Goal: Task Accomplishment & Management: Use online tool/utility

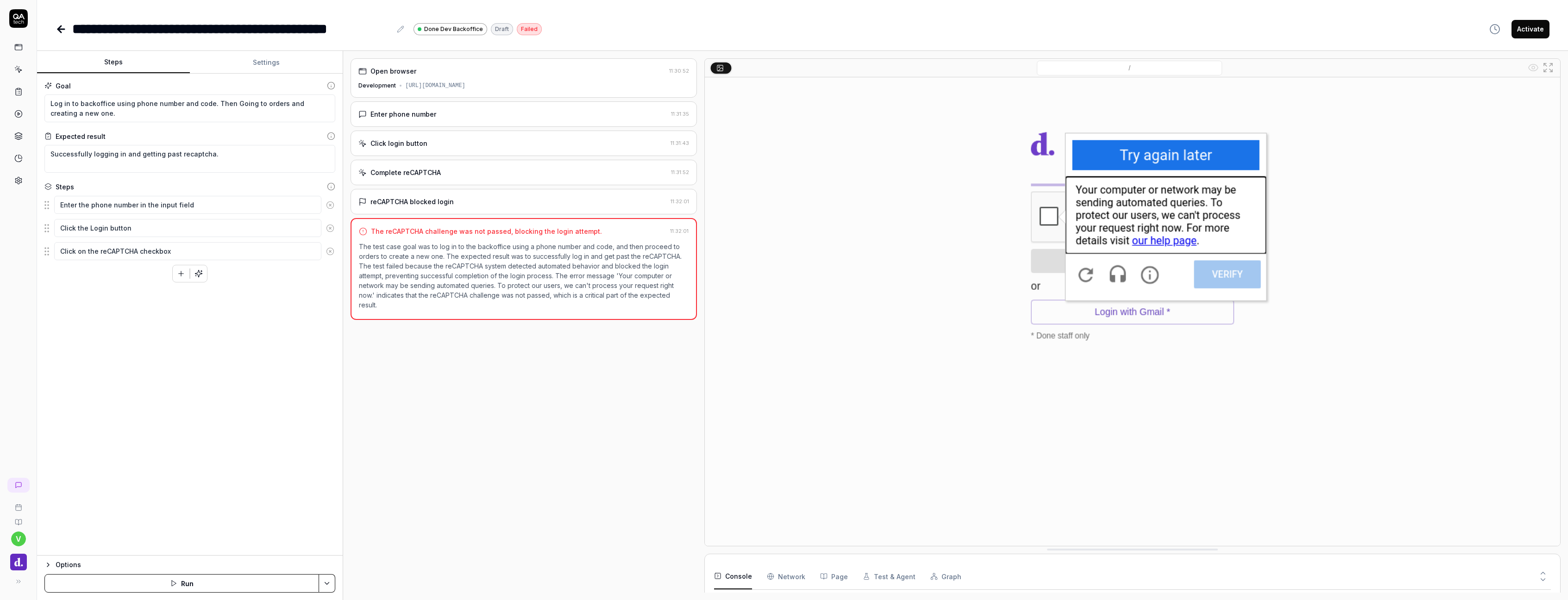
click at [18, 64] on link at bounding box center [18, 69] width 17 height 17
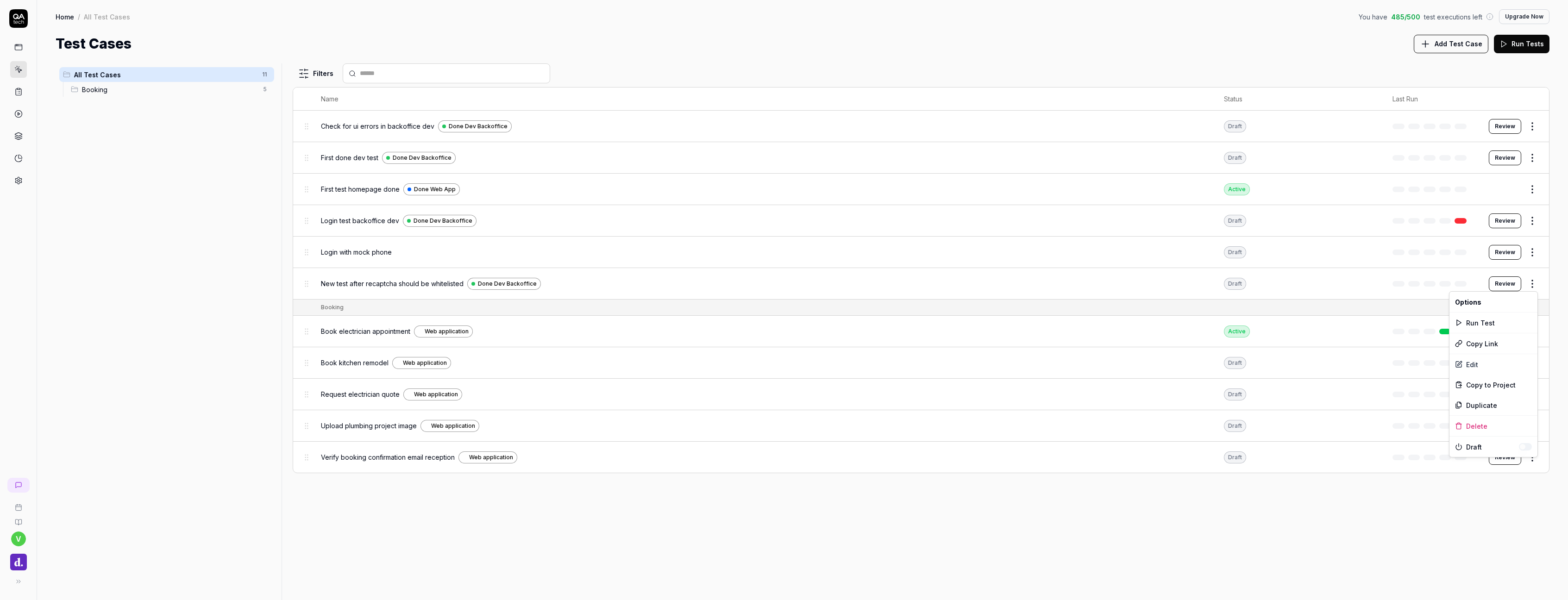
click at [1533, 286] on html "v Home / All Test Cases You have 485 / 500 test executions left Upgrade Now Hom…" at bounding box center [784, 300] width 1568 height 600
click at [1481, 372] on div "Edit" at bounding box center [1493, 364] width 88 height 21
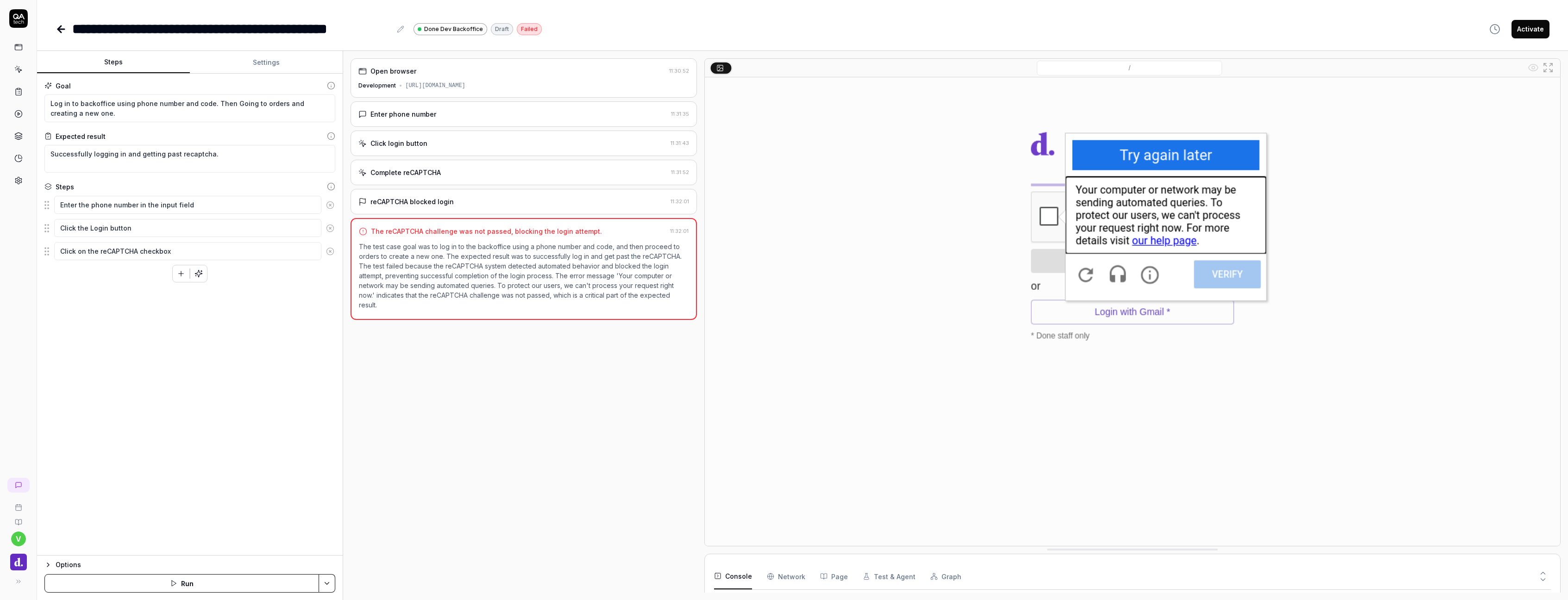
type textarea "*"
click at [267, 62] on button "Settings" at bounding box center [267, 62] width 153 height 22
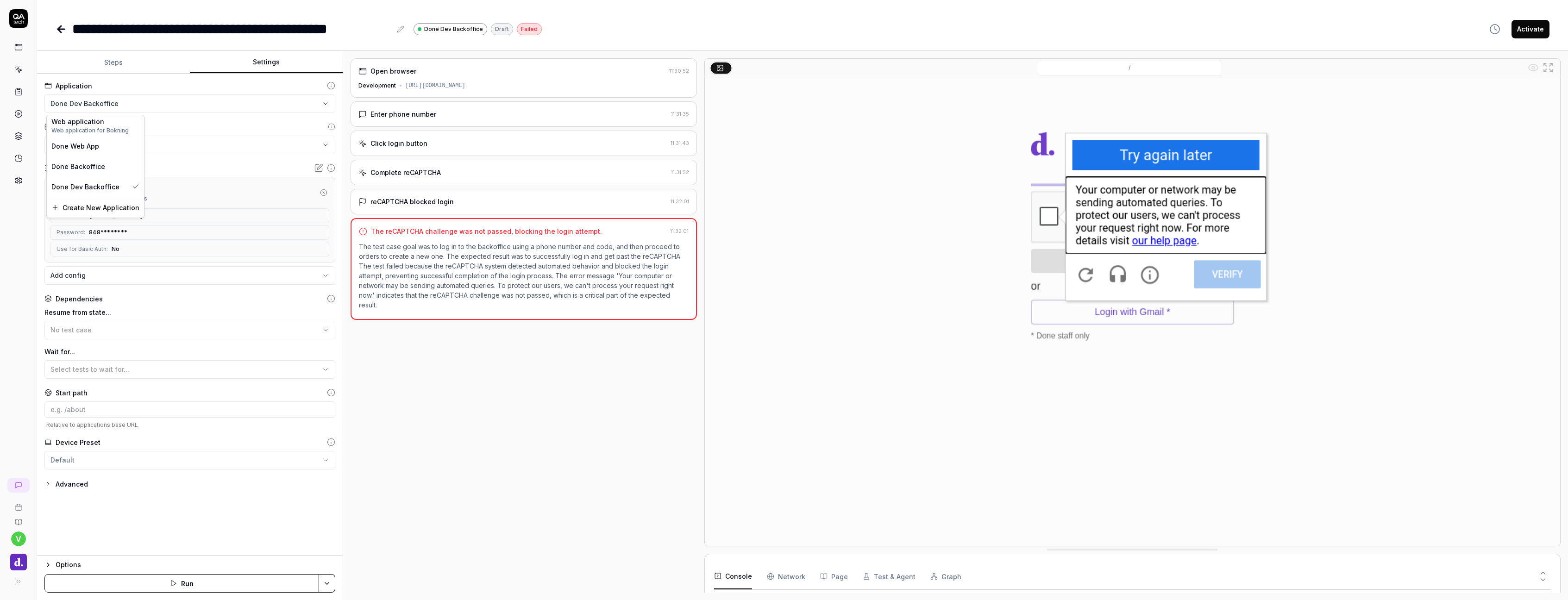
click at [158, 104] on html "**********" at bounding box center [784, 300] width 1568 height 600
click at [101, 205] on span "Create New Application" at bounding box center [101, 207] width 77 height 10
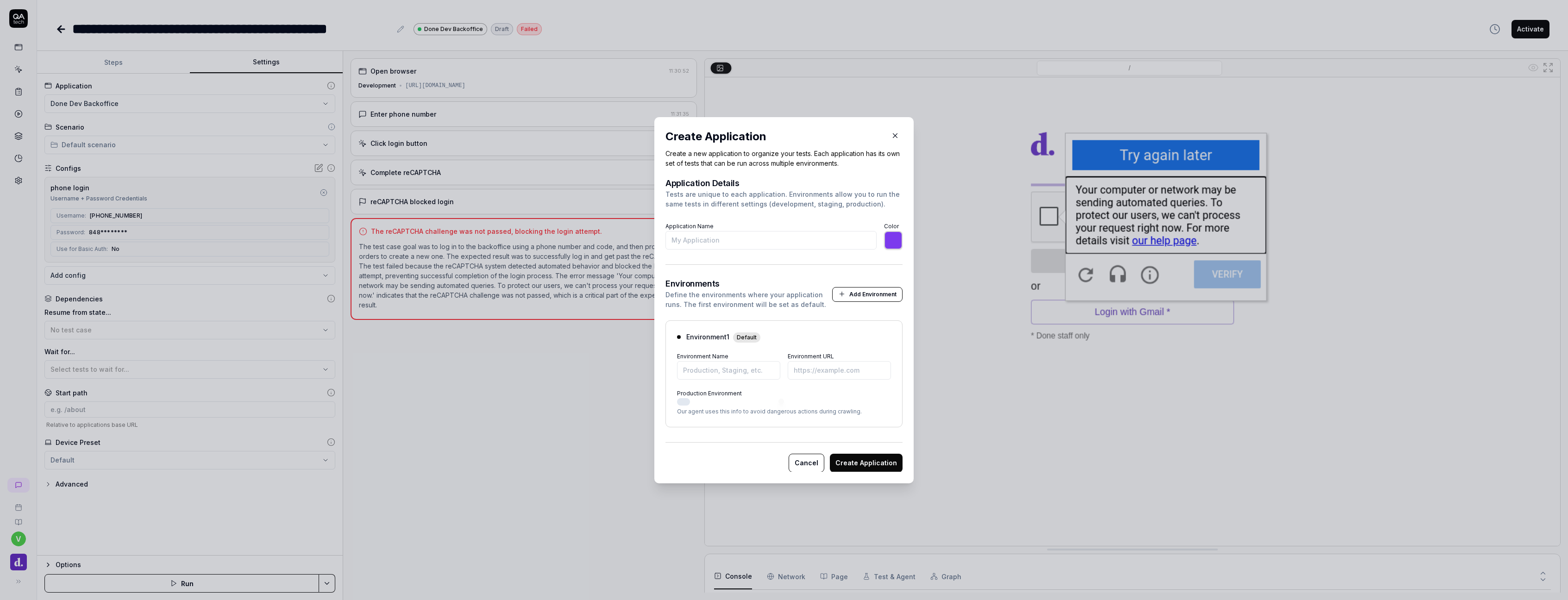
type input "i"
type input "*******"
type input "invisible recaptcha BO dev test"
click at [834, 371] on input "Environment URL" at bounding box center [839, 370] width 103 height 19
paste input "[URL][DOMAIN_NAME]"
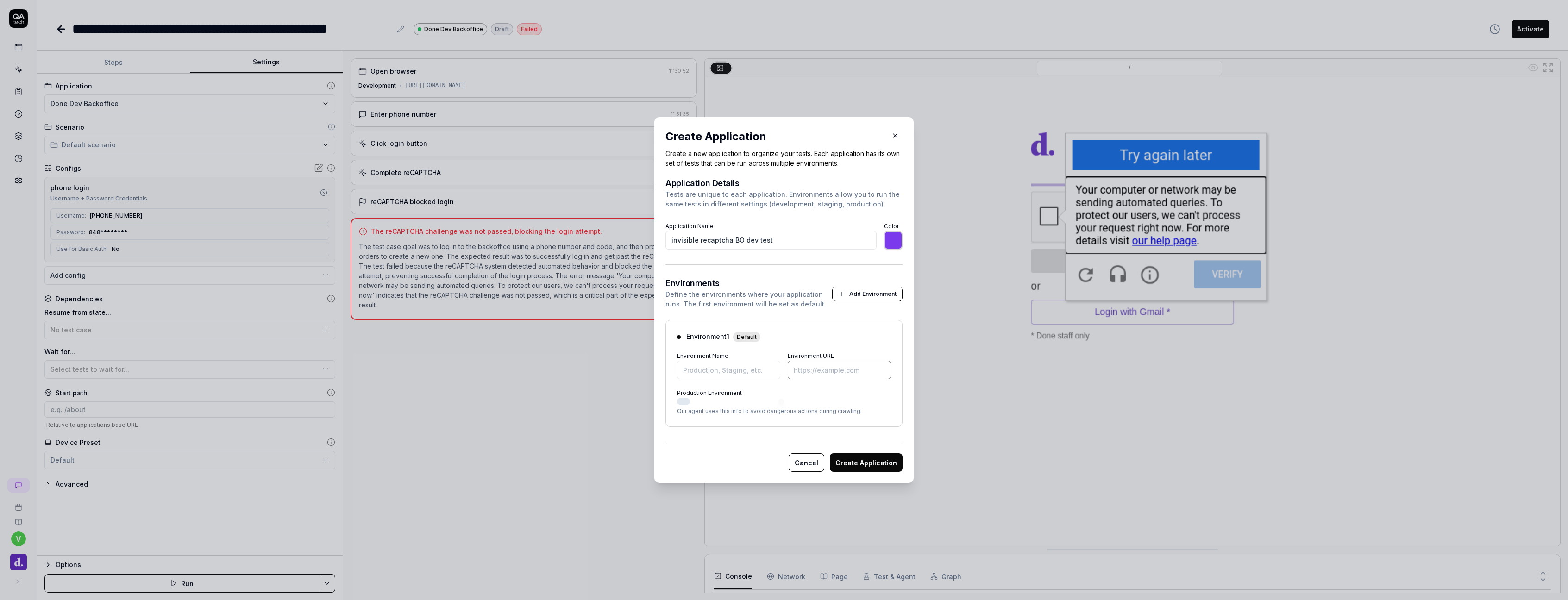
type input "*******"
type input "[URL][DOMAIN_NAME]"
click at [836, 340] on div "Environment 1 Default" at bounding box center [784, 337] width 214 height 11
click at [734, 367] on input "Environment Name" at bounding box center [728, 370] width 103 height 19
type input "*******"
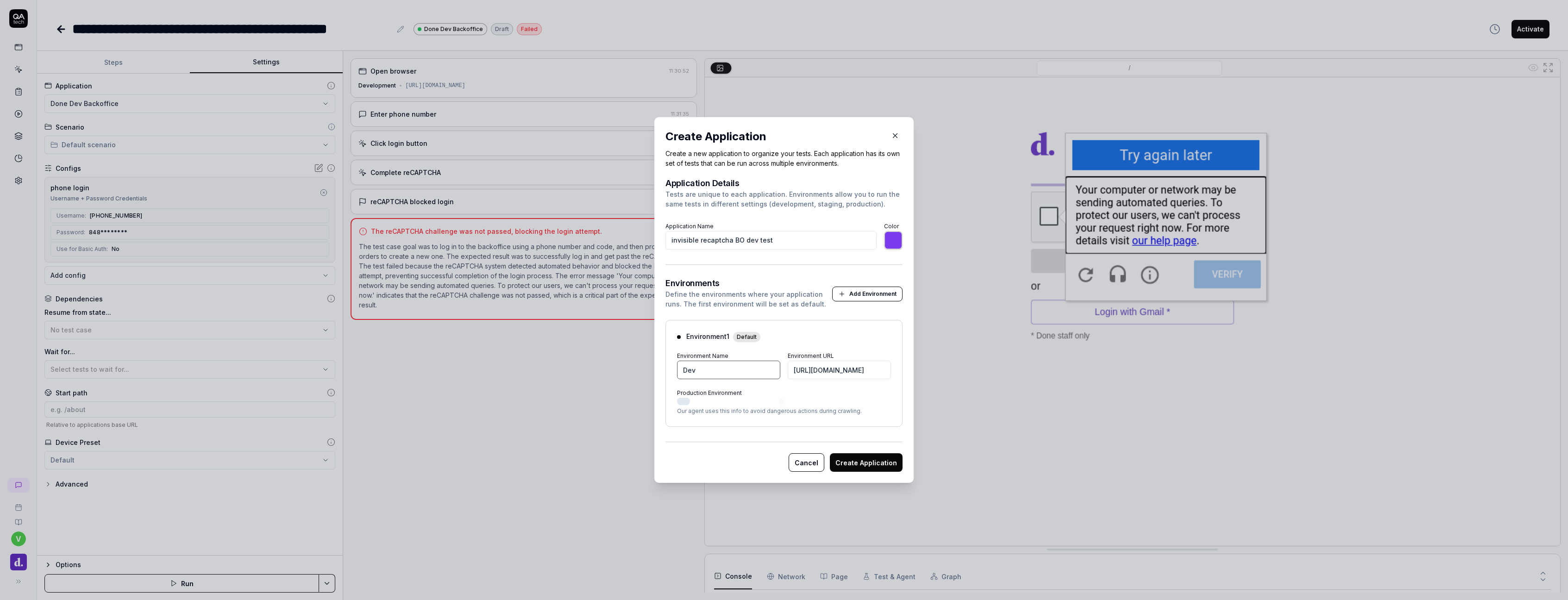
type input "Dev"
click at [854, 455] on button "Create Application" at bounding box center [865, 462] width 72 height 19
type input "*******"
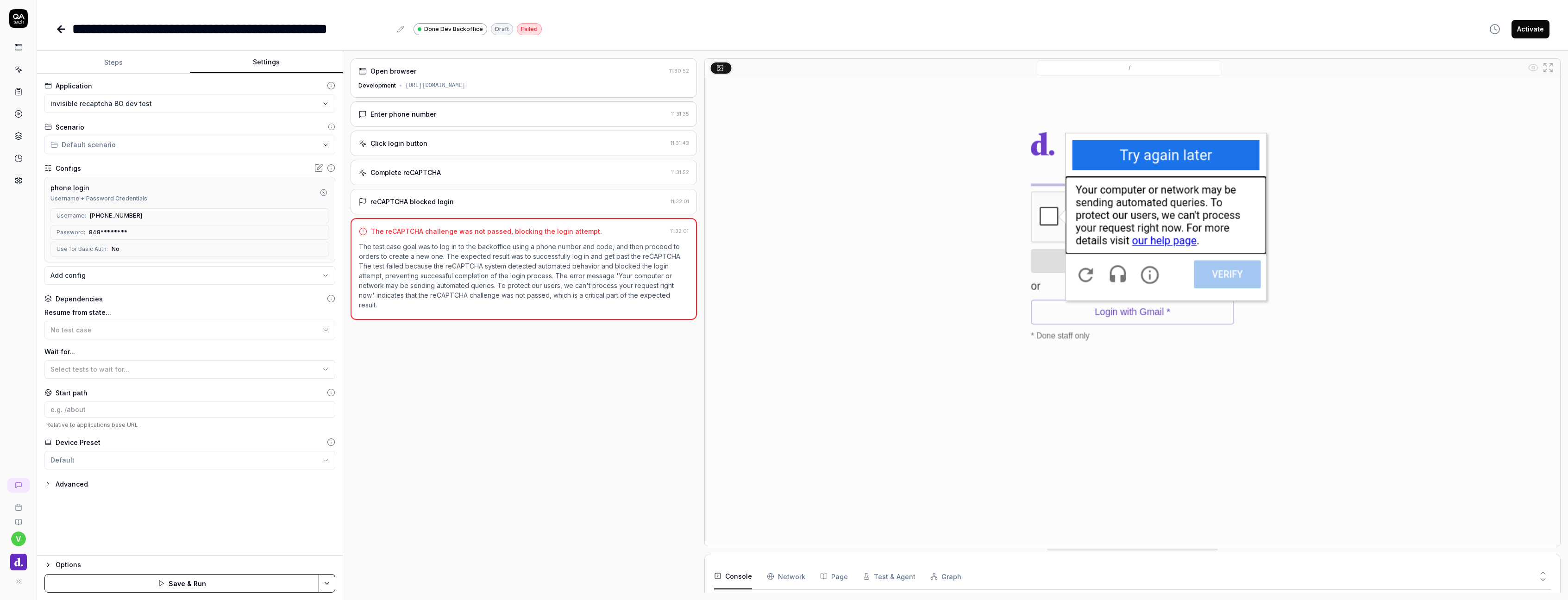
click at [101, 63] on button "Steps" at bounding box center [114, 62] width 153 height 22
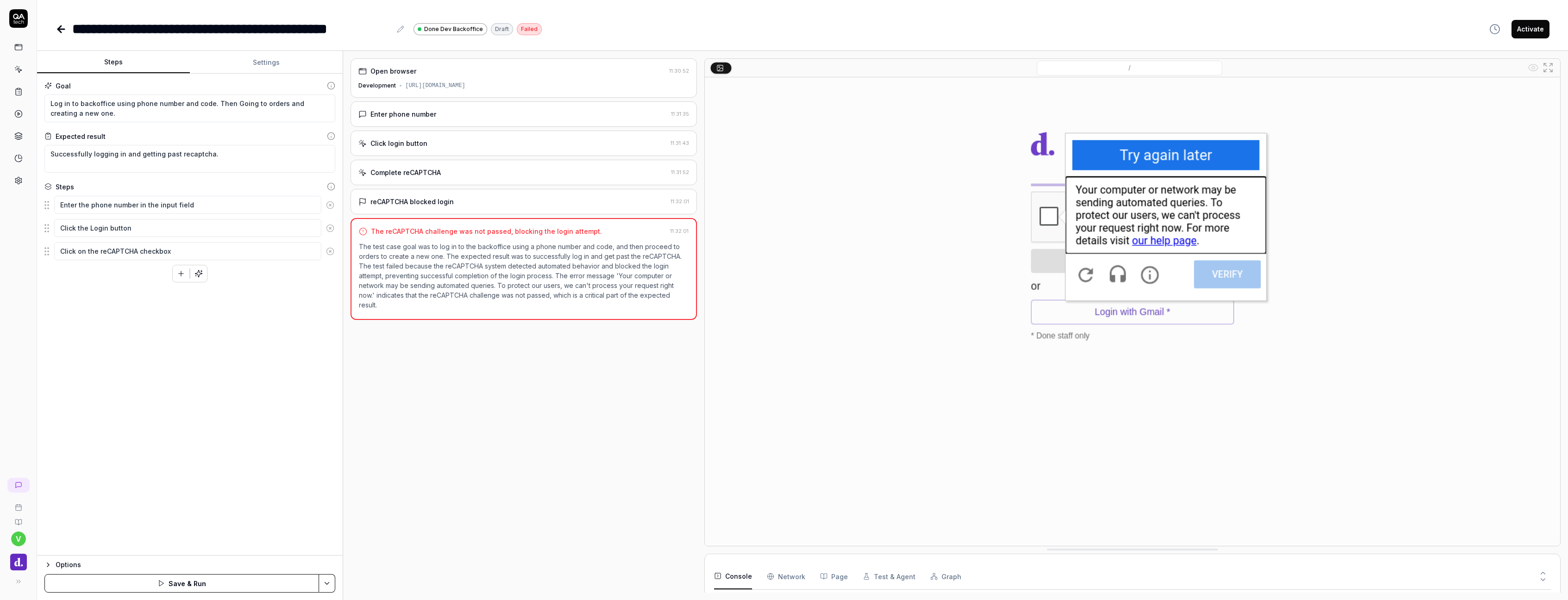
click at [245, 60] on button "Settings" at bounding box center [267, 62] width 153 height 22
click at [156, 66] on button "Steps" at bounding box center [114, 62] width 153 height 22
click at [204, 584] on button "Save & Run" at bounding box center [181, 583] width 275 height 19
click at [421, 199] on div "reCAPTCHA blocked login" at bounding box center [411, 201] width 83 height 10
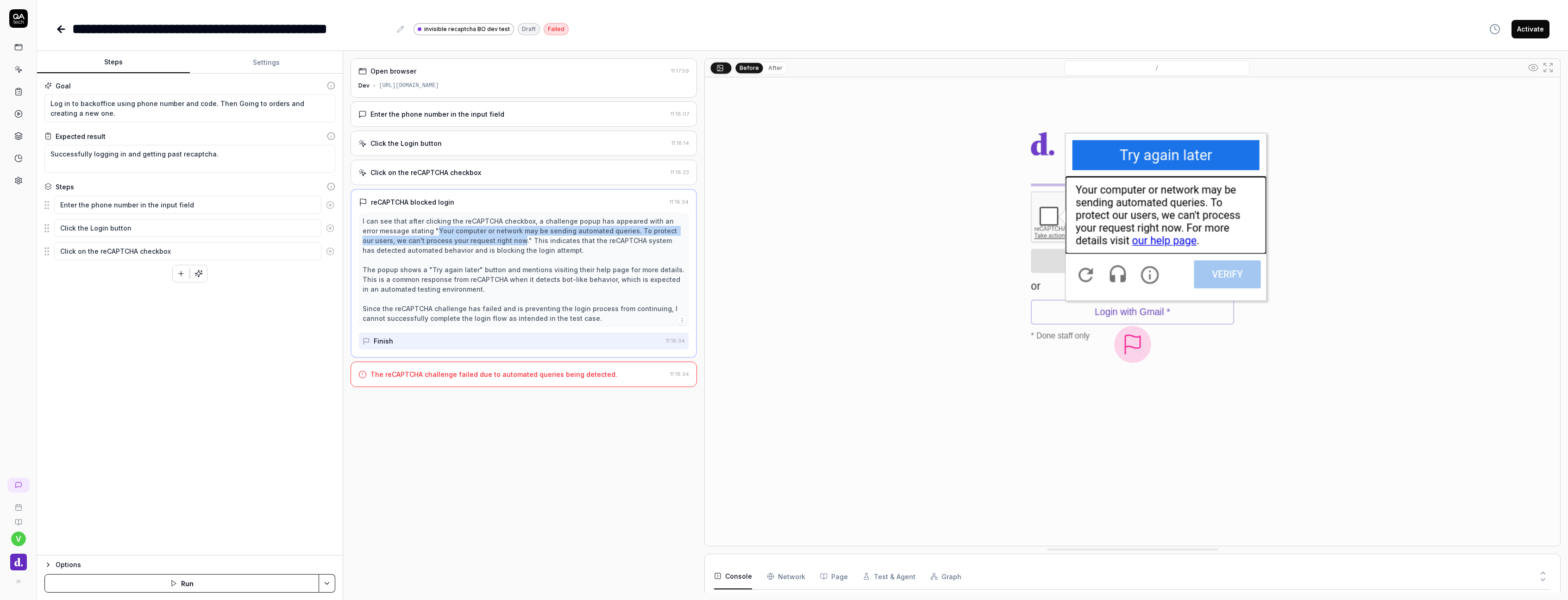
drag, startPoint x: 419, startPoint y: 231, endPoint x: 488, endPoint y: 243, distance: 70.0
copy div "Your computer or network may be sending automated queries. To protect our users…"
type textarea "*"
click at [263, 64] on button "Settings" at bounding box center [267, 62] width 153 height 22
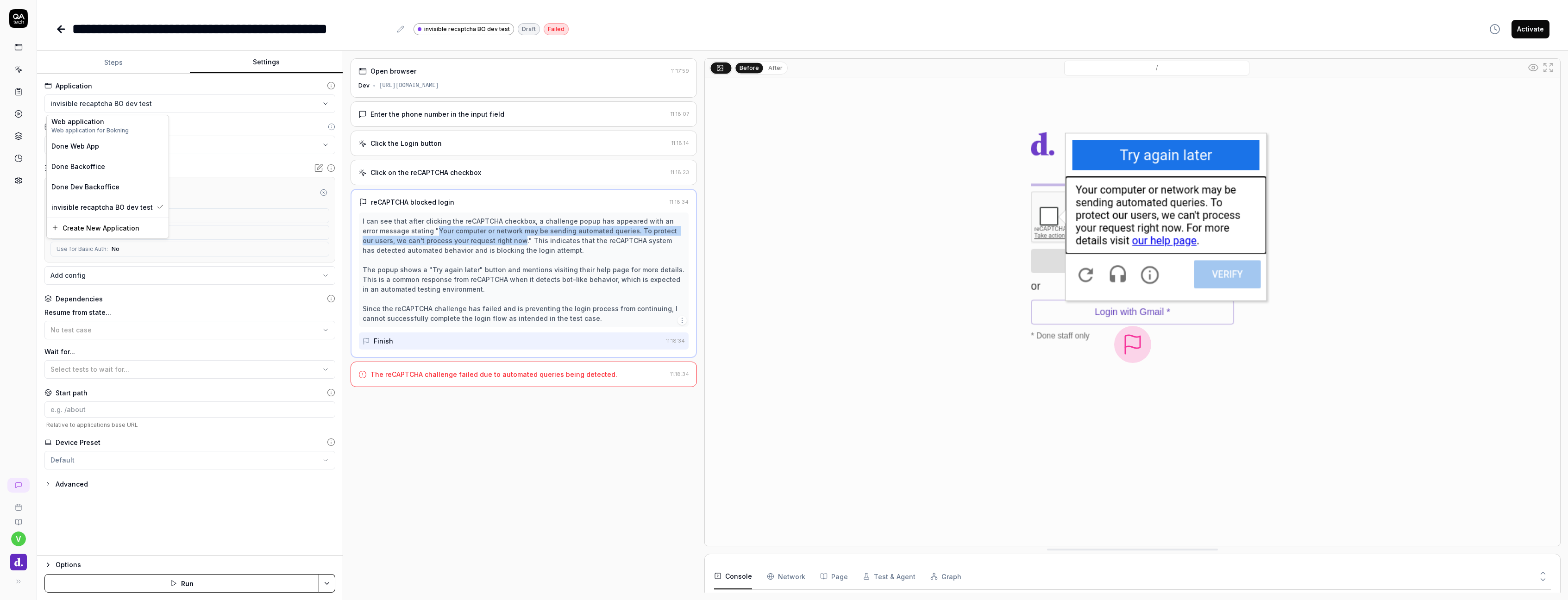
click at [179, 104] on html "**********" at bounding box center [784, 300] width 1568 height 600
click at [122, 207] on span "invisible recaptcha BO dev test" at bounding box center [102, 207] width 102 height 10
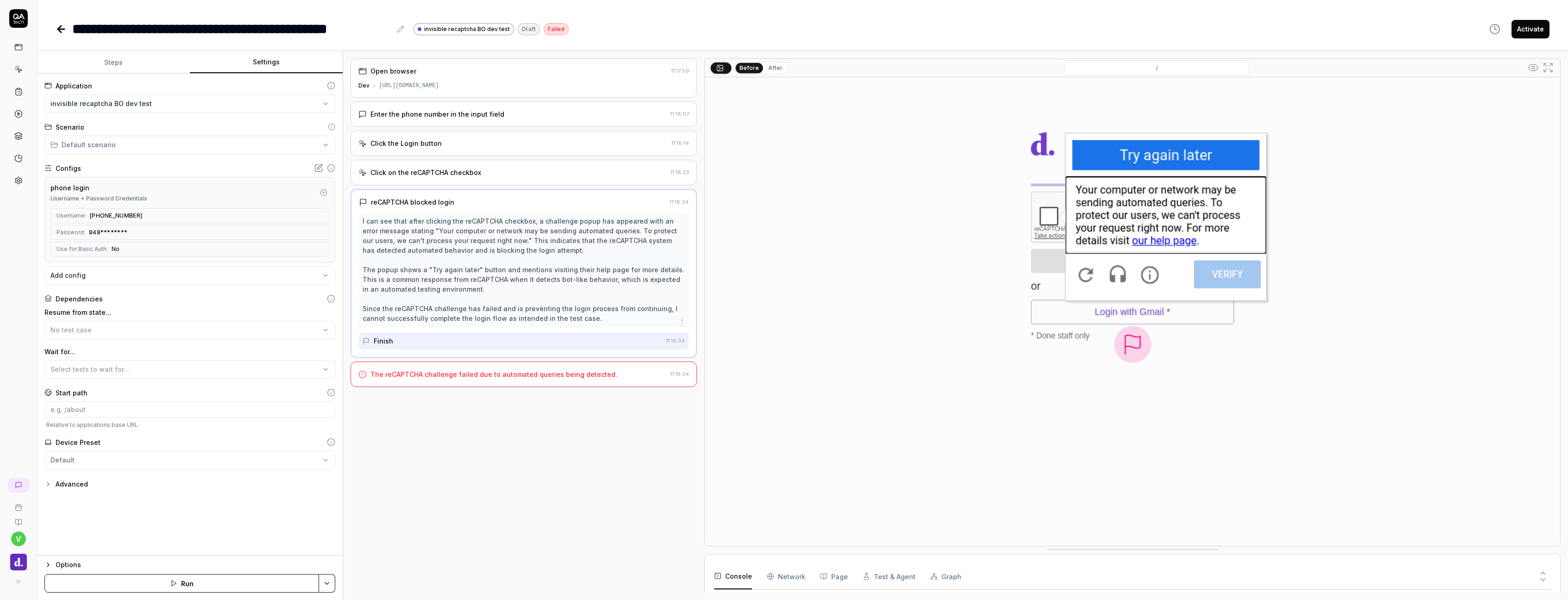
click at [144, 106] on html "**********" at bounding box center [784, 300] width 1568 height 600
click at [102, 229] on span "Create New Application" at bounding box center [101, 228] width 77 height 10
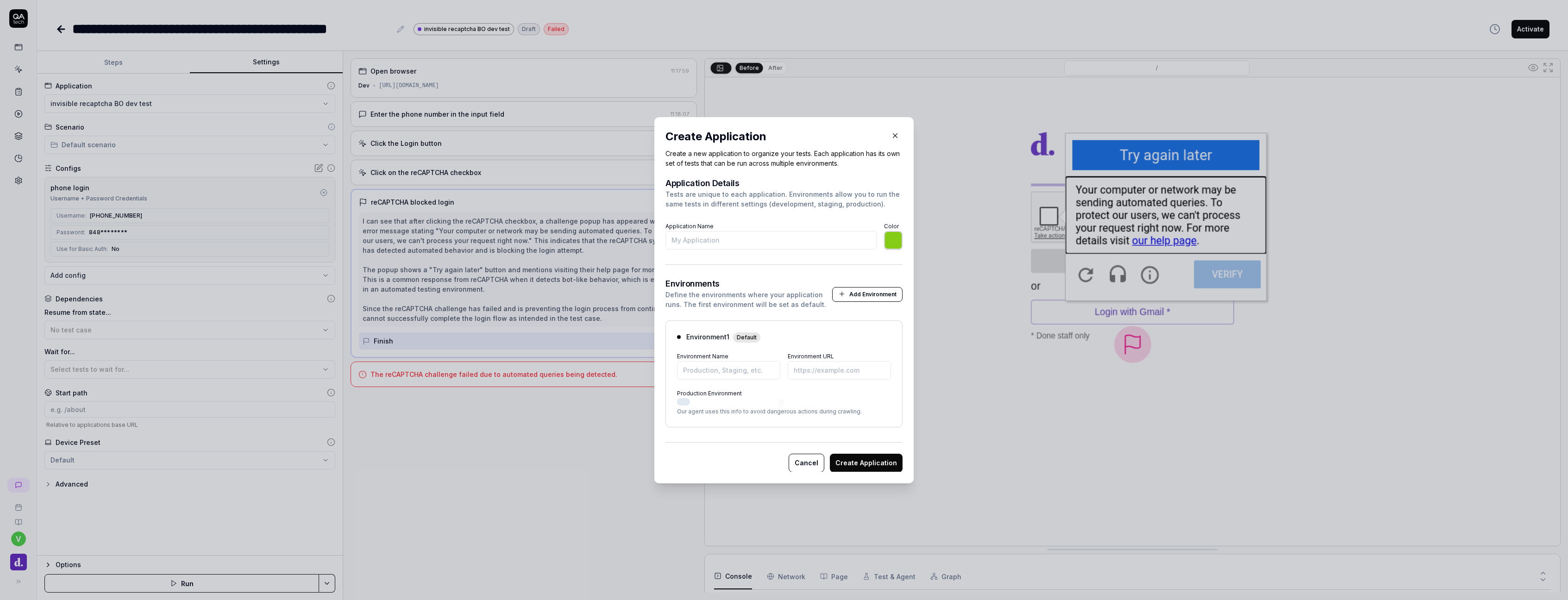
type input "i"
type input "*******"
type input "invisible recaptcha BO dev test"
click at [813, 368] on input "Environment URL" at bounding box center [839, 370] width 103 height 19
paste input "[URL][DOMAIN_NAME]"
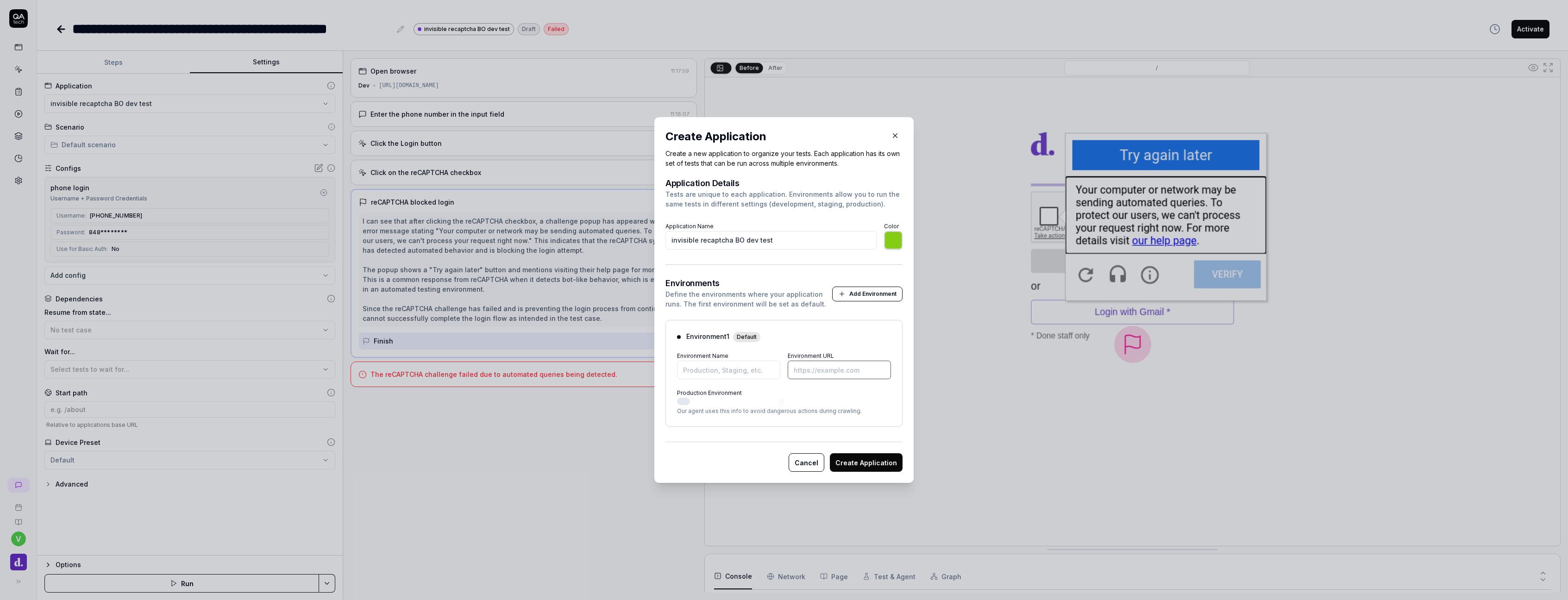
type input "*******"
type input "[URL][DOMAIN_NAME]"
click at [864, 458] on button "Create Application" at bounding box center [865, 462] width 72 height 19
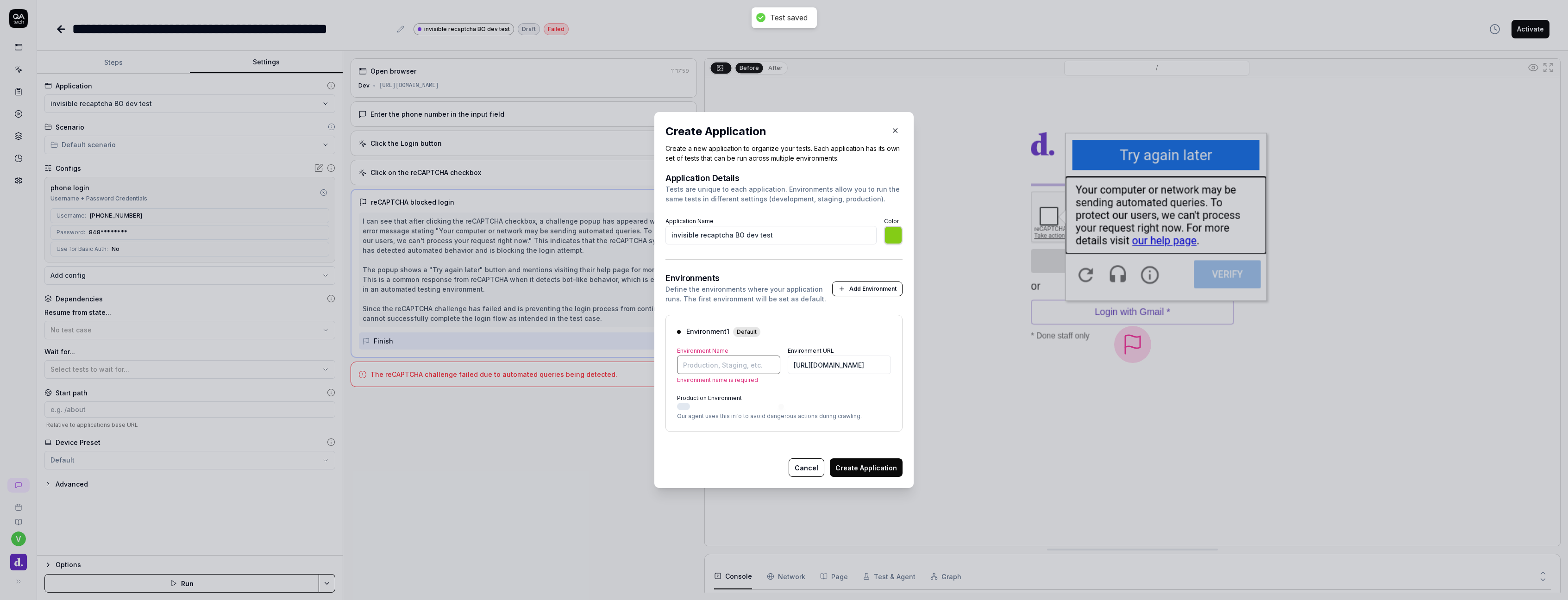
type input "*******"
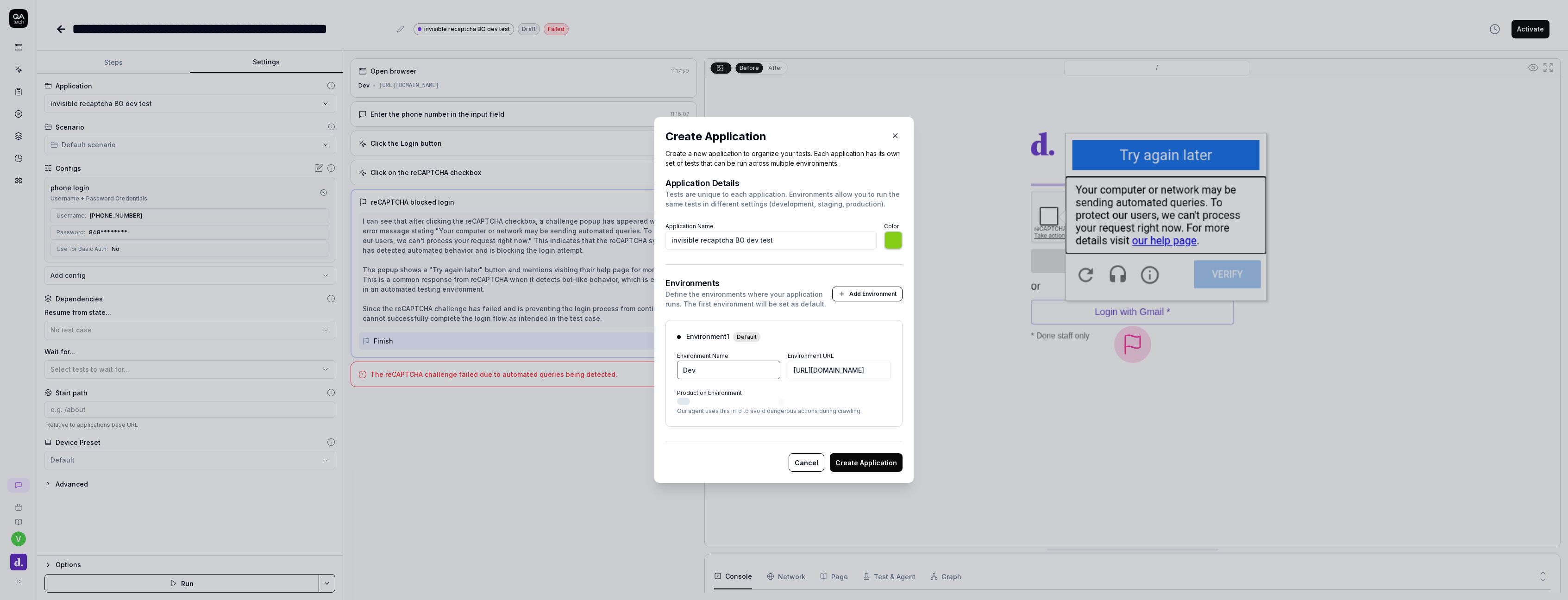
type input "Dev"
click at [852, 453] on button "Create Application" at bounding box center [865, 462] width 72 height 19
type input "*******"
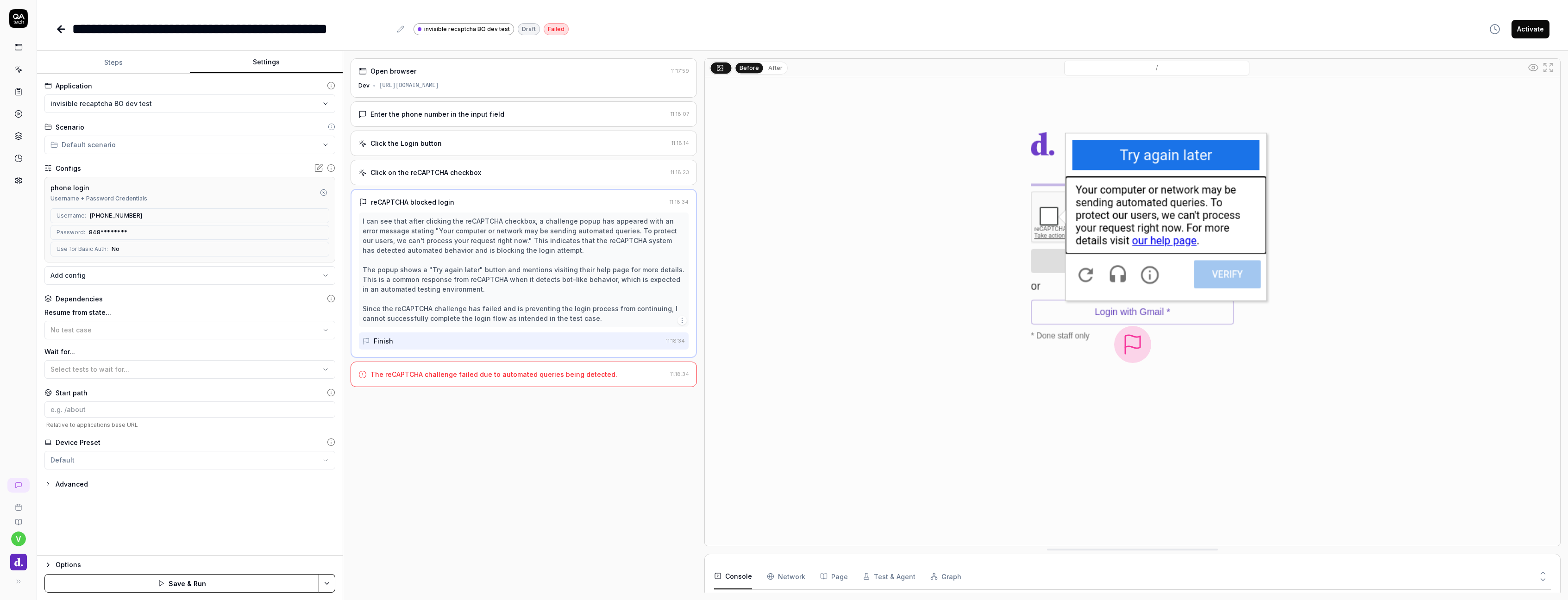
click at [136, 68] on button "Steps" at bounding box center [114, 62] width 153 height 22
click at [230, 64] on button "Settings" at bounding box center [267, 62] width 153 height 22
click at [269, 102] on html "**********" at bounding box center [784, 300] width 1568 height 600
click at [127, 62] on button "Steps" at bounding box center [114, 62] width 153 height 22
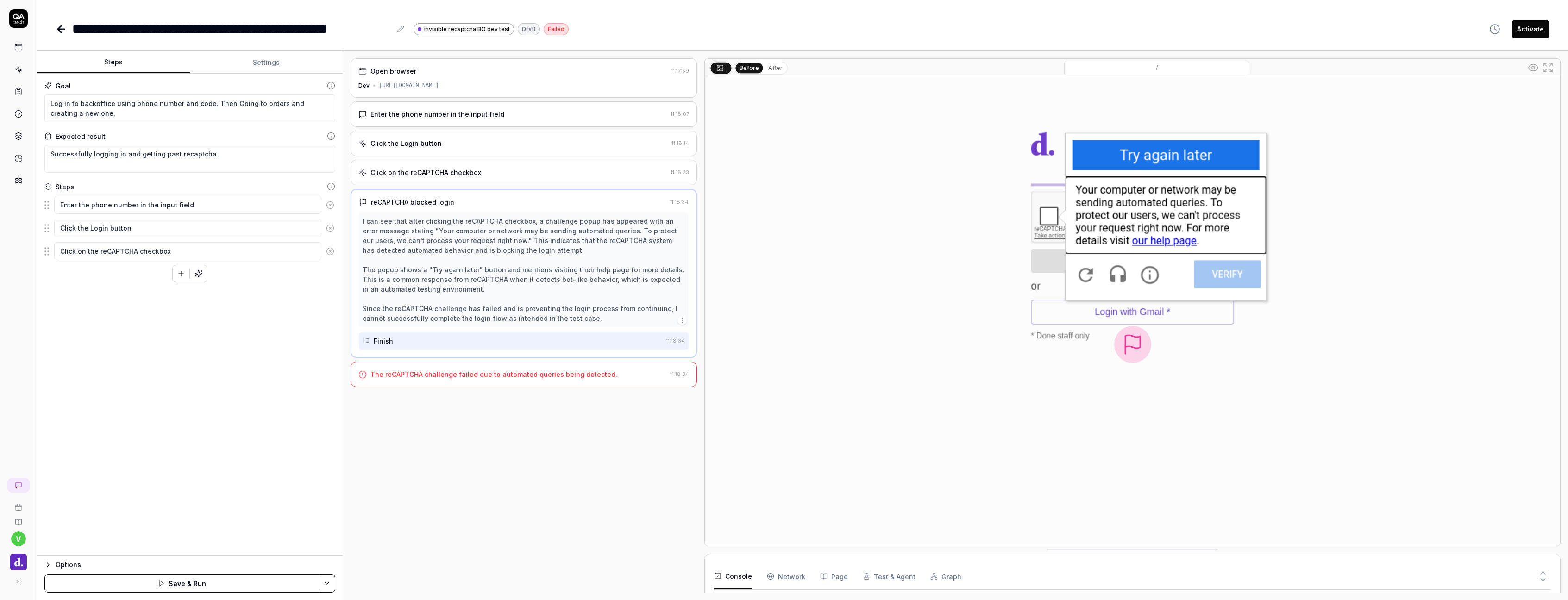
click at [165, 585] on icon "button" at bounding box center [161, 583] width 7 height 7
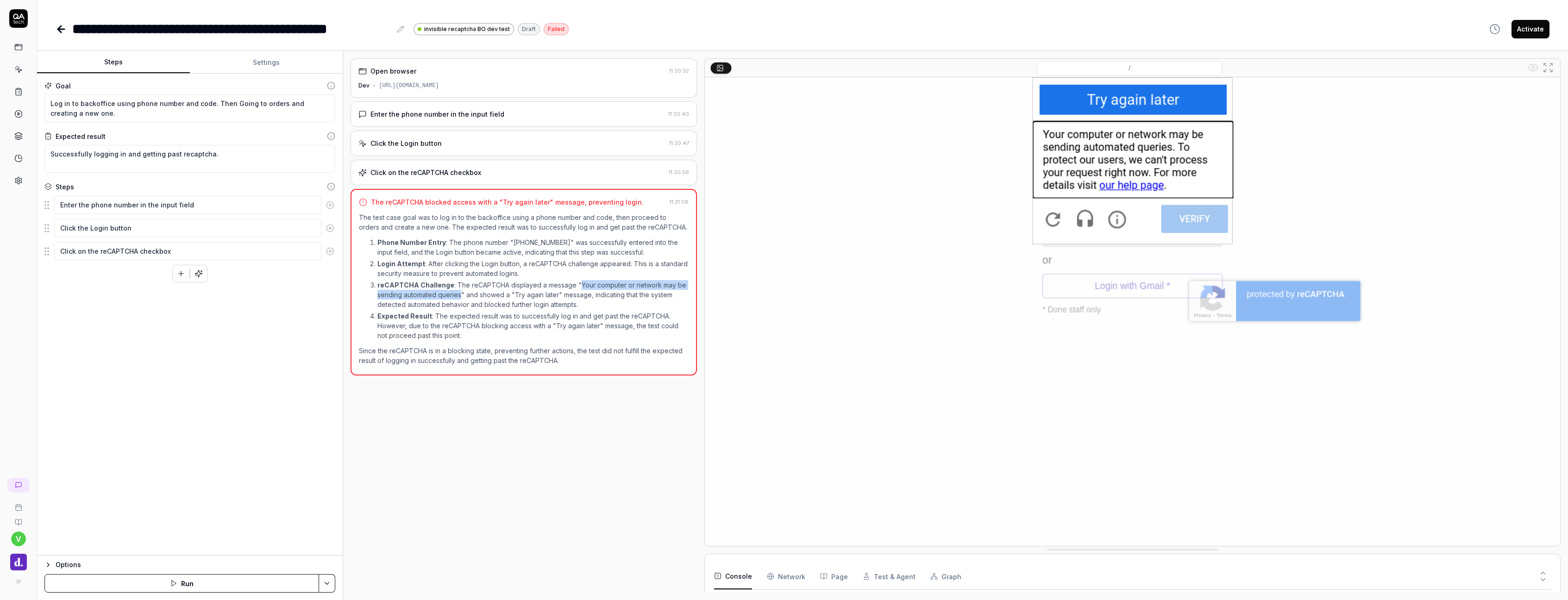
drag, startPoint x: 576, startPoint y: 286, endPoint x: 461, endPoint y: 296, distance: 115.4
copy p "Your computer or network may be sending automated queries"
click at [17, 181] on icon at bounding box center [19, 180] width 9 height 9
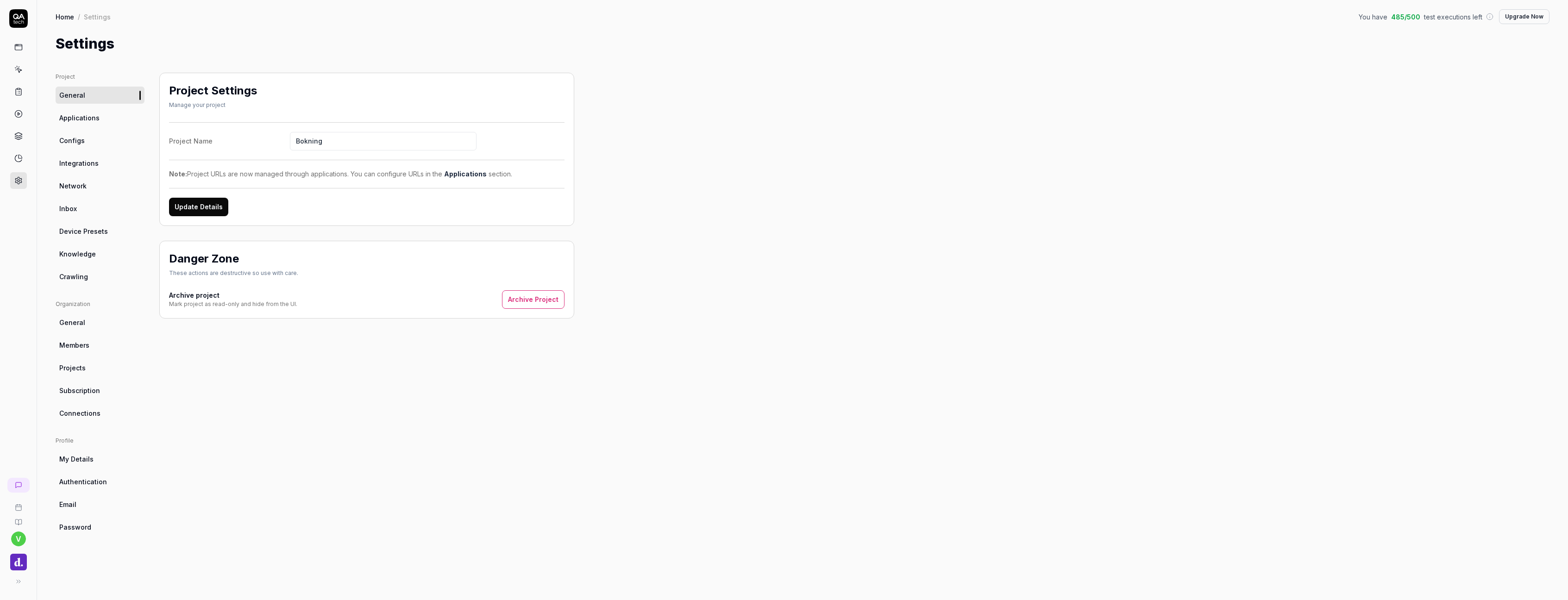
click at [84, 115] on span "Applications" at bounding box center [79, 118] width 41 height 10
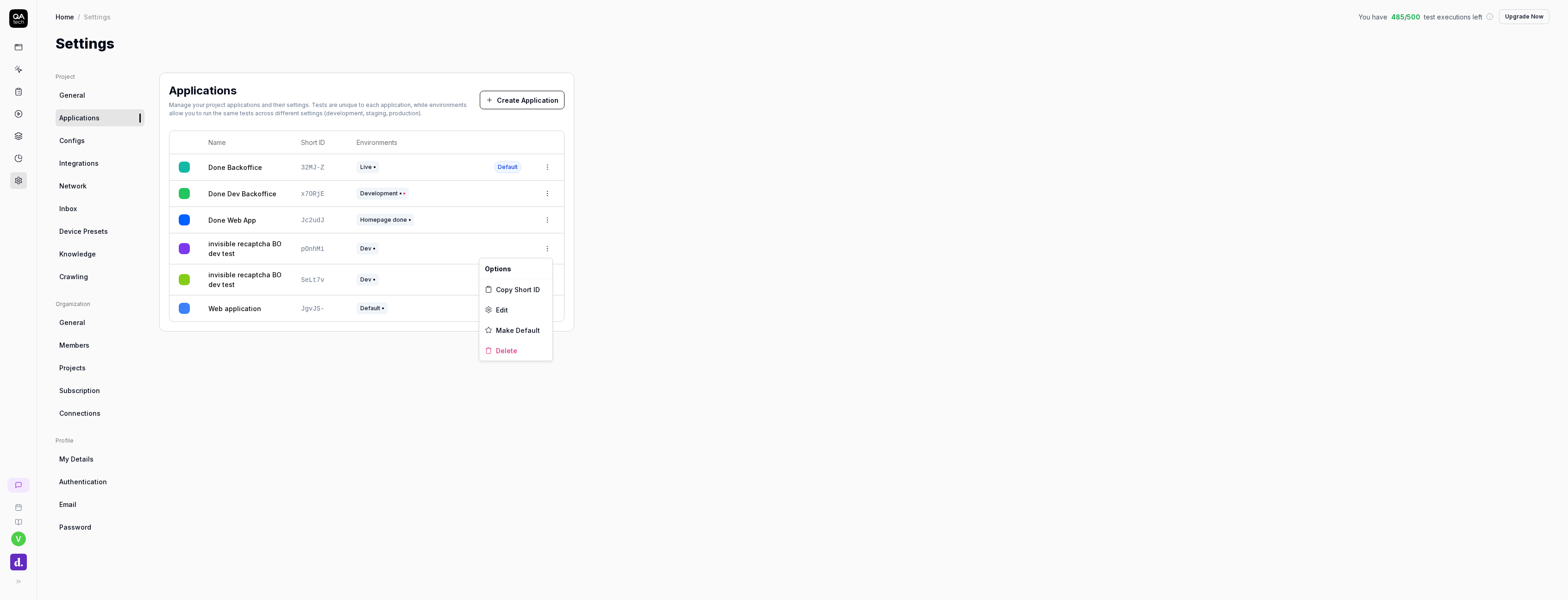
click at [548, 248] on html "v Home / Settings You have 485 / 500 test executions left Upgrade Now Home / Se…" at bounding box center [784, 300] width 1568 height 600
click at [512, 350] on span "Delete" at bounding box center [506, 350] width 21 height 10
click at [544, 252] on html "Application deleted v Home / Settings You have 485 / 500 test executions left U…" at bounding box center [784, 300] width 1568 height 600
click at [509, 348] on span "Delete" at bounding box center [506, 350] width 21 height 10
click at [18, 70] on icon at bounding box center [19, 70] width 4 height 4
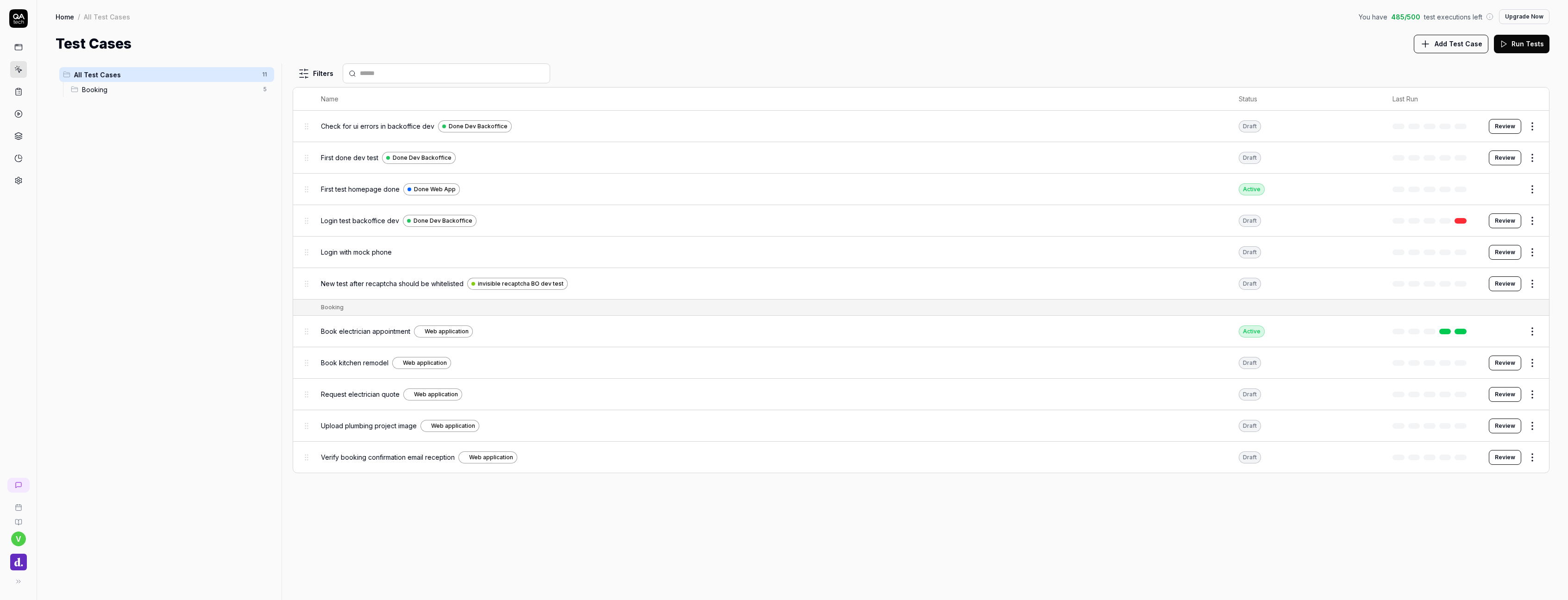
click at [463, 284] on span "New test after recaptcha should be whitelisted" at bounding box center [392, 283] width 143 height 10
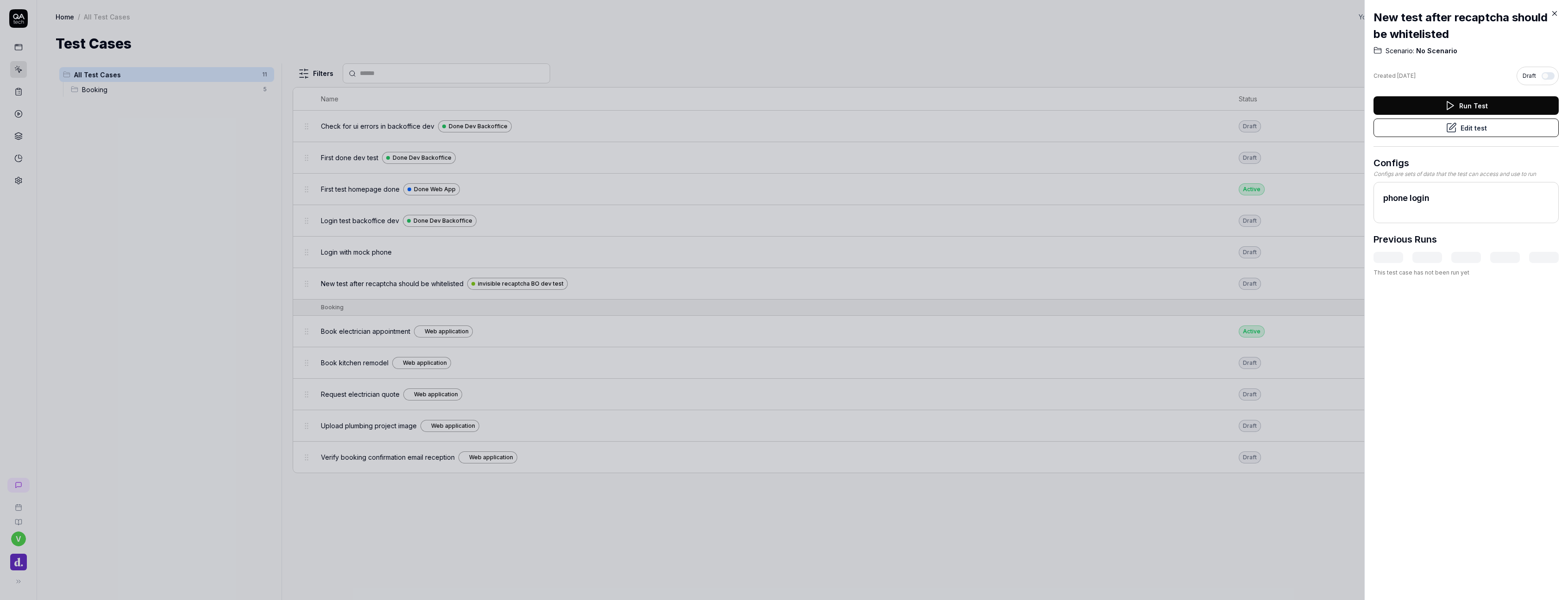
click at [1469, 132] on button "Edit test" at bounding box center [1466, 128] width 185 height 19
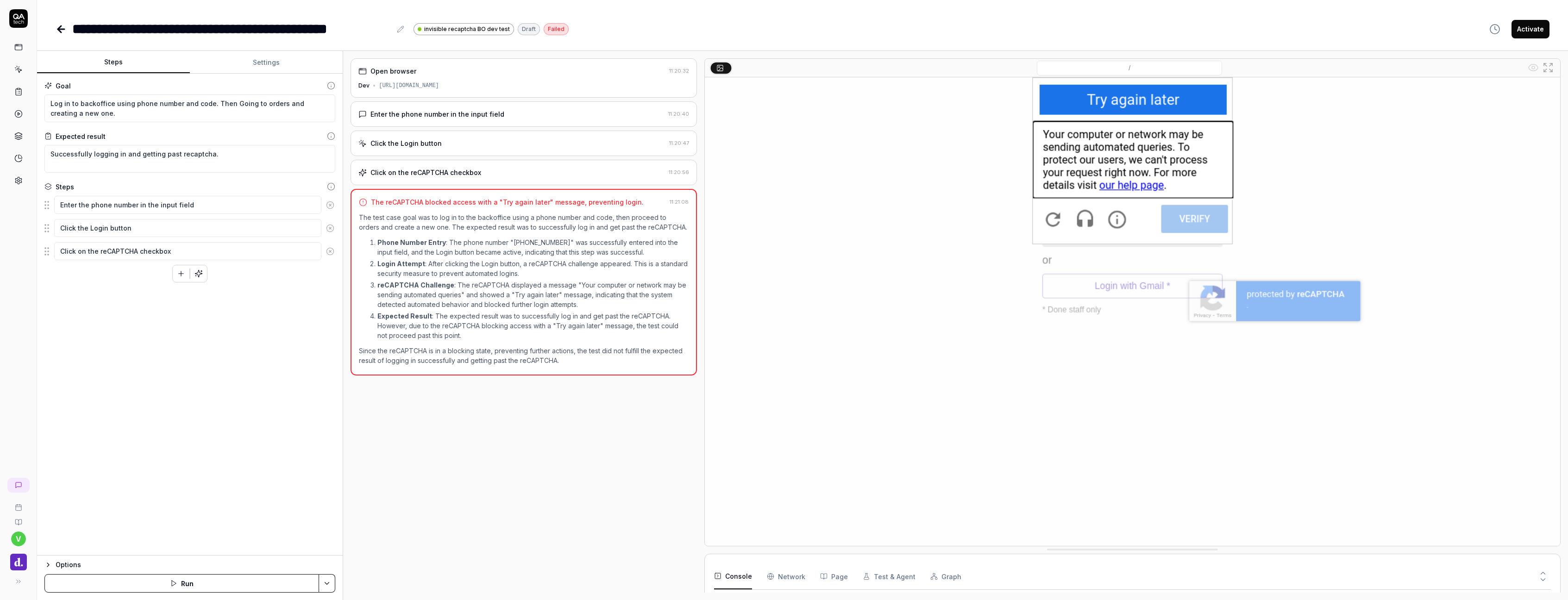
type textarea "*"
click at [279, 65] on button "Settings" at bounding box center [267, 62] width 153 height 22
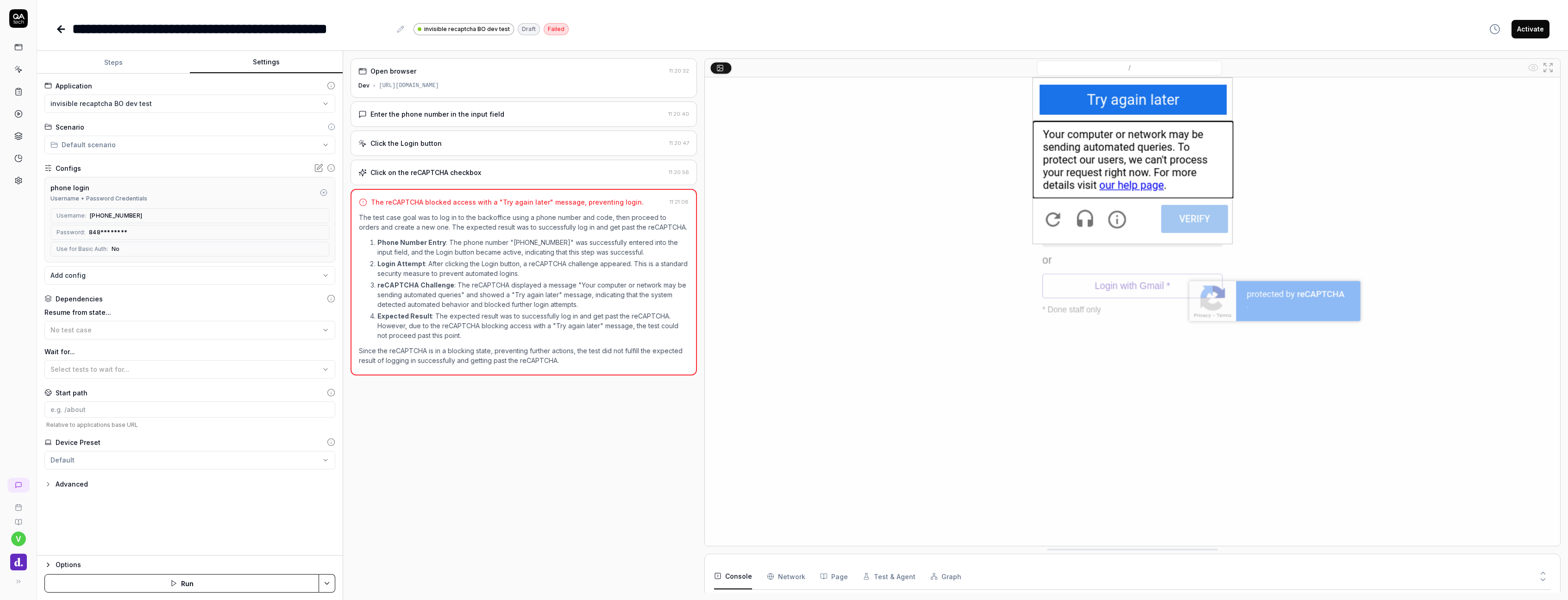
click at [171, 108] on html "**********" at bounding box center [784, 300] width 1568 height 600
click at [122, 223] on span "Create New Application" at bounding box center [101, 228] width 77 height 10
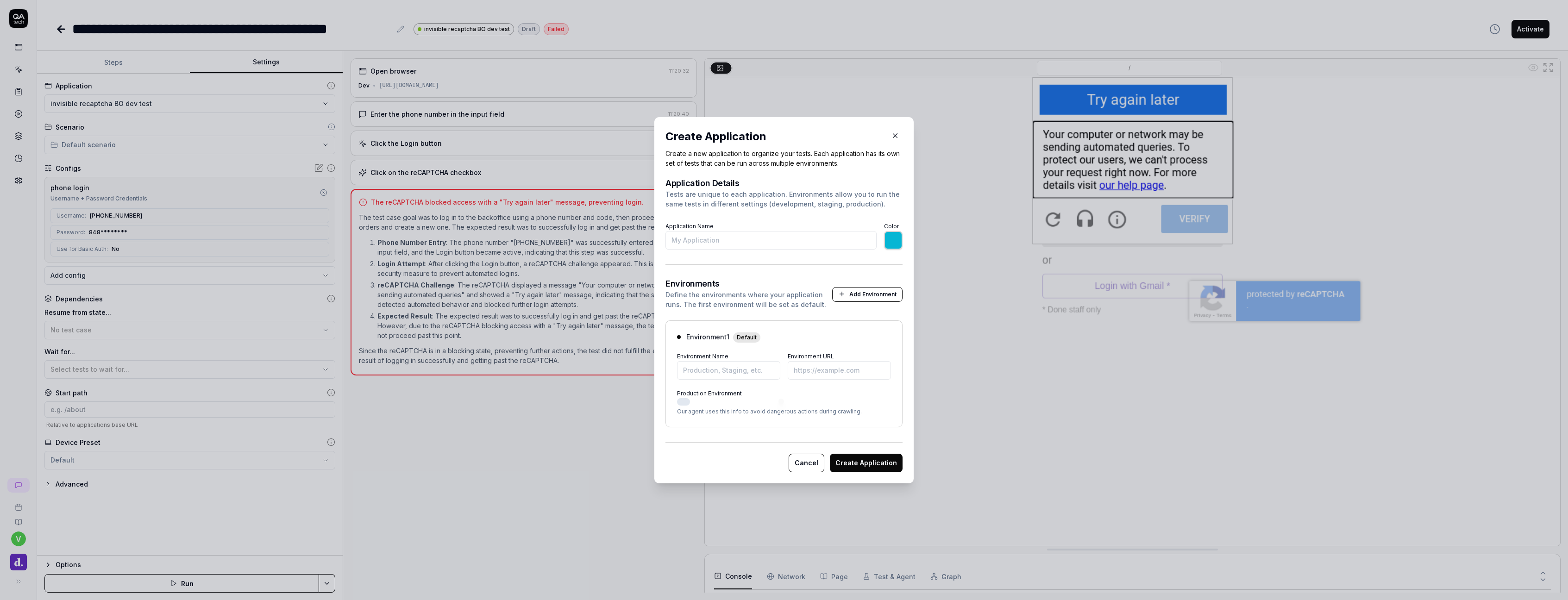
type input "r"
type input "*******"
type input "recap BO dev test 2"
click at [734, 366] on input "Environment Name" at bounding box center [728, 370] width 103 height 19
type input "*******"
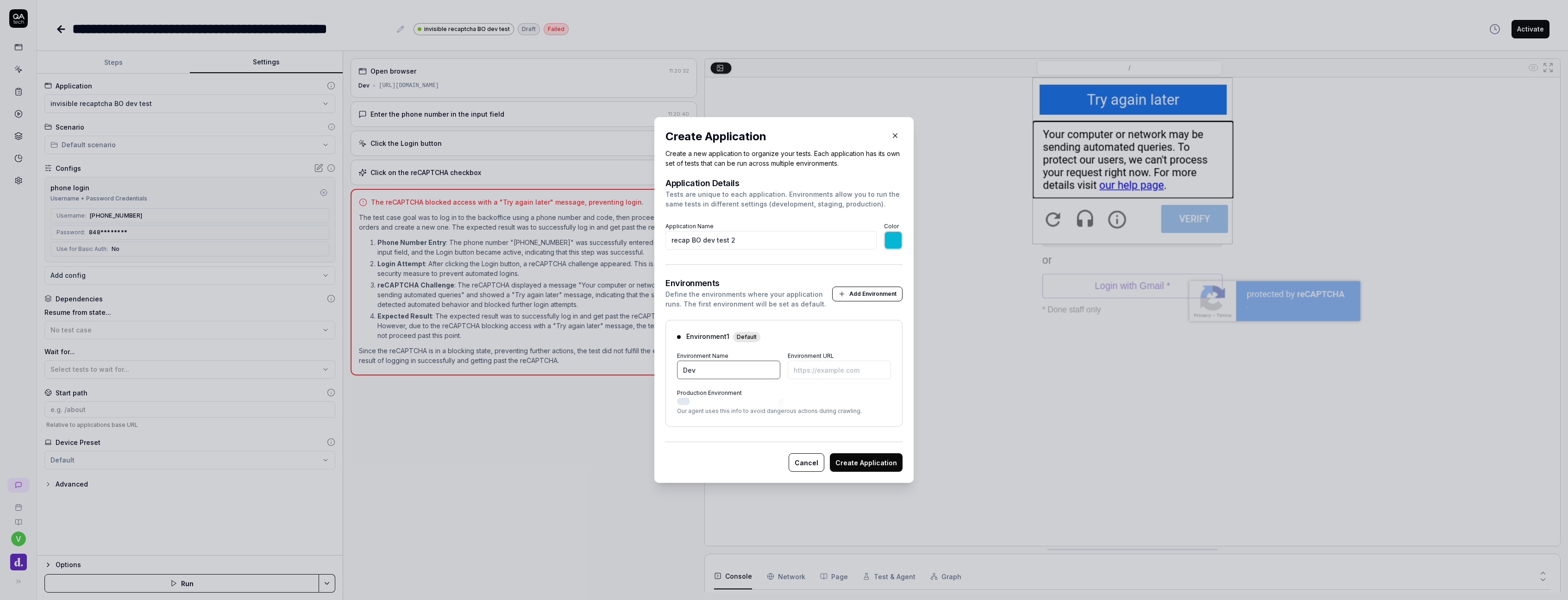
type input "Dev"
click at [802, 375] on input "Environment URL" at bounding box center [839, 370] width 103 height 19
paste input "[URL][DOMAIN_NAME]"
type input "*******"
type input "[URL][DOMAIN_NAME]"
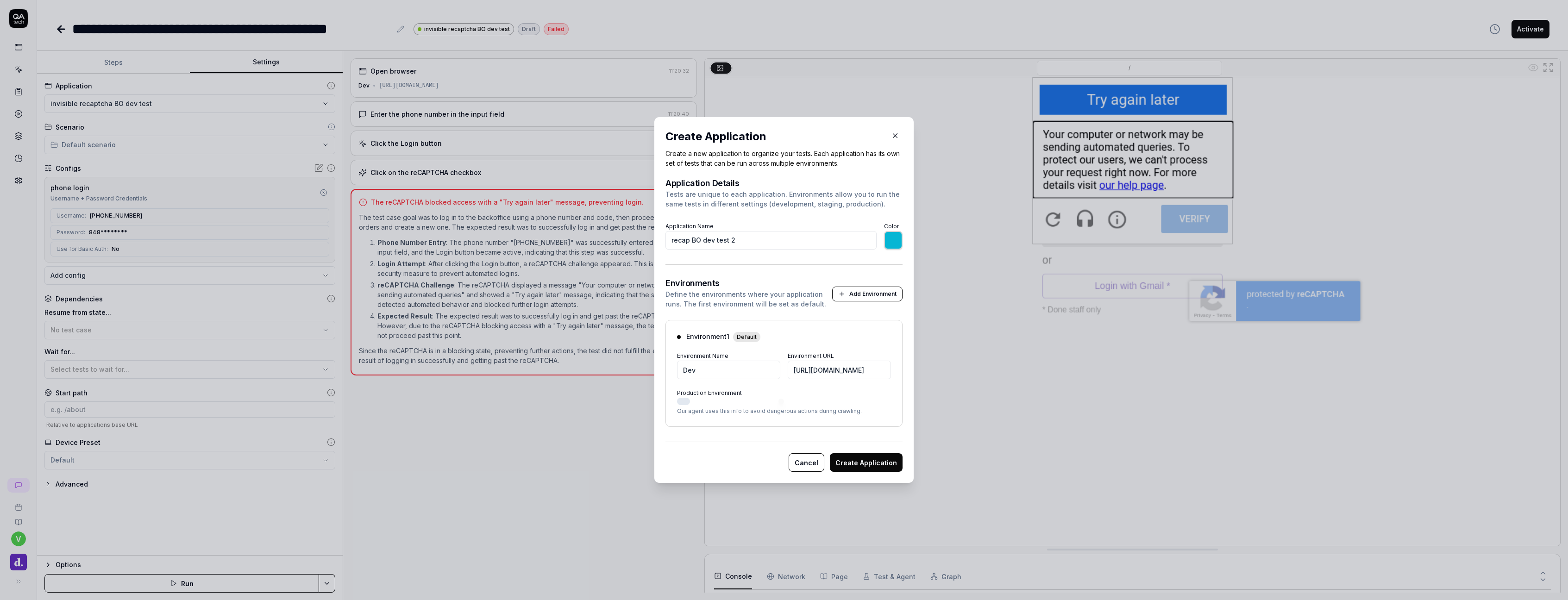
click at [875, 462] on button "Create Application" at bounding box center [865, 462] width 72 height 19
type input "*******"
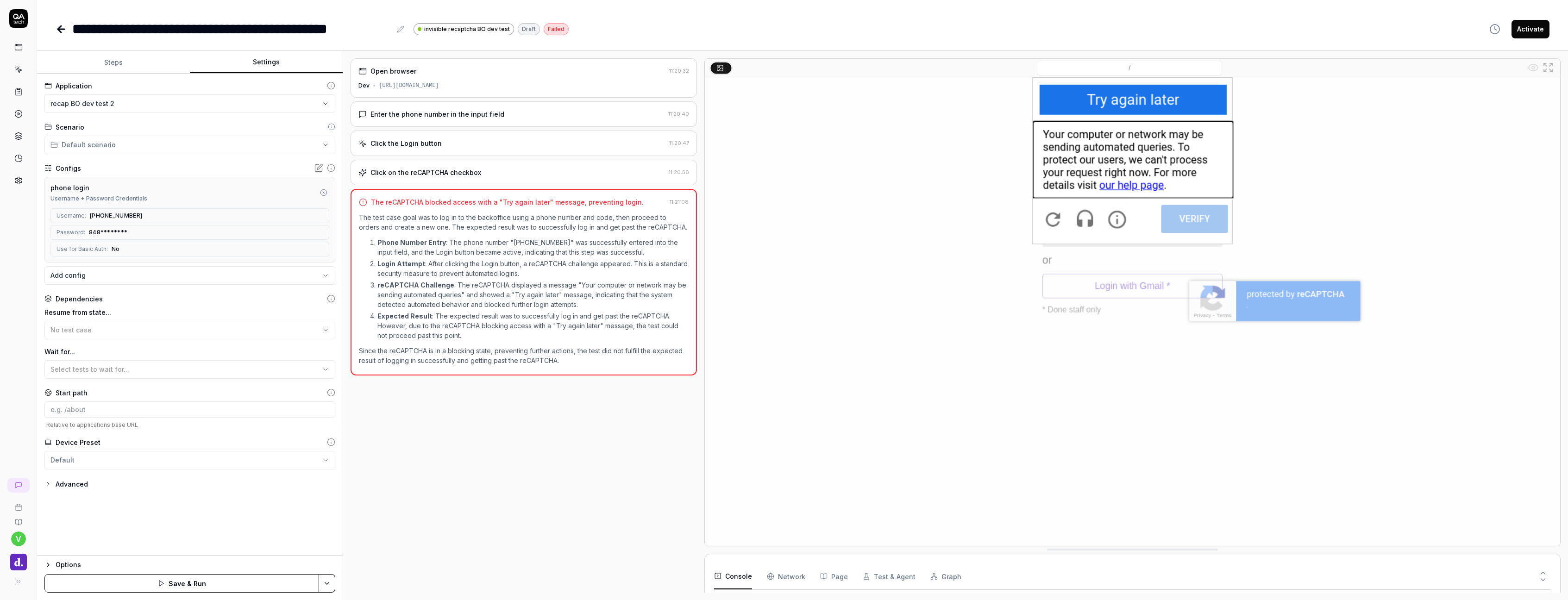
click at [95, 575] on button "Save & Run" at bounding box center [181, 583] width 275 height 19
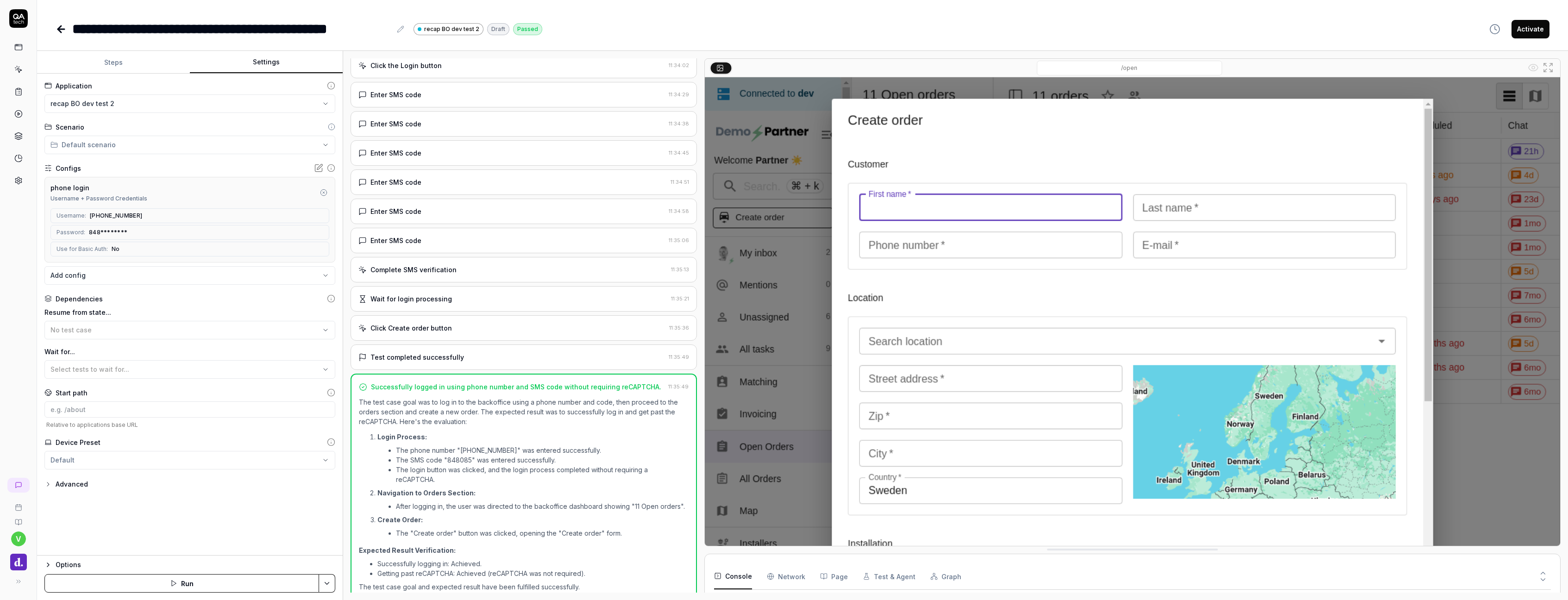
scroll to position [77, 0]
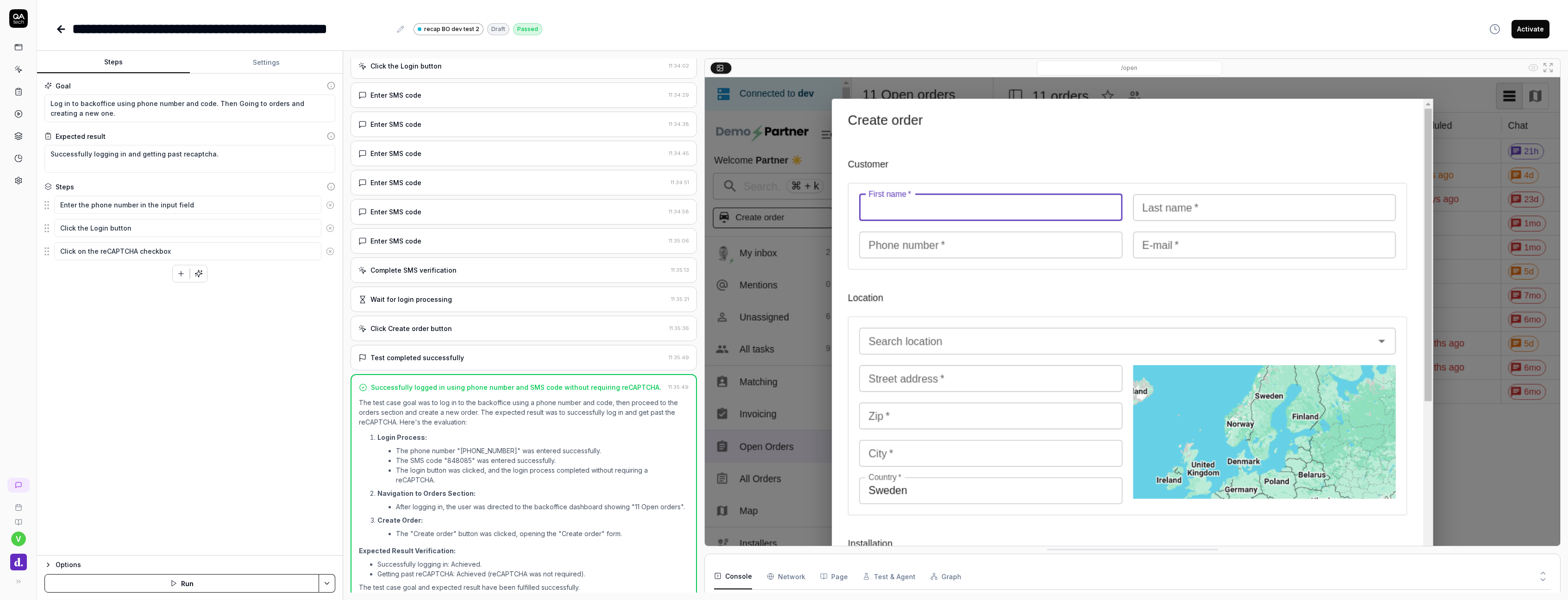
click at [123, 68] on button "Steps" at bounding box center [114, 62] width 153 height 22
click at [122, 112] on textarea "Log in to backoffice using phone number and code. Then Going to orders and crea…" at bounding box center [189, 108] width 290 height 28
drag, startPoint x: 155, startPoint y: 115, endPoint x: 212, endPoint y: 104, distance: 58.1
click at [212, 104] on textarea "Log in to backoffice using phone number and code. Then Going to orders and crea…" at bounding box center [189, 108] width 290 height 28
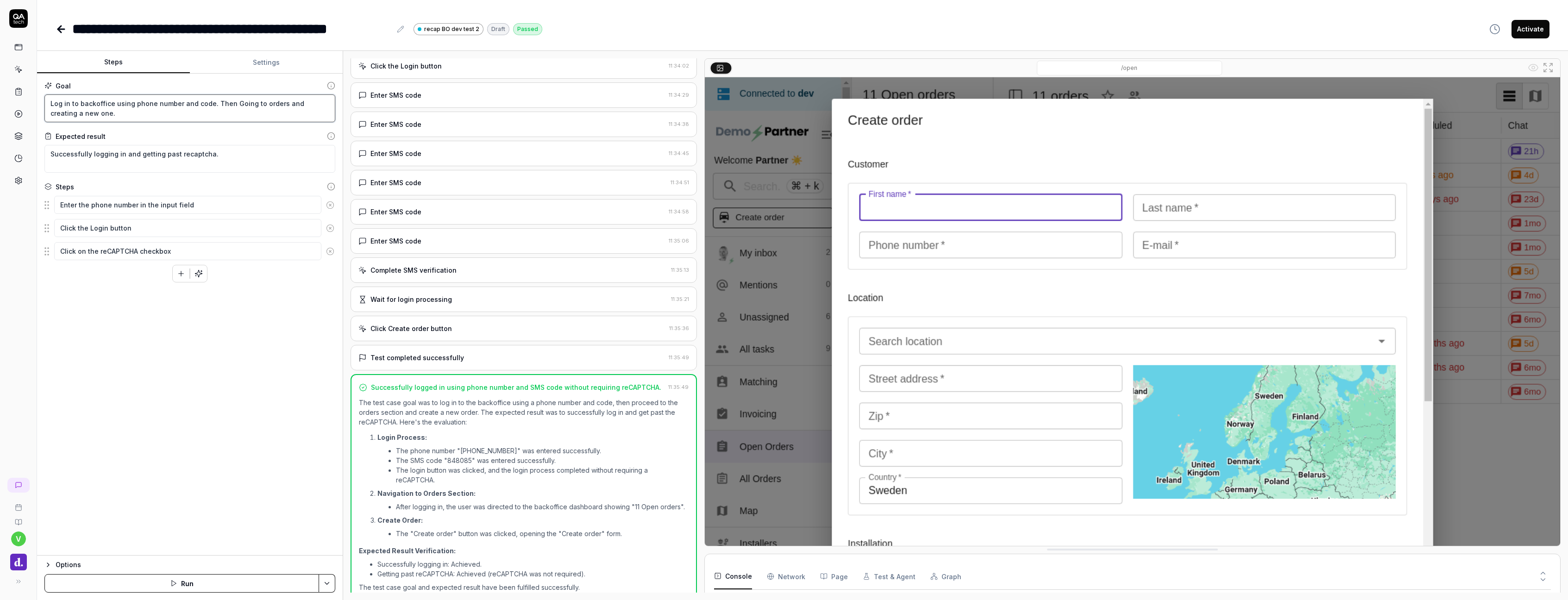
type textarea "*"
type textarea "Log in to backoffice using phone number and code."
type textarea "*"
type textarea "Log in to backoffice using phone number and code. G"
type textarea "*"
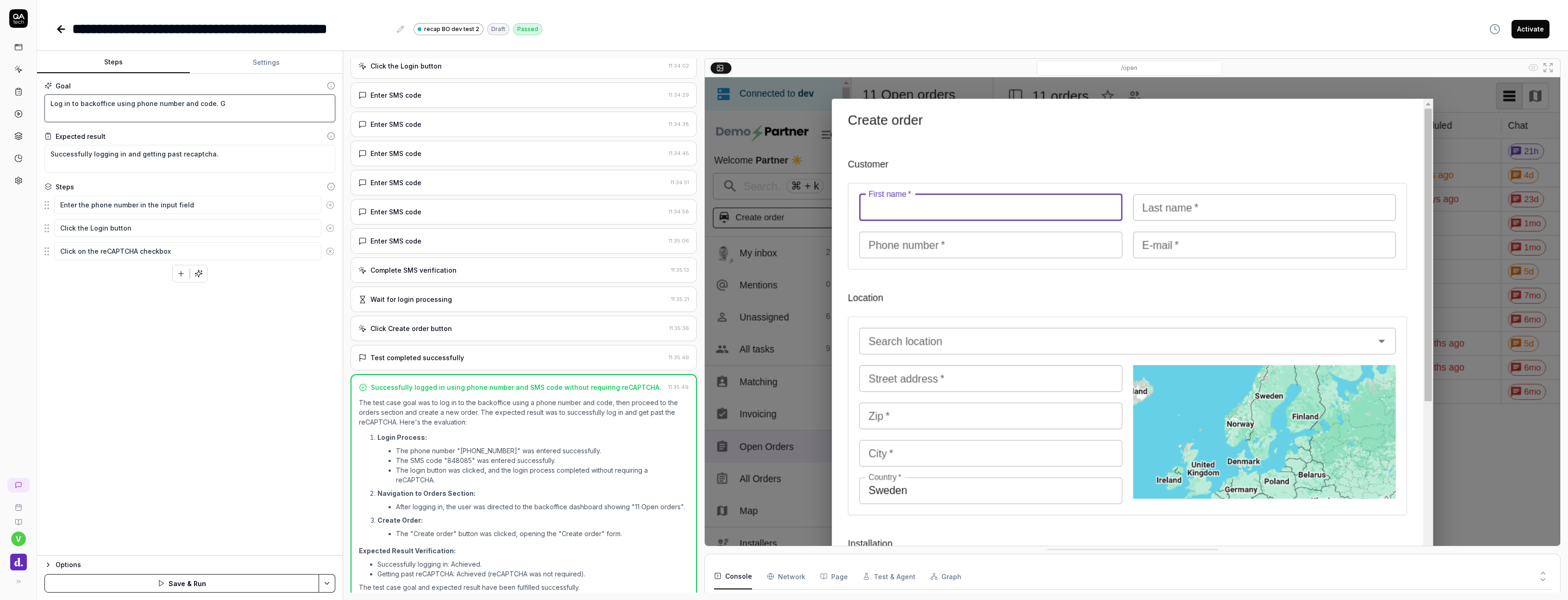
type textarea "Log in to backoffice using phone number and code. Go"
type textarea "*"
type textarea "Log in to backoffice using phone number and code. Goi"
type textarea "*"
type textarea "Log in to backoffice using phone number and code. Goin"
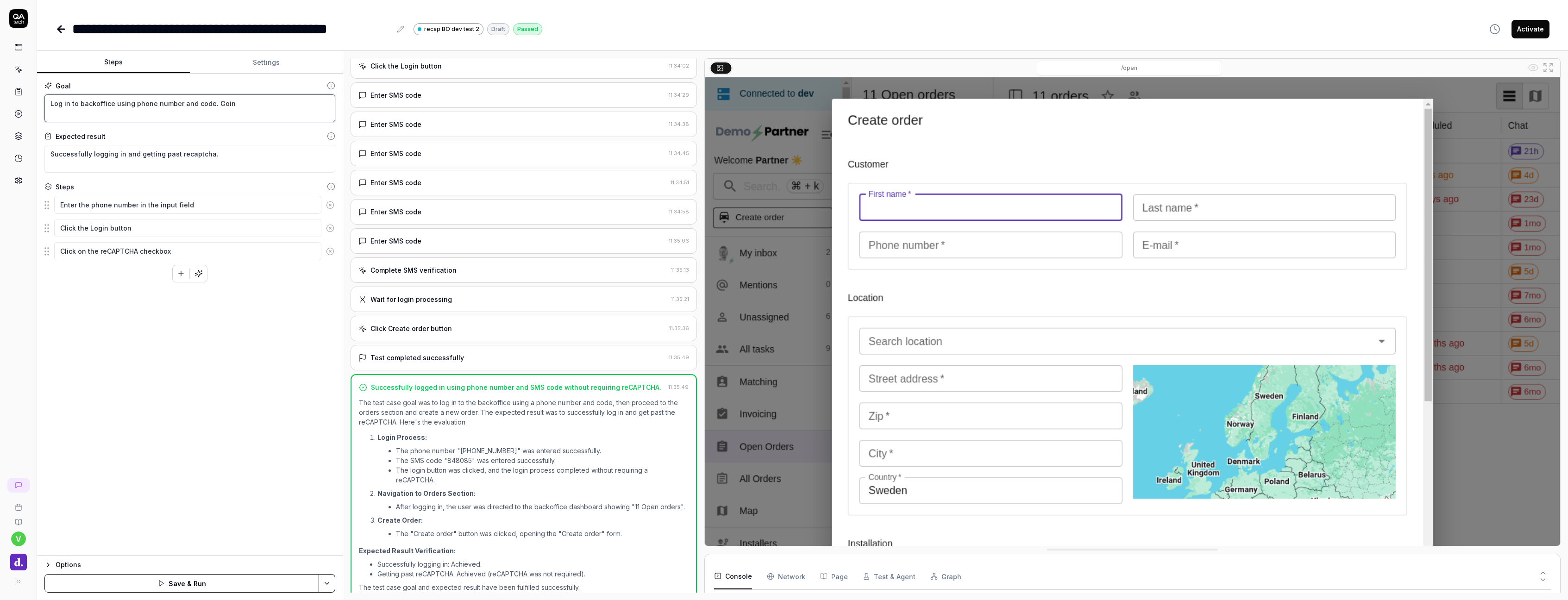
type textarea "*"
type textarea "Log in to backoffice using phone number and code. Goint"
type textarea "*"
type textarea "Log in to backoffice using phone number and code. Going"
type textarea "*"
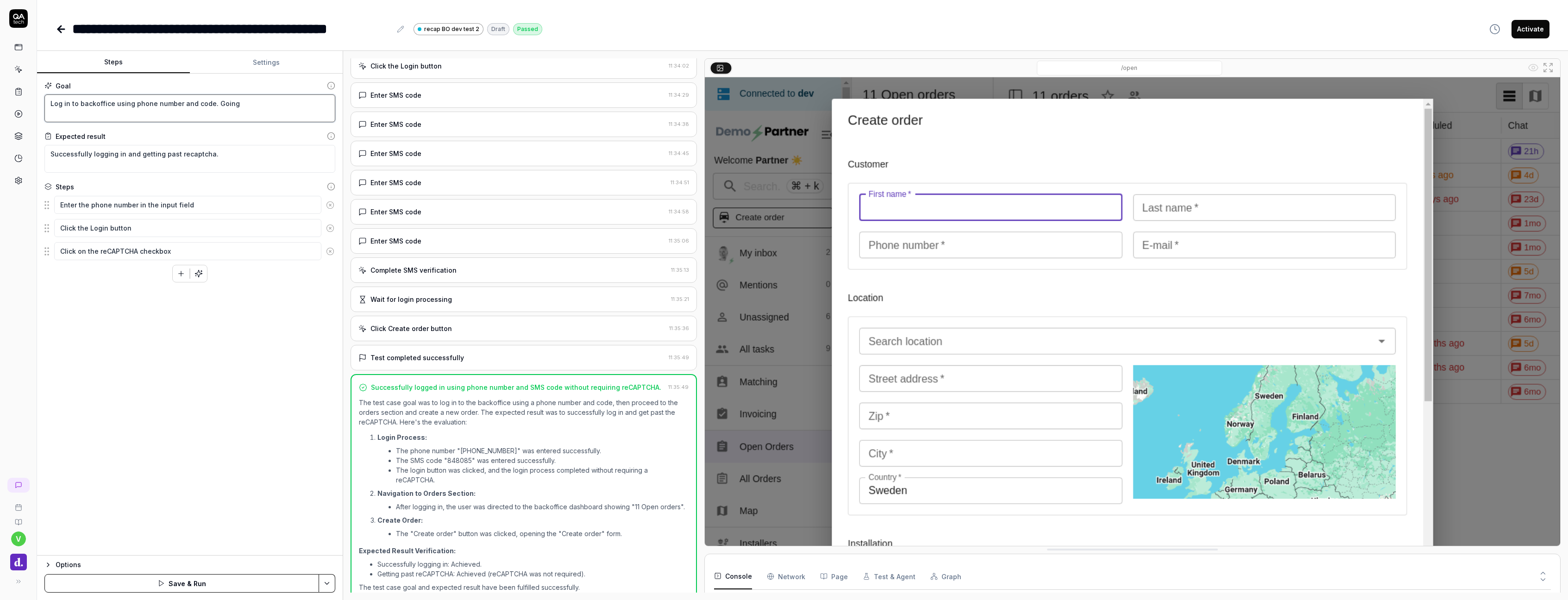
type textarea "Log in to backoffice using phone number and code. Going i"
type textarea "*"
type textarea "Log in to backoffice using phone number and code. Going in"
type textarea "*"
type textarea "Log in to backoffice using phone number and code. Going int"
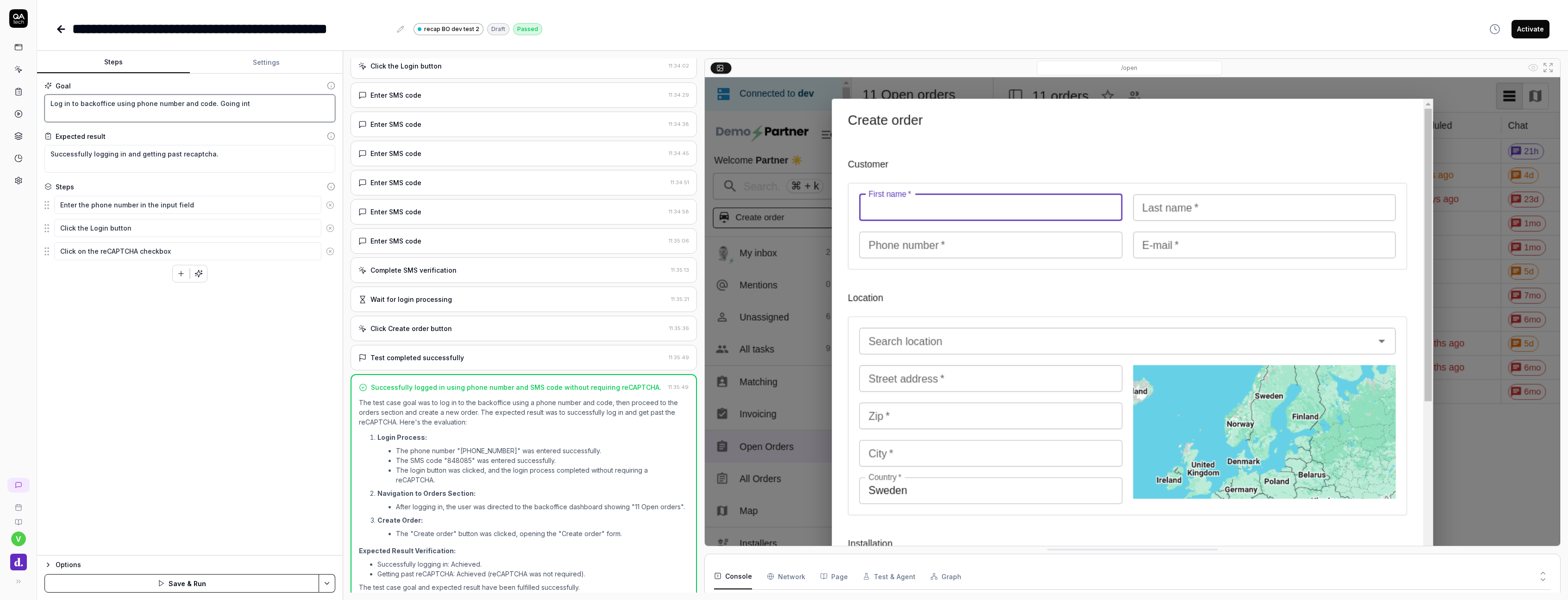
type textarea "*"
type textarea "Log in to backoffice using phone number and code. Going into"
type textarea "*"
type textarea "Log in to backoffice using phone number and code. Going into"
type textarea "*"
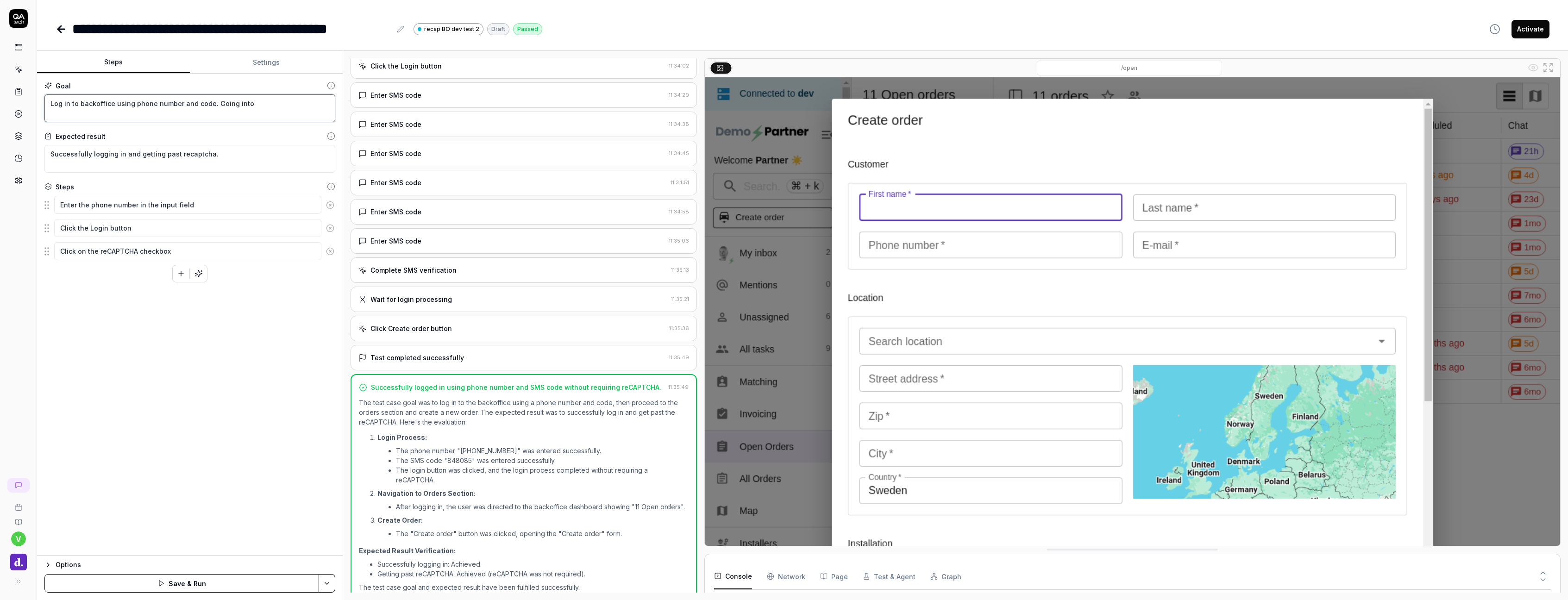
type textarea "Log in to backoffice using phone number and code. Going into e"
type textarea "*"
type textarea "Log in to backoffice using phone number and code. Going into ev"
type textarea "*"
type textarea "Log in to backoffice using phone number and code. Going into eve"
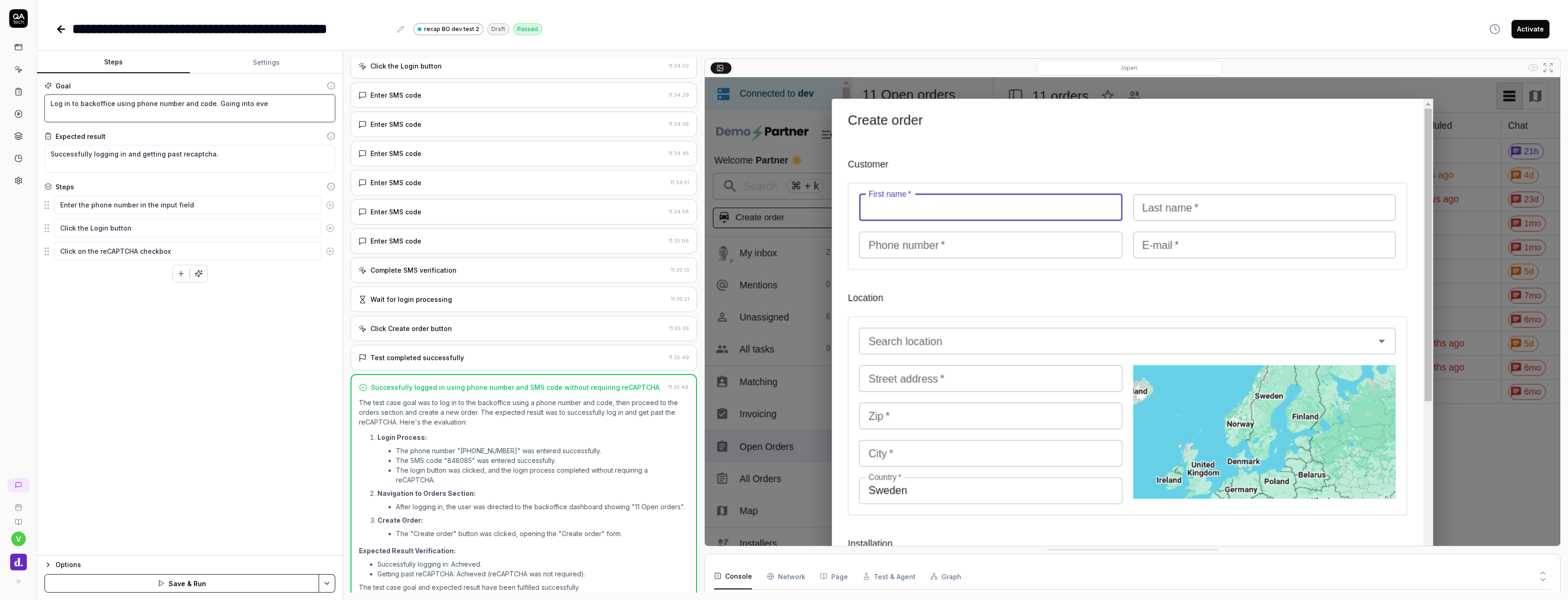
type textarea "*"
type textarea "Log in to backoffice using phone number and code. Going into ever"
type textarea "*"
type textarea "Log in to backoffice using phone number and code. Going into every"
type textarea "*"
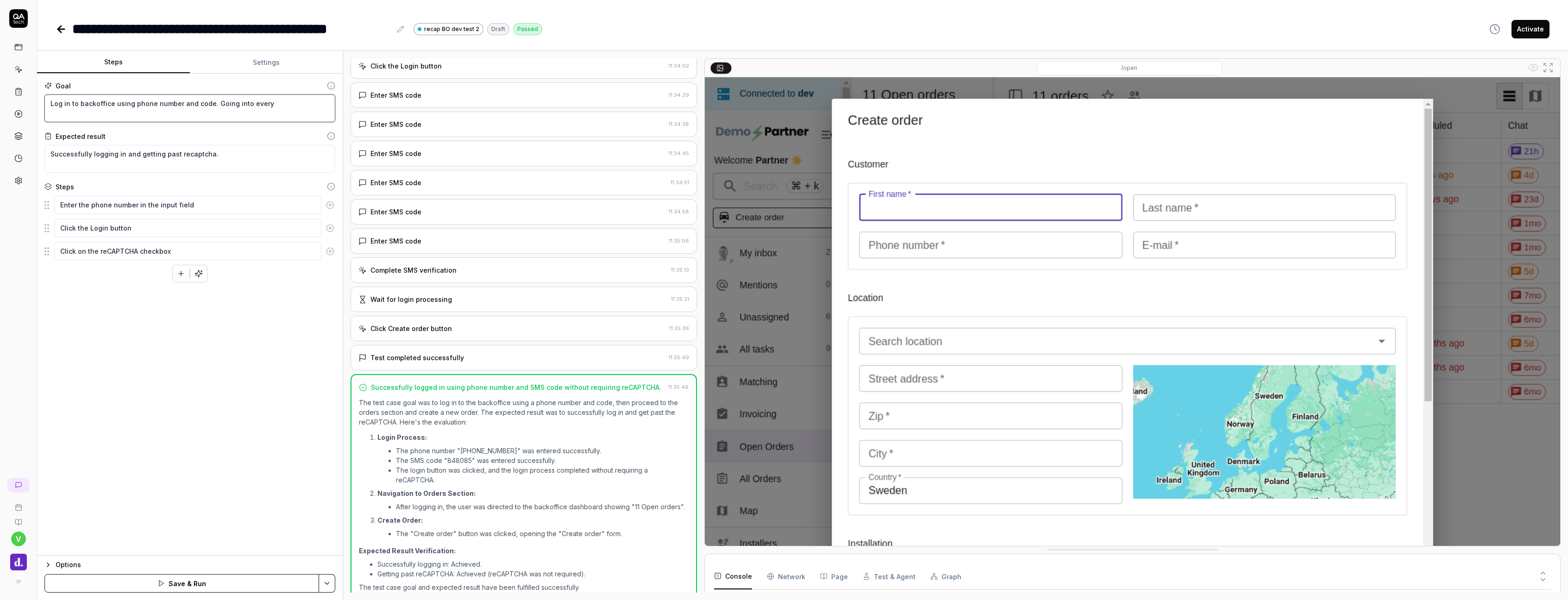
type textarea "Log in to backoffice using phone number and code. Going into ever"
type textarea "*"
type textarea "Log in to backoffice using phone number and code. Going into eve"
type textarea "*"
type textarea "Log in to backoffice using phone number and code. Going into ev"
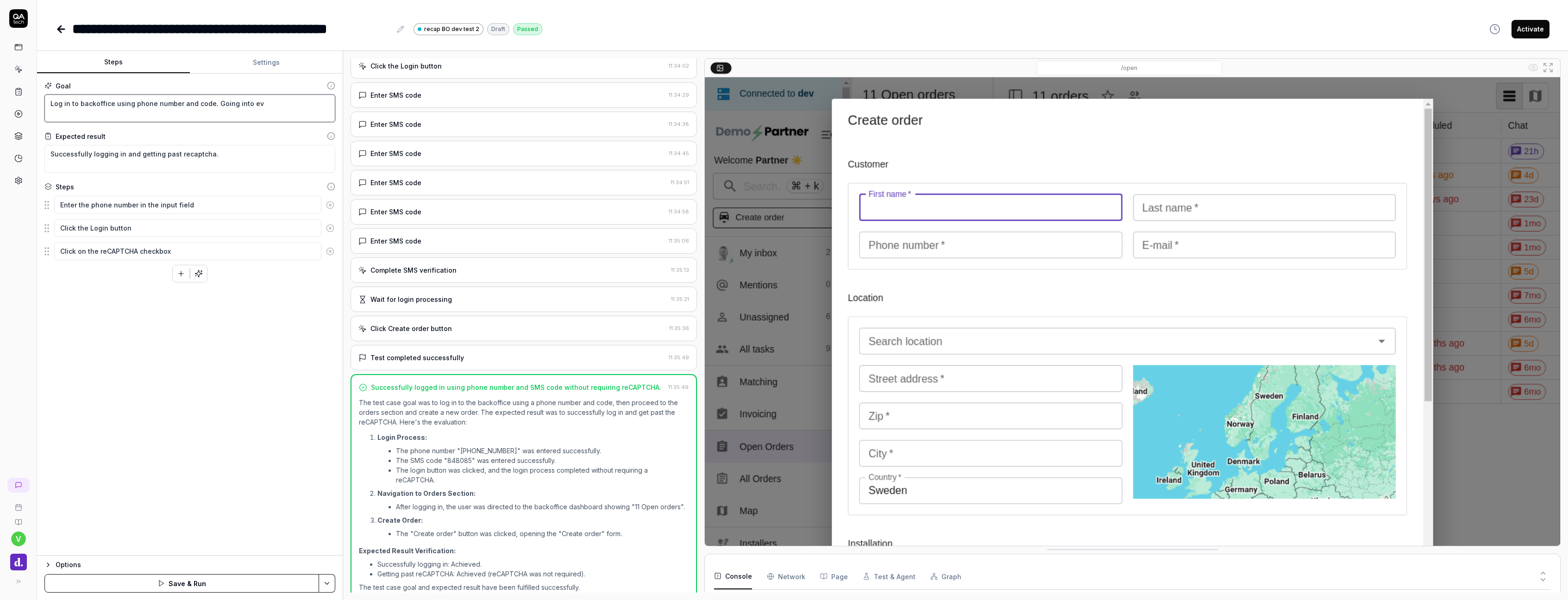
type textarea "*"
type textarea "Log in to backoffice using phone number and code. Going into e"
type textarea "*"
type textarea "Log in to backoffice using phone number and code. Going into"
type textarea "*"
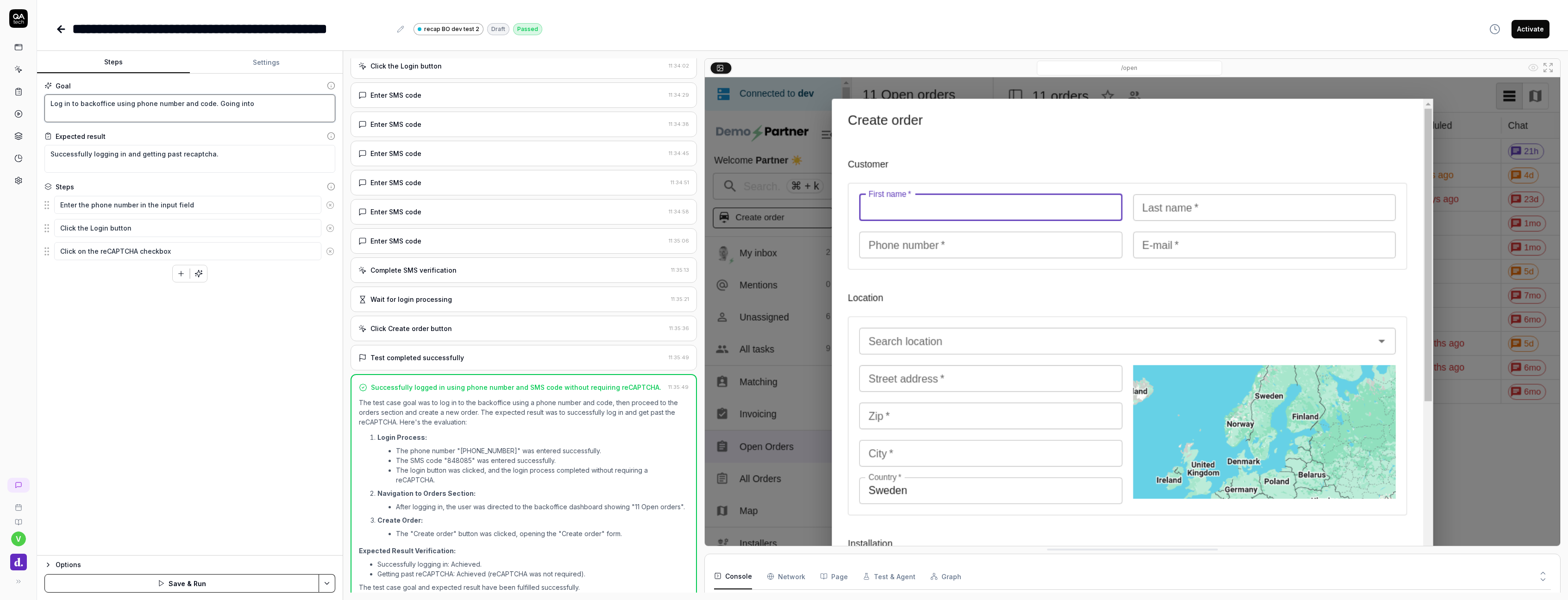
type textarea "Log in to backoffice using phone number and code. Going into"
type textarea "*"
type textarea "Log in to backoffice using phone number and code. Going int"
type textarea "*"
type textarea "Log in to backoffice using phone number and code. Going in"
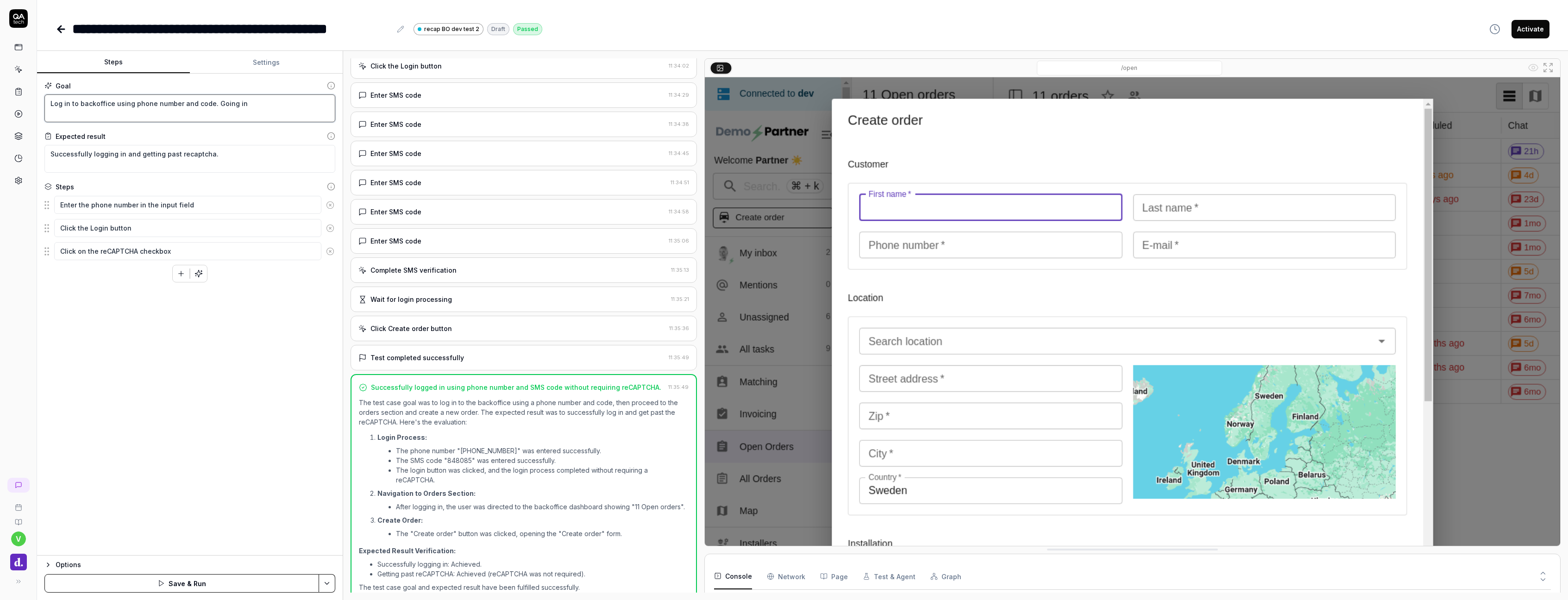
type textarea "*"
type textarea "Log in to backoffice using phone number and code. Going i"
type textarea "*"
type textarea "Log in to backoffice using phone number and code. Going"
type textarea "*"
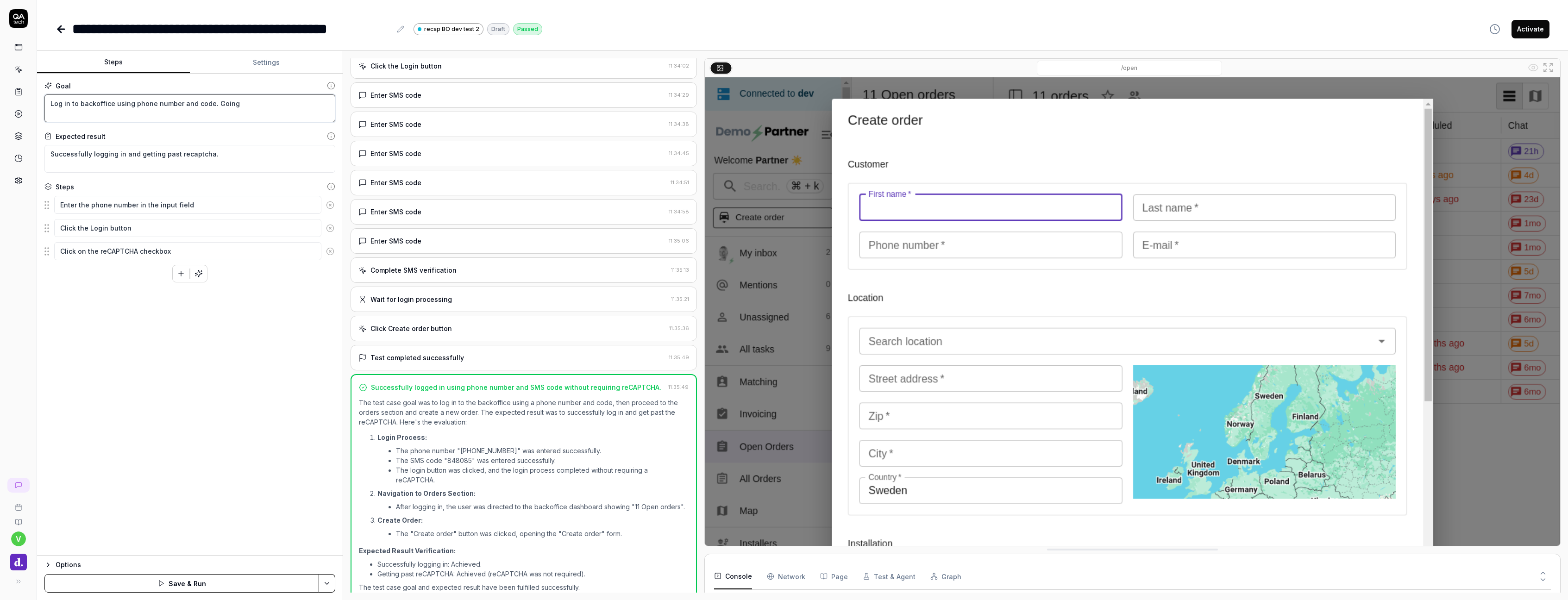
type textarea "Log in to backoffice using phone number and code. Going"
type textarea "*"
type textarea "Log in to backoffice using phone number and code. Goin"
type textarea "*"
type textarea "Log in to backoffice using phone number and code. Goi"
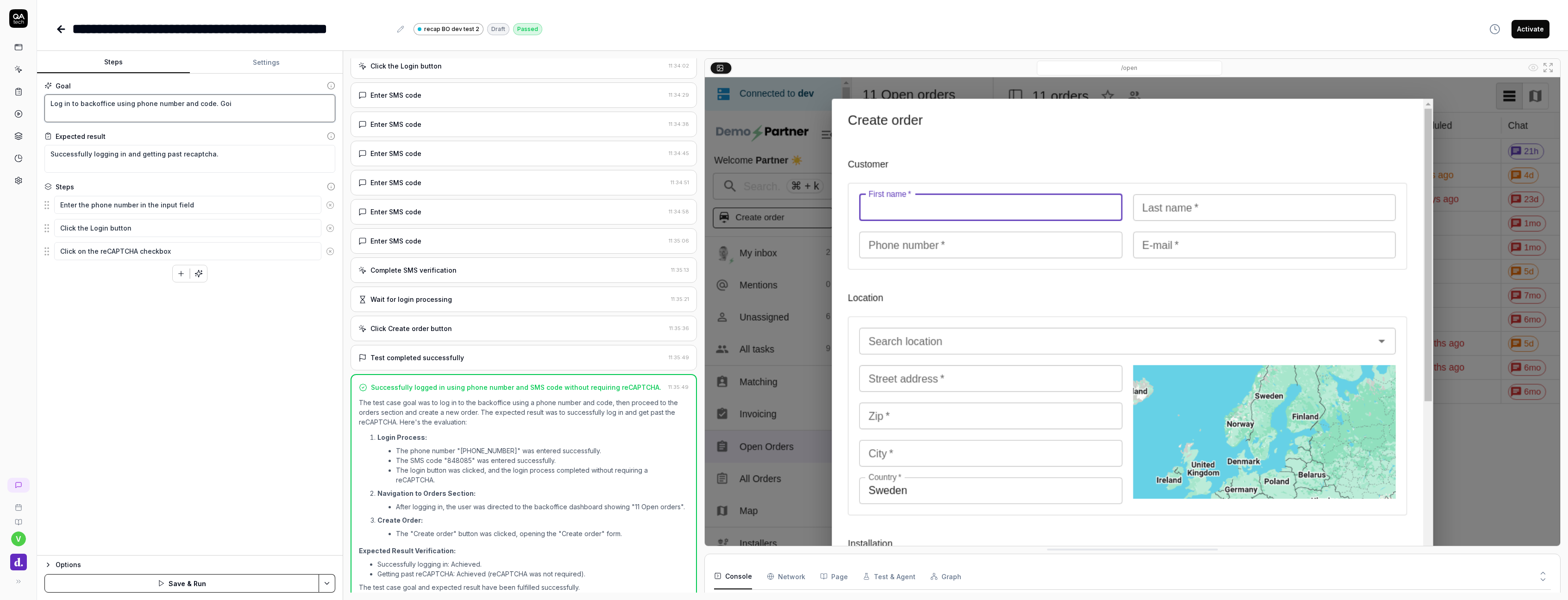
type textarea "*"
type textarea "Log in to backoffice using phone number and code. Go"
type textarea "*"
type textarea "Log in to backoffice using phone number and code. G"
type textarea "*"
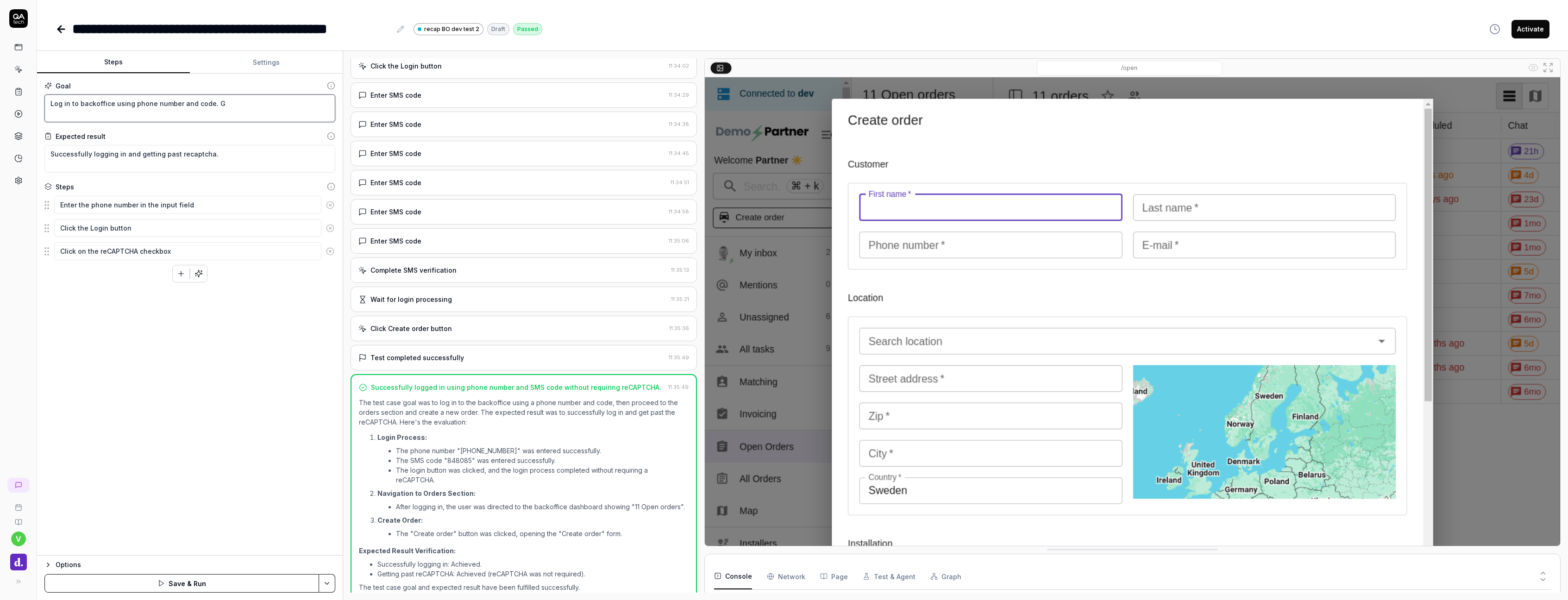
type textarea "Log in to backoffice using phone number and code."
type textarea "*"
type textarea "Log in to backoffice using phone number and code. G"
type textarea "*"
type textarea "Log in to backoffice using phone number and code. Go"
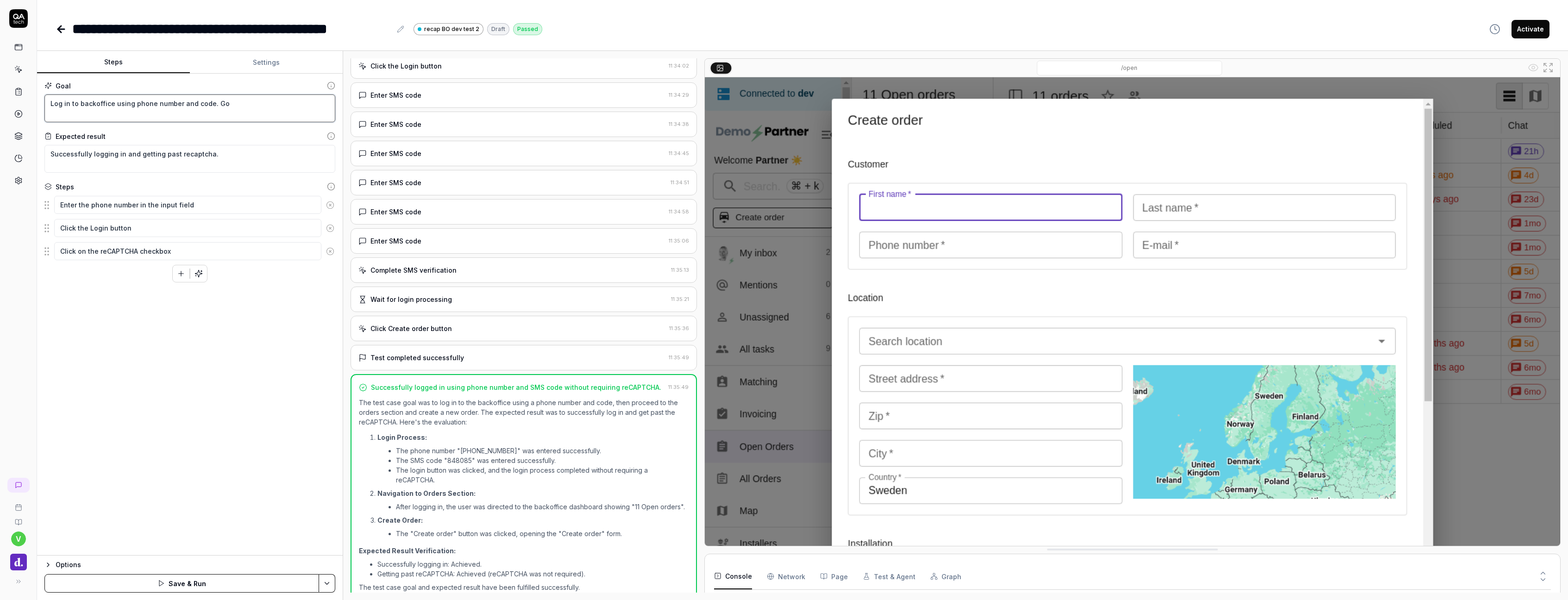
type textarea "*"
type textarea "Log in to backoffice using phone number and code. Goi"
type textarea "*"
type textarea "Log in to backoffice using phone number and code. Goin"
type textarea "*"
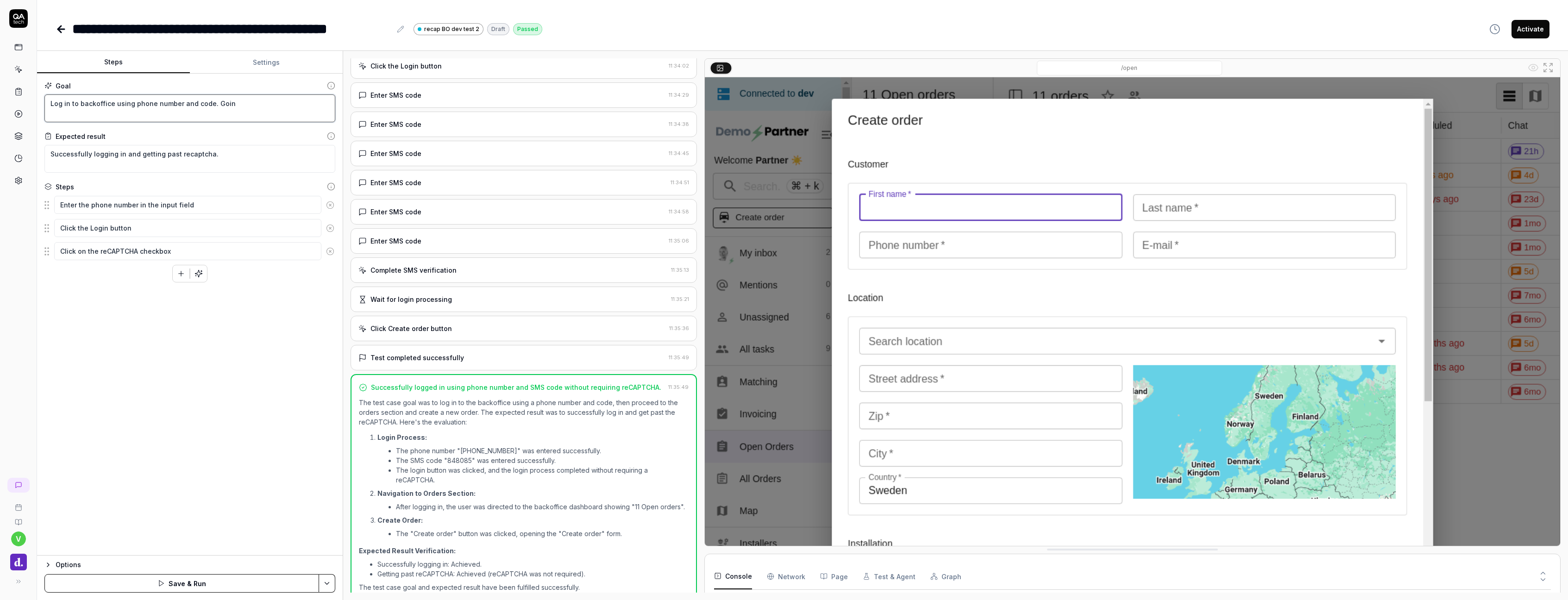
type textarea "Log in to backoffice using phone number and code. Goin"
type textarea "*"
type textarea "Log in to backoffice using phone number and code. Goin"
type textarea "*"
type textarea "Log in to backoffice using phone number and code. Going"
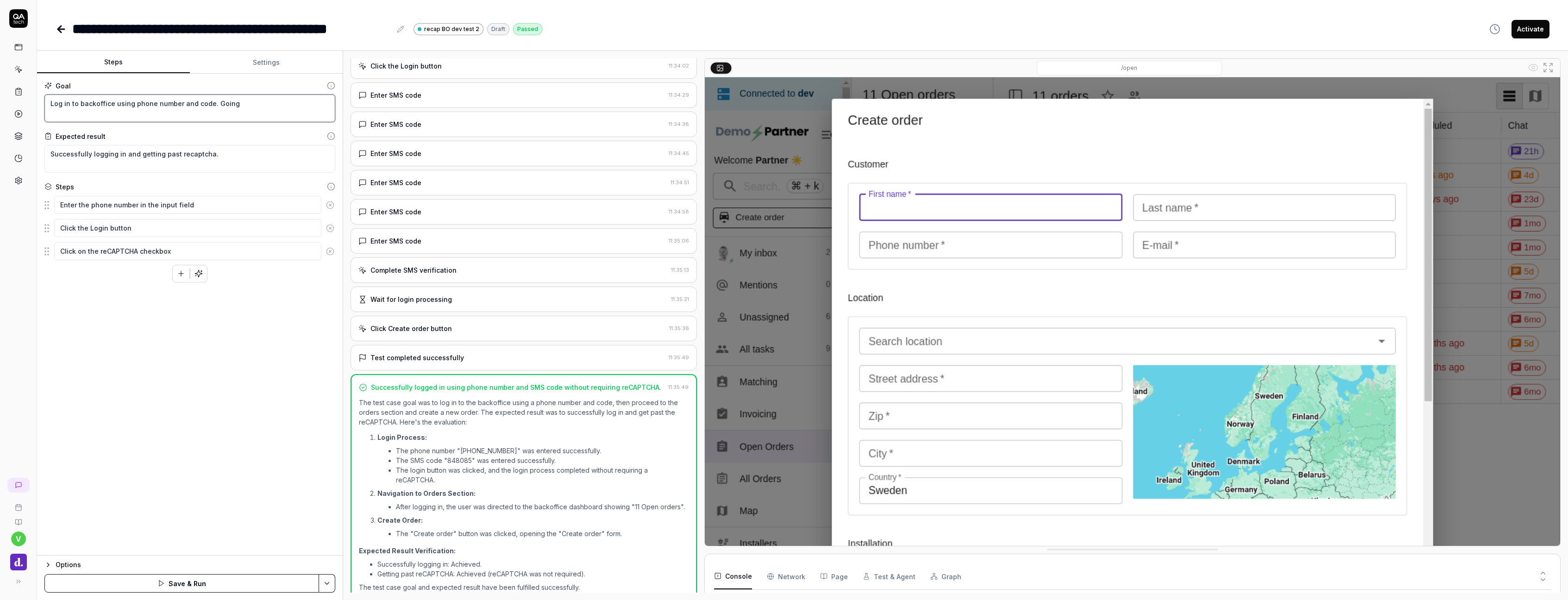
type textarea "*"
type textarea "Log in to backoffice using phone number and code. Going"
type textarea "*"
type textarea "Log in to backoffice using phone number and code. Going i"
type textarea "*"
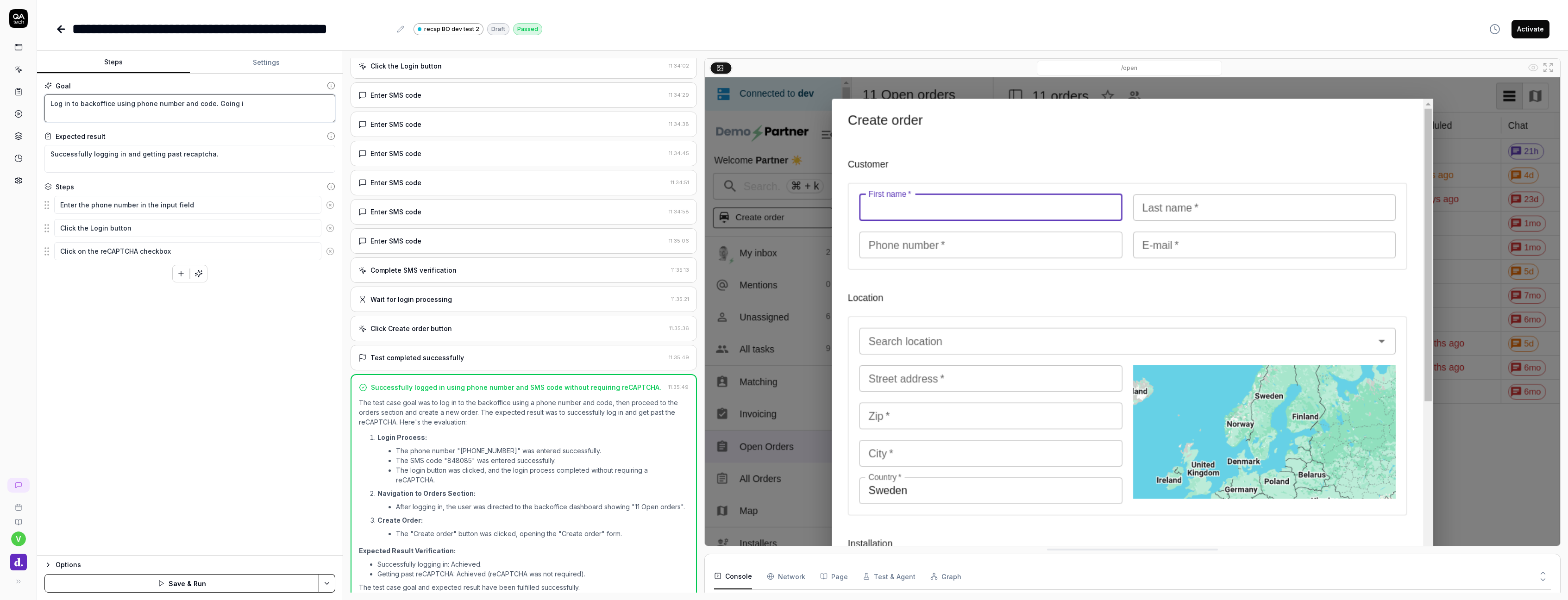
type textarea "Log in to backoffice using phone number and code. Going in"
type textarea "*"
type textarea "Log in to backoffice using phone number and code. Going int"
type textarea "*"
type textarea "Log in to backoffice using phone number and code. Going into"
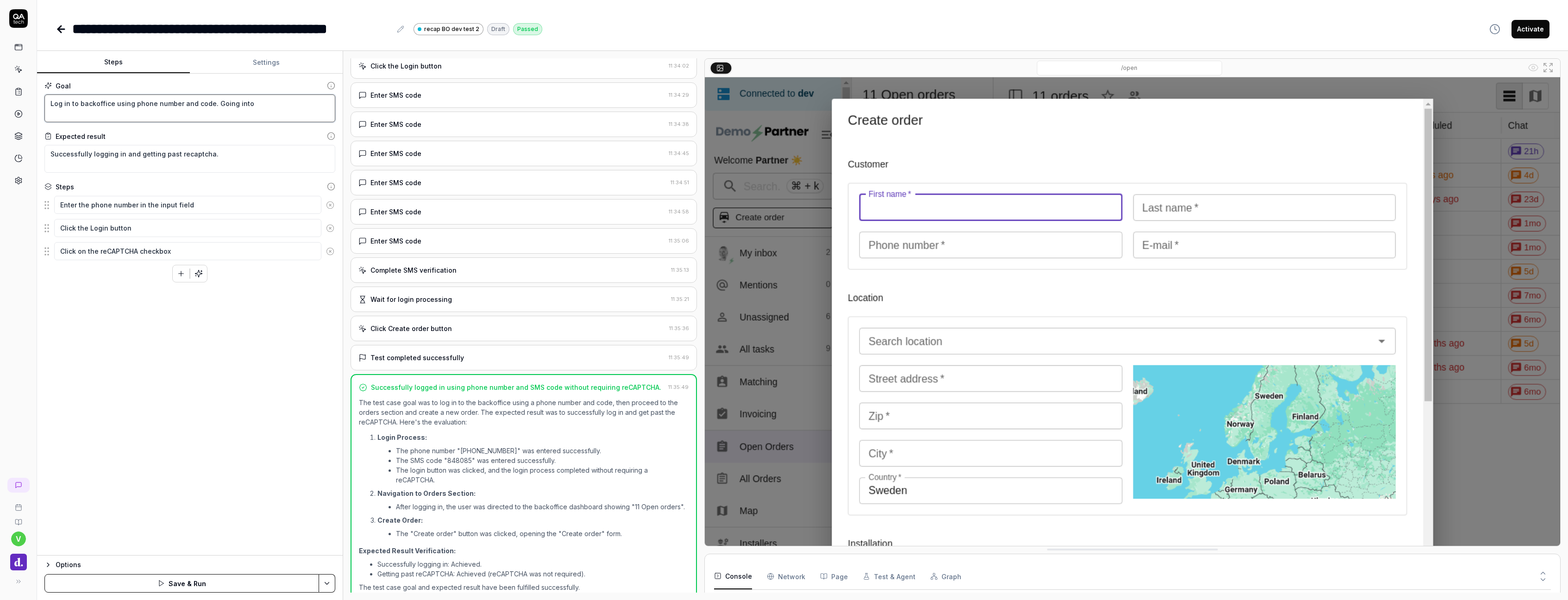
type textarea "*"
type textarea "Log in to backoffice using phone number and code. Going into"
type textarea "*"
type textarea "Log in to backoffice using phone number and code. Going into a"
type textarea "*"
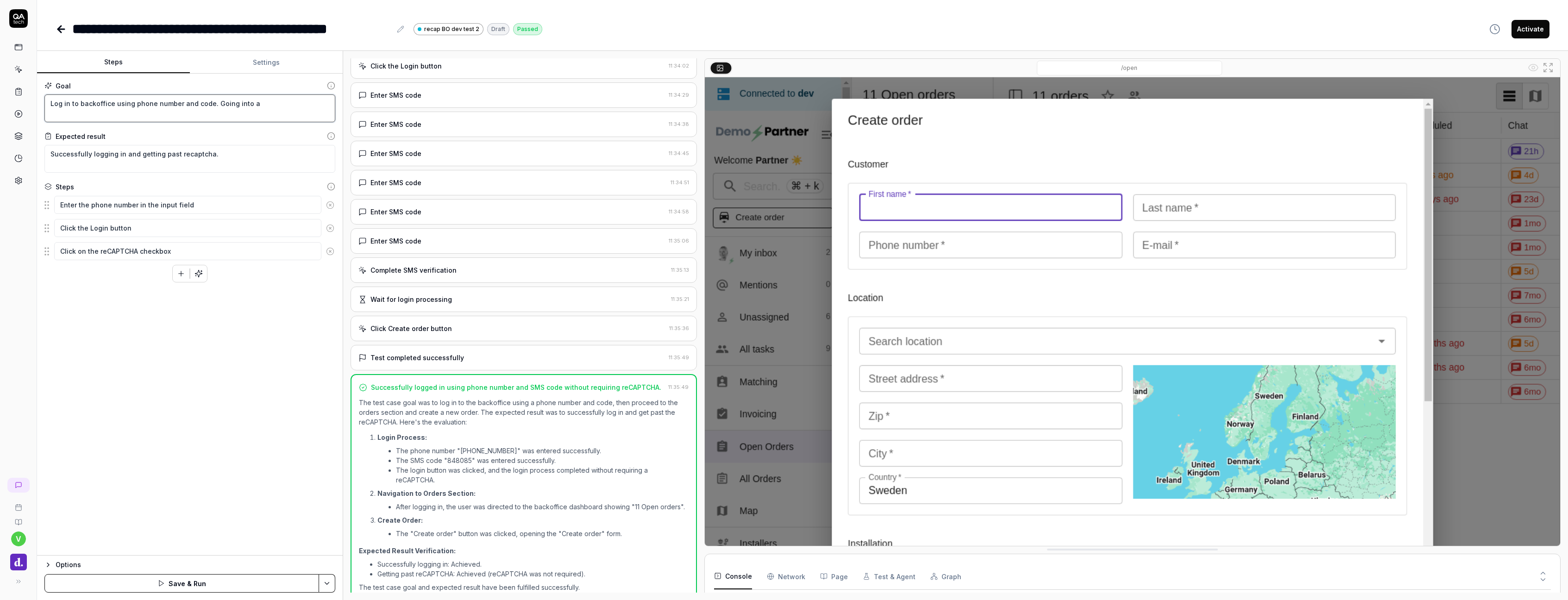
type textarea "Log in to backoffice using phone number and code. Going into al"
type textarea "*"
type textarea "Log in to backoffice using phone number and code. Going into all"
type textarea "*"
type textarea "Log in to backoffice using phone number and code. Going into all"
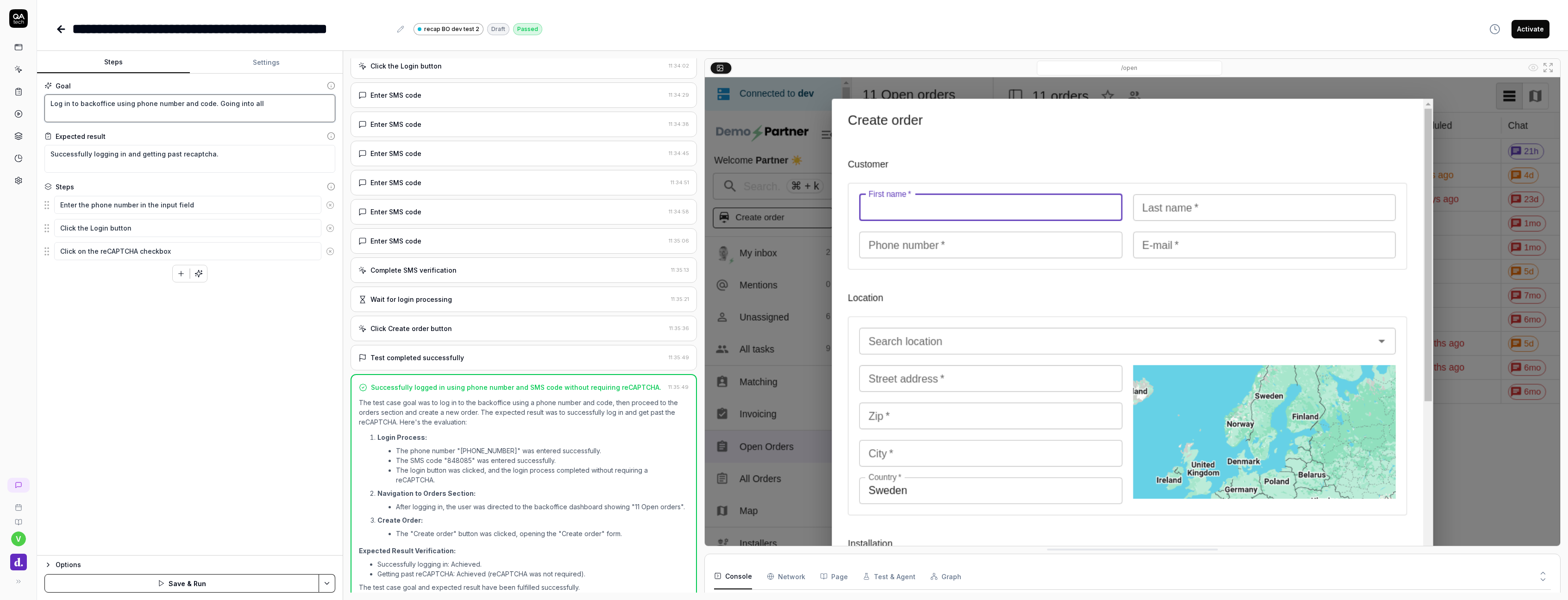
type textarea "*"
type textarea "Log in to backoffice using phone number and code. Going into all o"
type textarea "*"
type textarea "Log in to backoffice using phone number and code. Going into all or"
type textarea "*"
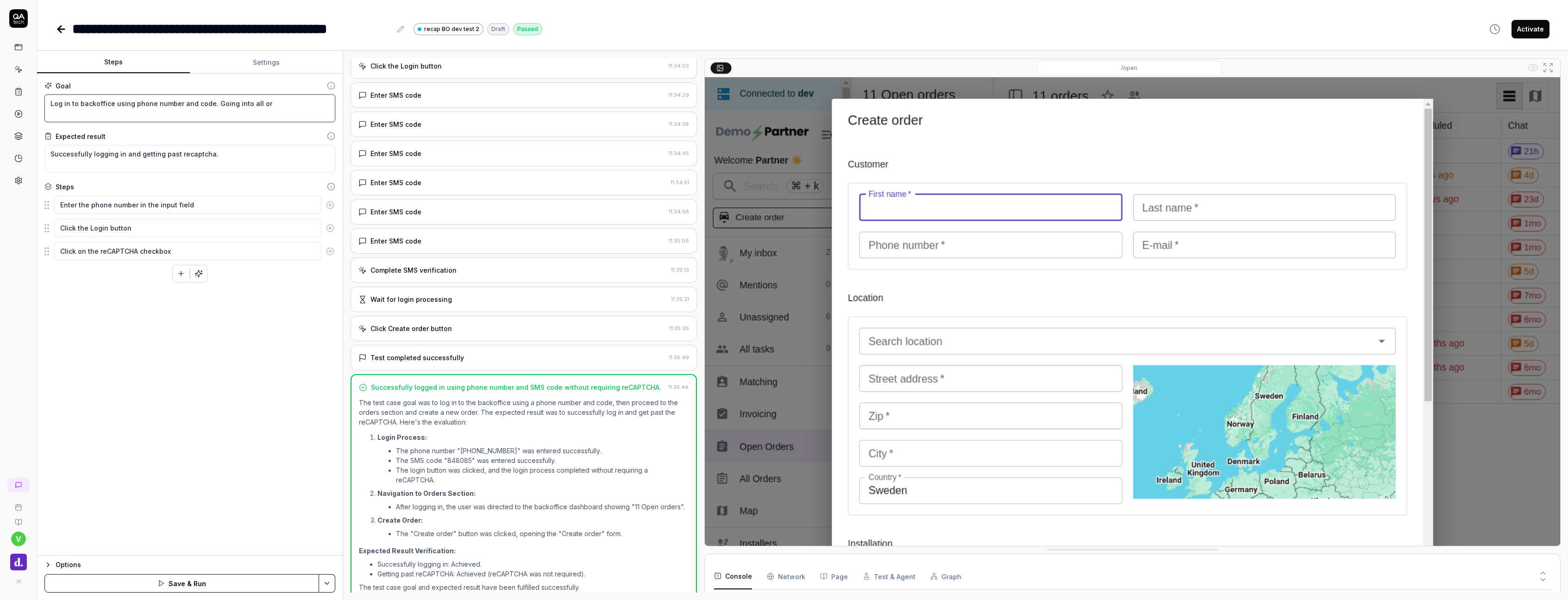
type textarea "Log in to backoffice using phone number and code. Going into all ord"
type textarea "*"
type textarea "Log in to backoffice using phone number and code. Going into all orde"
type textarea "*"
type textarea "Log in to backoffice using phone number and code. Going into all order"
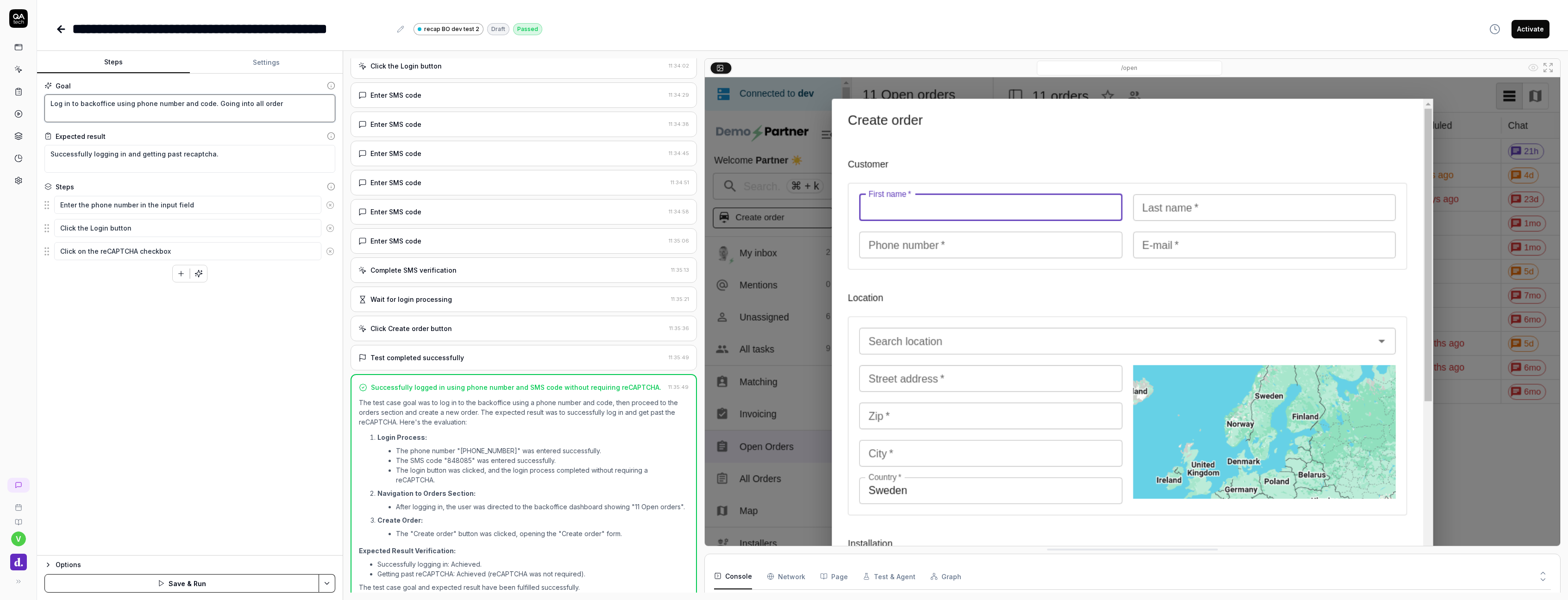
type textarea "*"
type textarea "Log in to backoffice using phone number and code. Going into all orde"
type textarea "*"
type textarea "Log in to backoffice using phone number and code. Going into all ord"
type textarea "*"
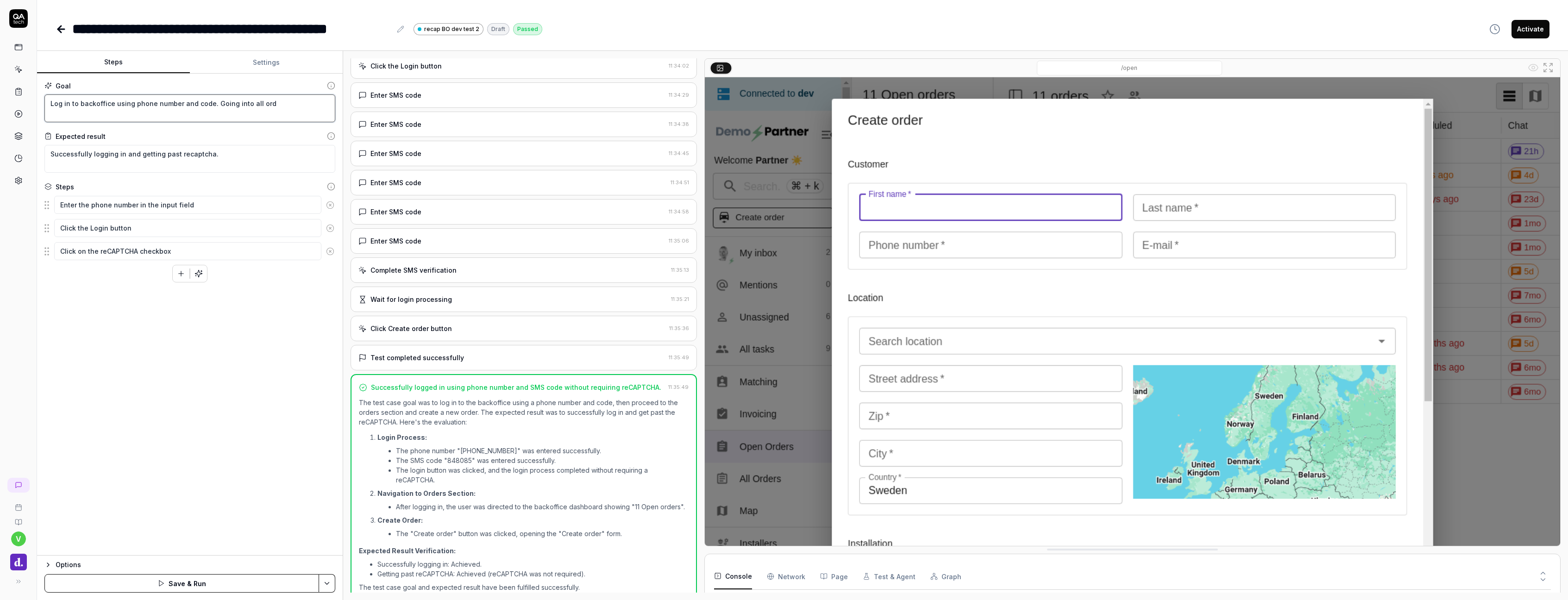
type textarea "Log in to backoffice using phone number and code. Going into all or"
type textarea "*"
type textarea "Log in to backoffice using phone number and code. Going into all o"
type textarea "*"
type textarea "Log in to backoffice using phone number and code. Going into all"
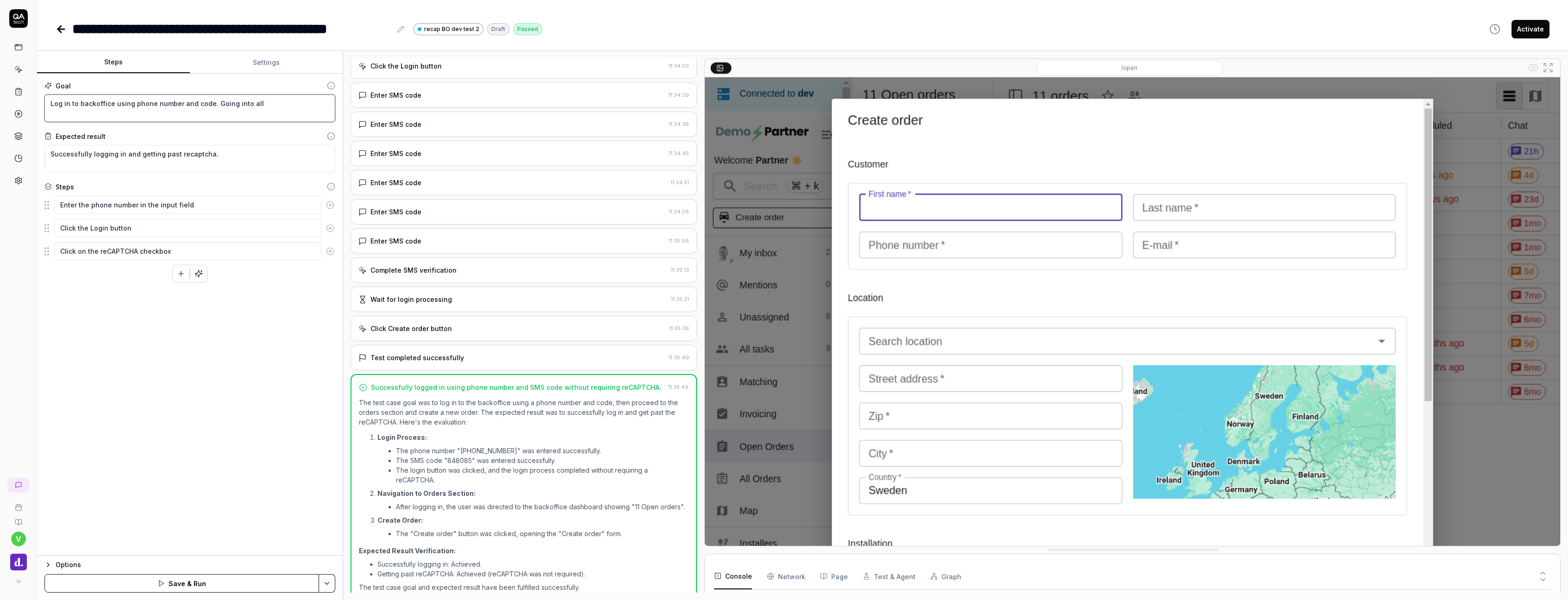
type textarea "*"
type textarea "Log in to backoffice using phone number and code. Going into all"
type textarea "*"
type textarea "Log in to backoffice using phone number and code. Going into al"
type textarea "*"
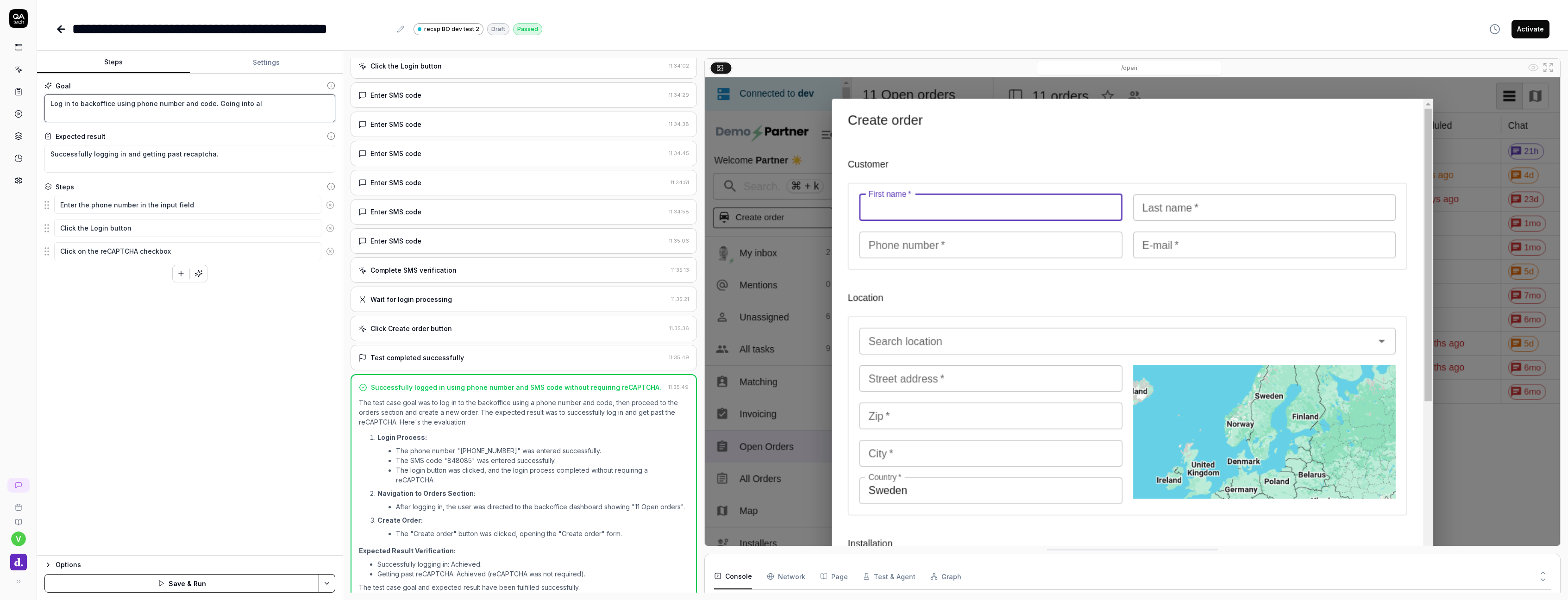
type textarea "Log in to backoffice using phone number and code. Going into a"
type textarea "*"
type textarea "Log in to backoffice using phone number and code. Going into"
type textarea "*"
type textarea "Log in to backoffice using phone number and code. Going into o"
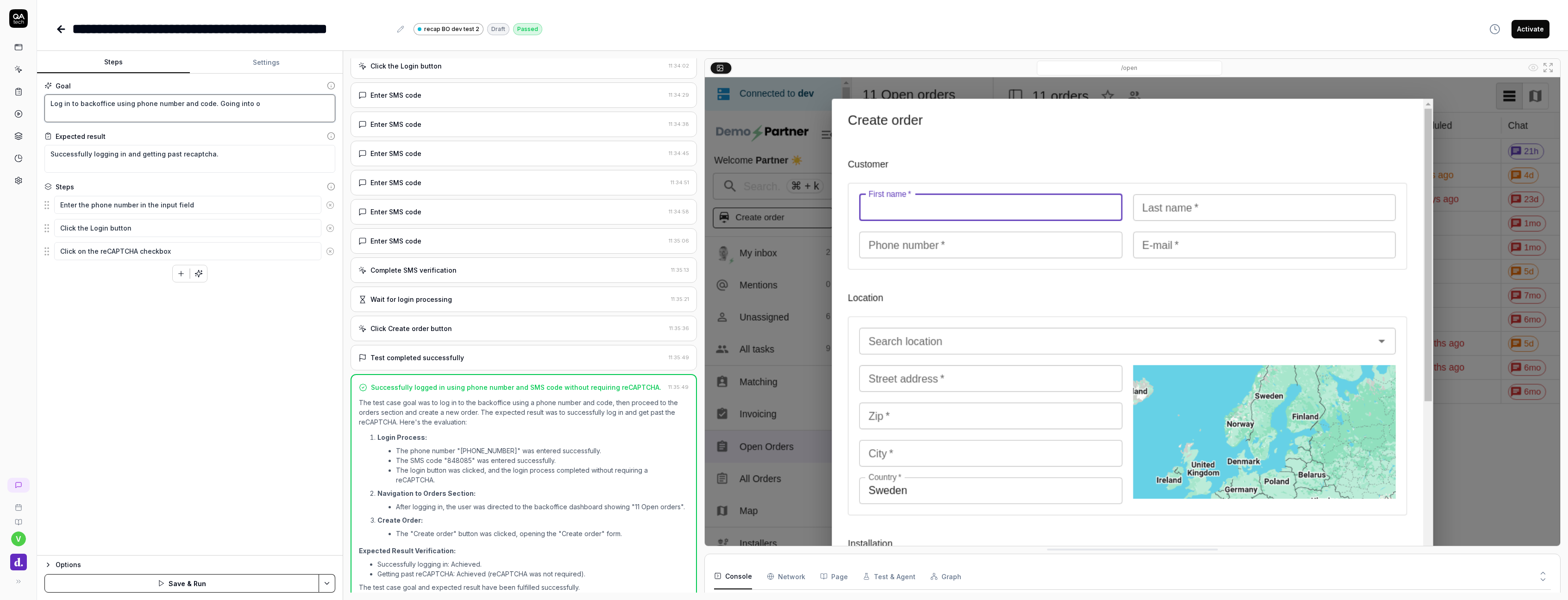
type textarea "*"
type textarea "Log in to backoffice using phone number and code. Going into op"
type textarea "*"
type textarea "Log in to backoffice using phone number and code. Going into ope"
type textarea "*"
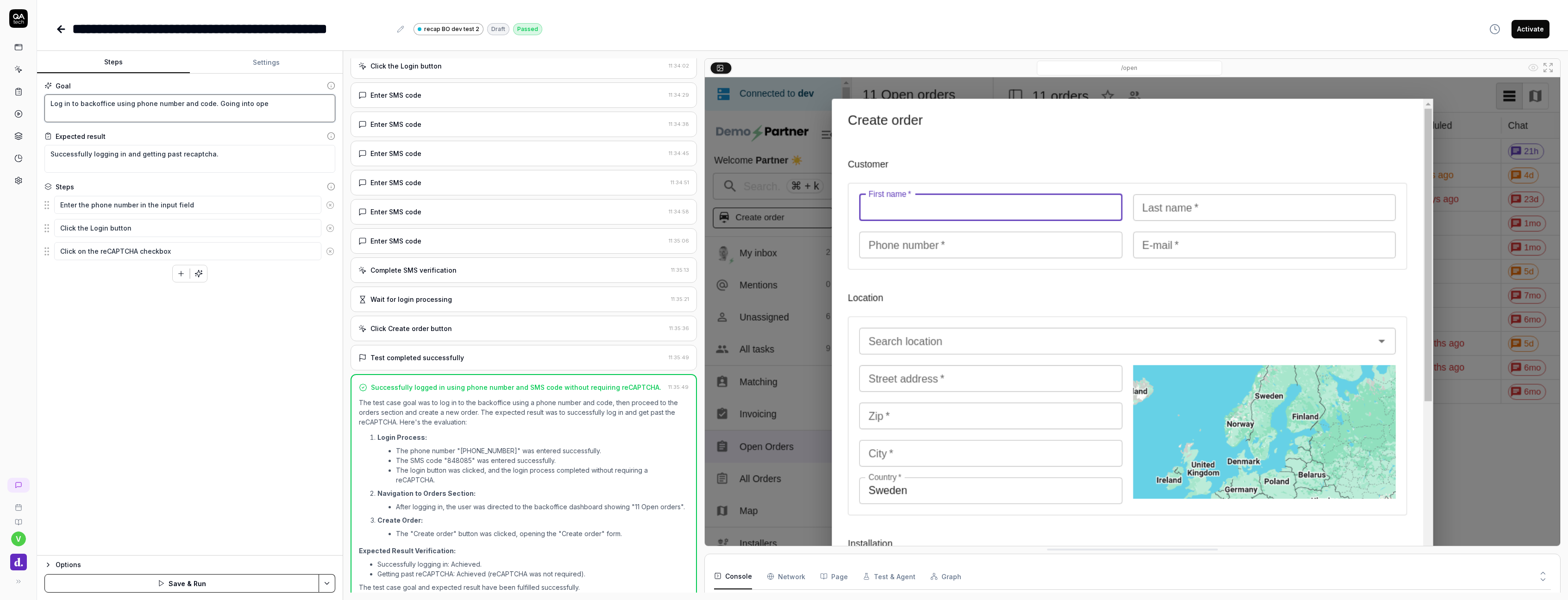
type textarea "Log in to backoffice using phone number and code. Going into open"
type textarea "*"
type textarea "Log in to backoffice using phone number and code. Going into open"
type textarea "*"
type textarea "Log in to backoffice using phone number and code. Going into open o"
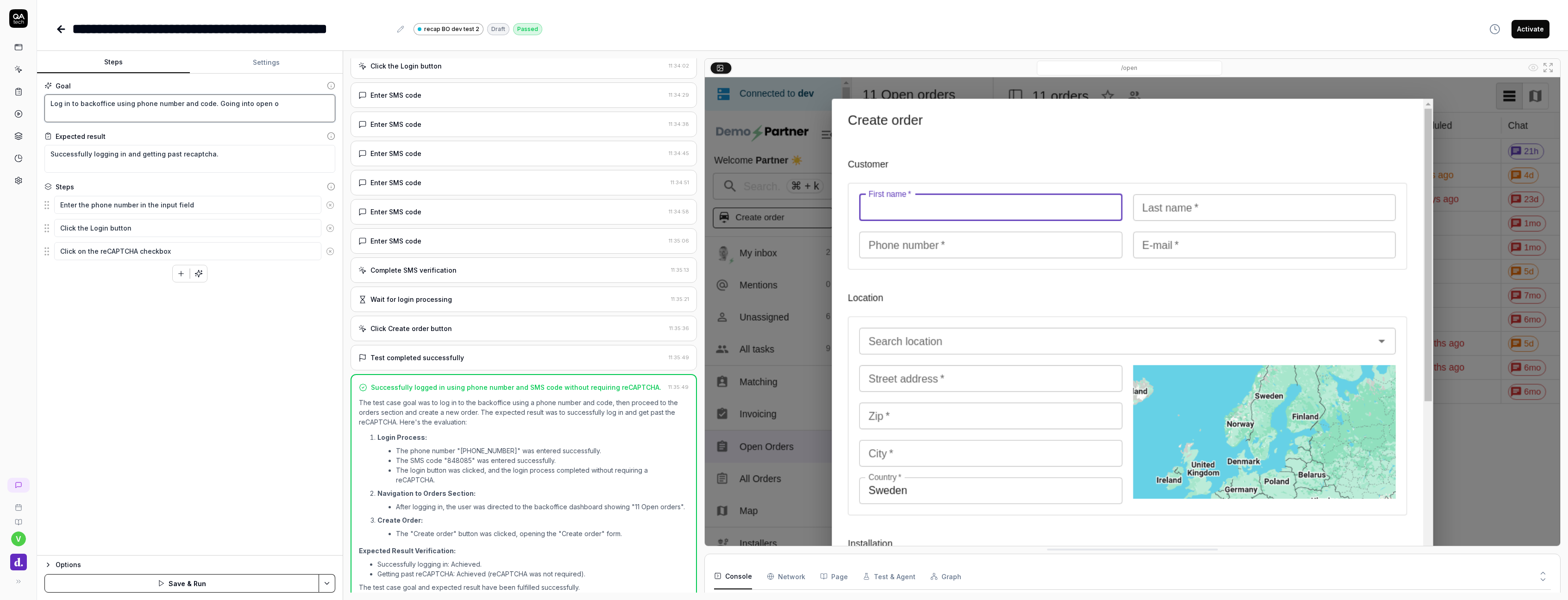
type textarea "*"
type textarea "Log in to backoffice using phone number and code. Going into open or"
type textarea "*"
type textarea "Log in to backoffice using phone number and code. Going into open ord"
type textarea "*"
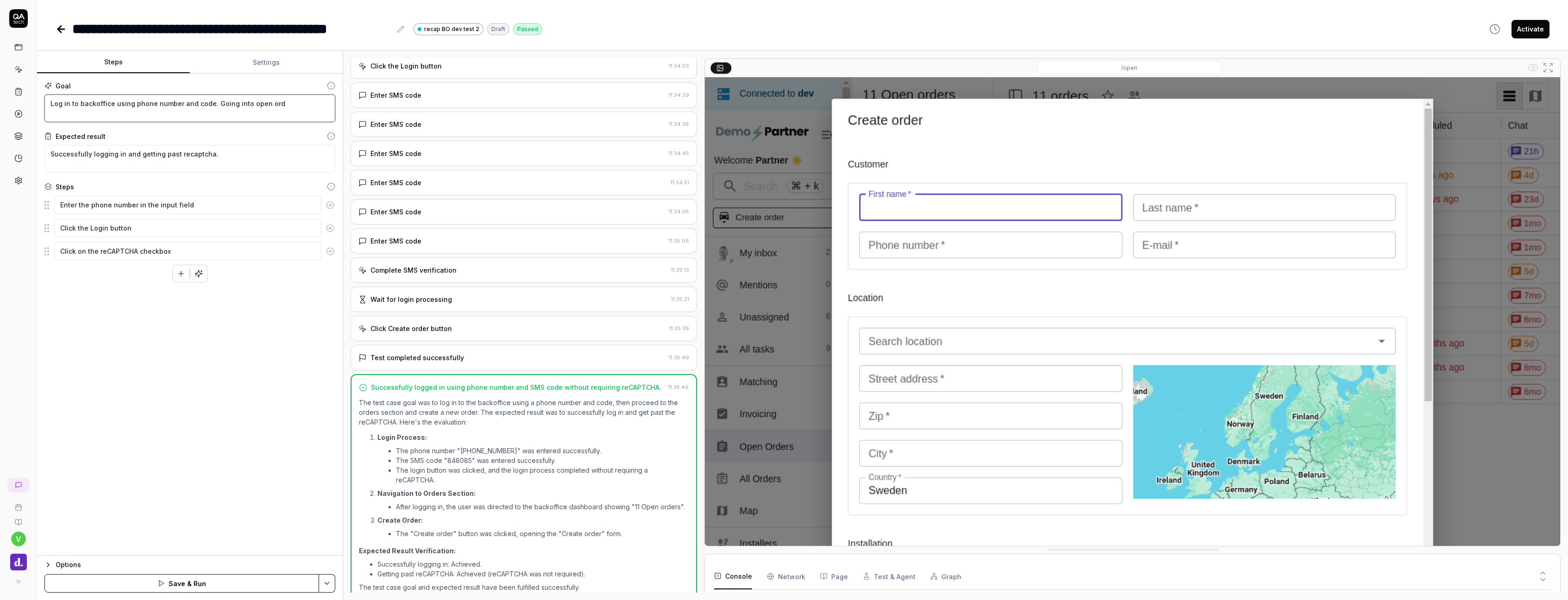
type textarea "Log in to backoffice using phone number and code. Going into open orde"
type textarea "*"
type textarea "Log in to backoffice using phone number and code. Going into open order"
type textarea "*"
type textarea "Log in to backoffice using phone number and code. Going into open orders"
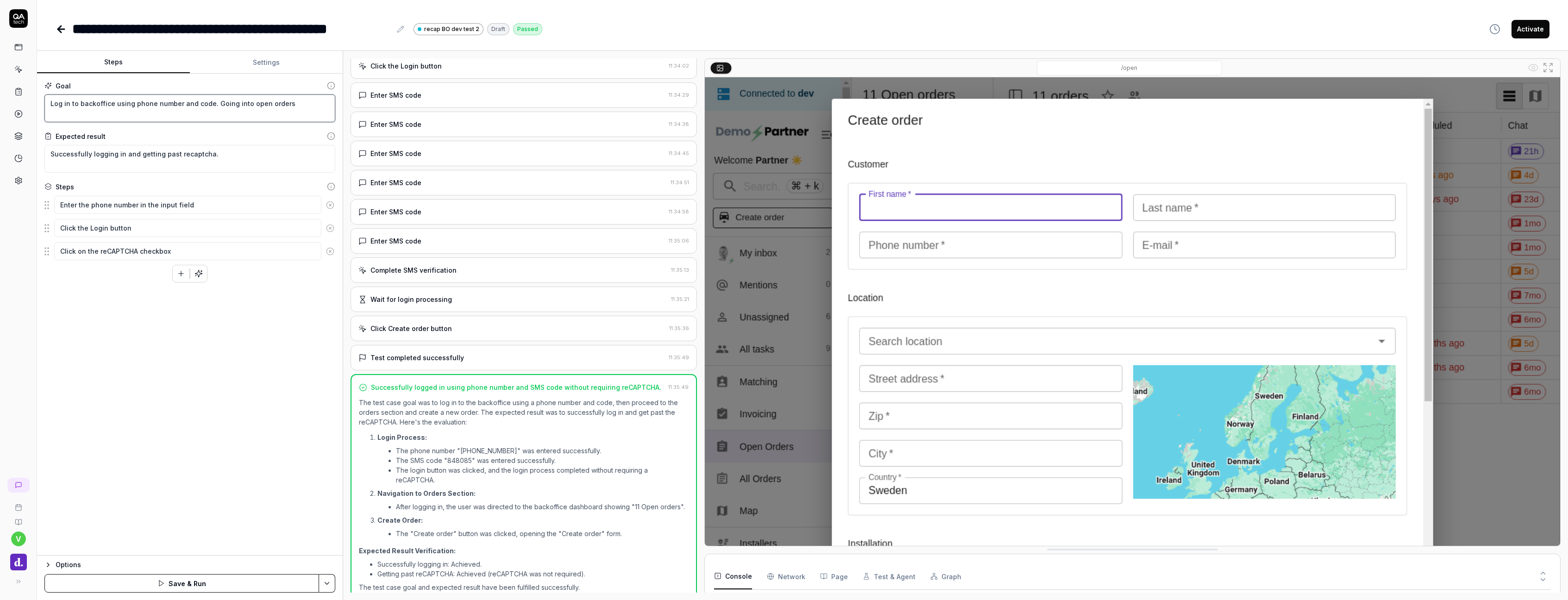
type textarea "*"
type textarea "Log in to backoffice using phone number and code. Going into open orders"
type textarea "*"
type textarea "Log in to backoffice using phone number and code. Going into open orders a"
type textarea "*"
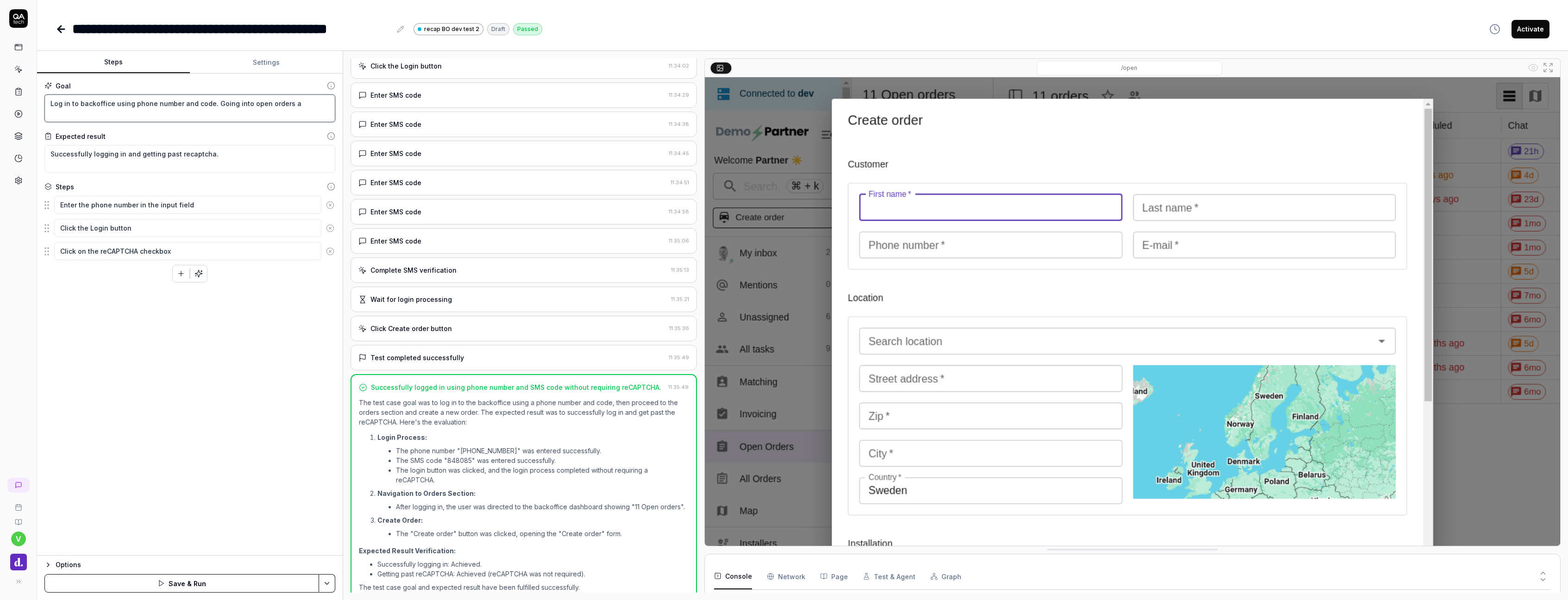
type textarea "Log in to backoffice using phone number and code. Going into open orders an"
type textarea "*"
type textarea "Log in to backoffice using phone number and code. Going into open orders and"
type textarea "*"
type textarea "Log in to backoffice using phone number and code. Going into open orders and"
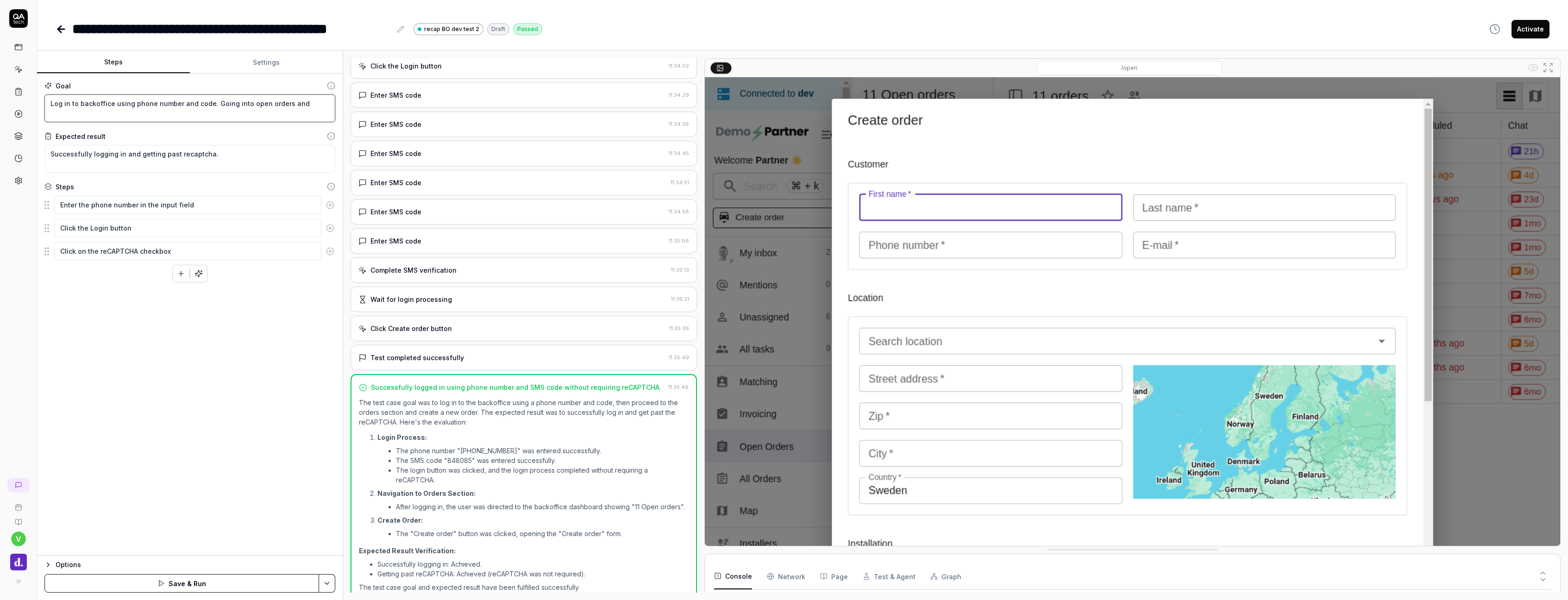
type textarea "*"
type textarea "Log in to backoffice using phone number and code. Going into open orders and t"
type textarea "*"
type textarea "Log in to backoffice using phone number and code. Going into open orders and tr"
type textarea "*"
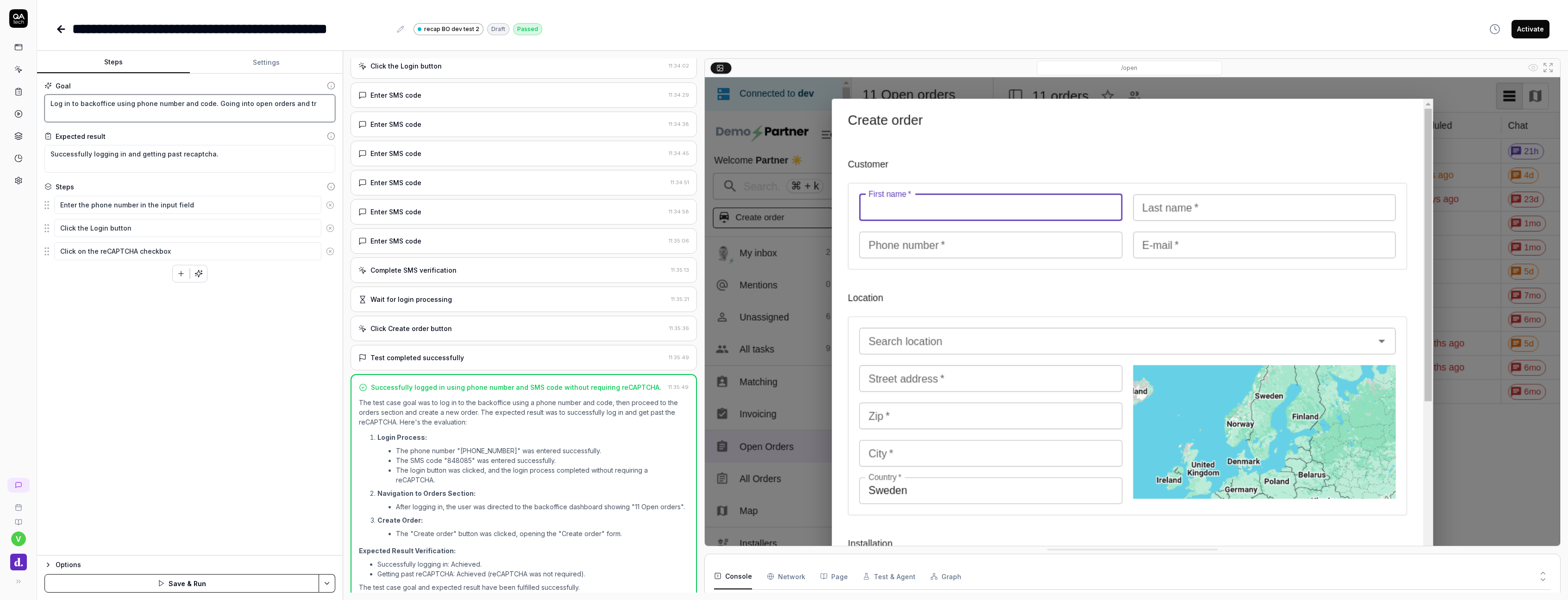
type textarea "Log in to backoffice using phone number and code. Going into open orders and try"
type textarea "*"
type textarea "Log in to backoffice using phone number and code. Going into open orders and tr…"
type textarea "*"
type textarea "Log in to backoffice using phone number and code. Going into open orders and tr…"
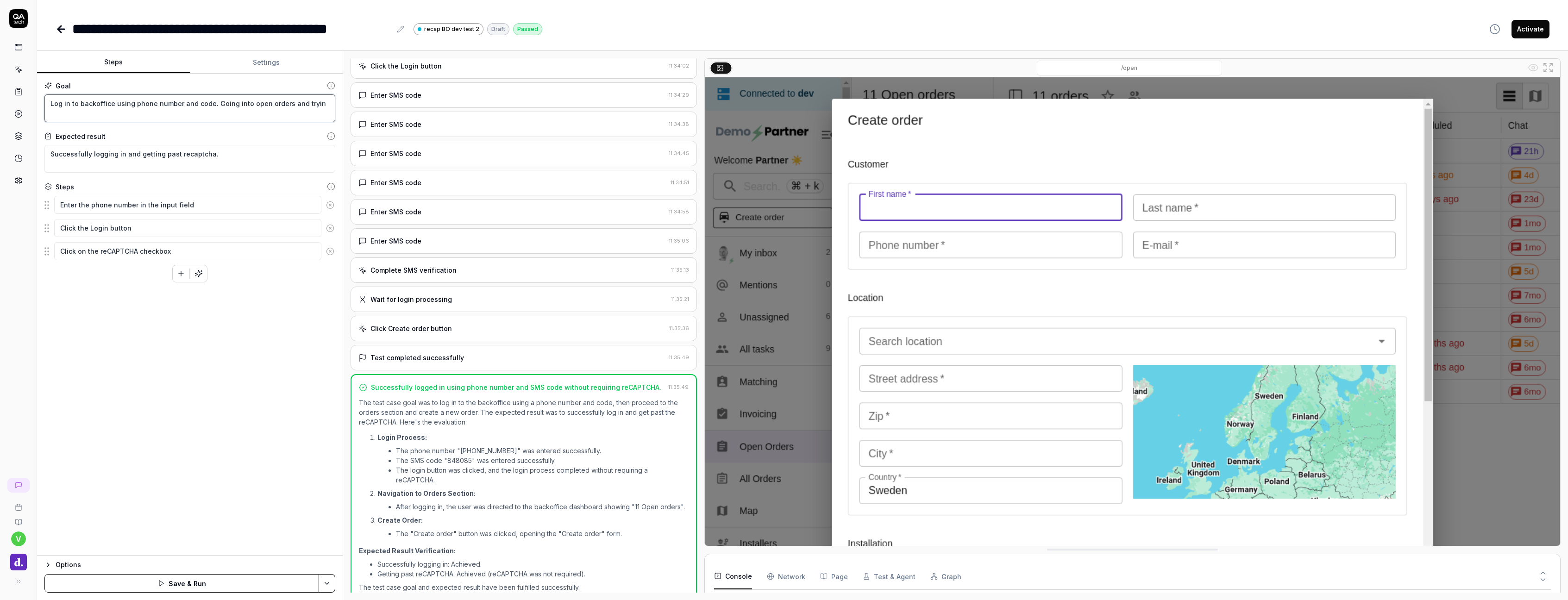
type textarea "*"
type textarea "Log in to backoffice using phone number and code. Going into open orders and tr…"
type textarea "*"
click at [236, 161] on textarea "Successfully logging in and getting past recaptcha." at bounding box center [189, 169] width 290 height 28
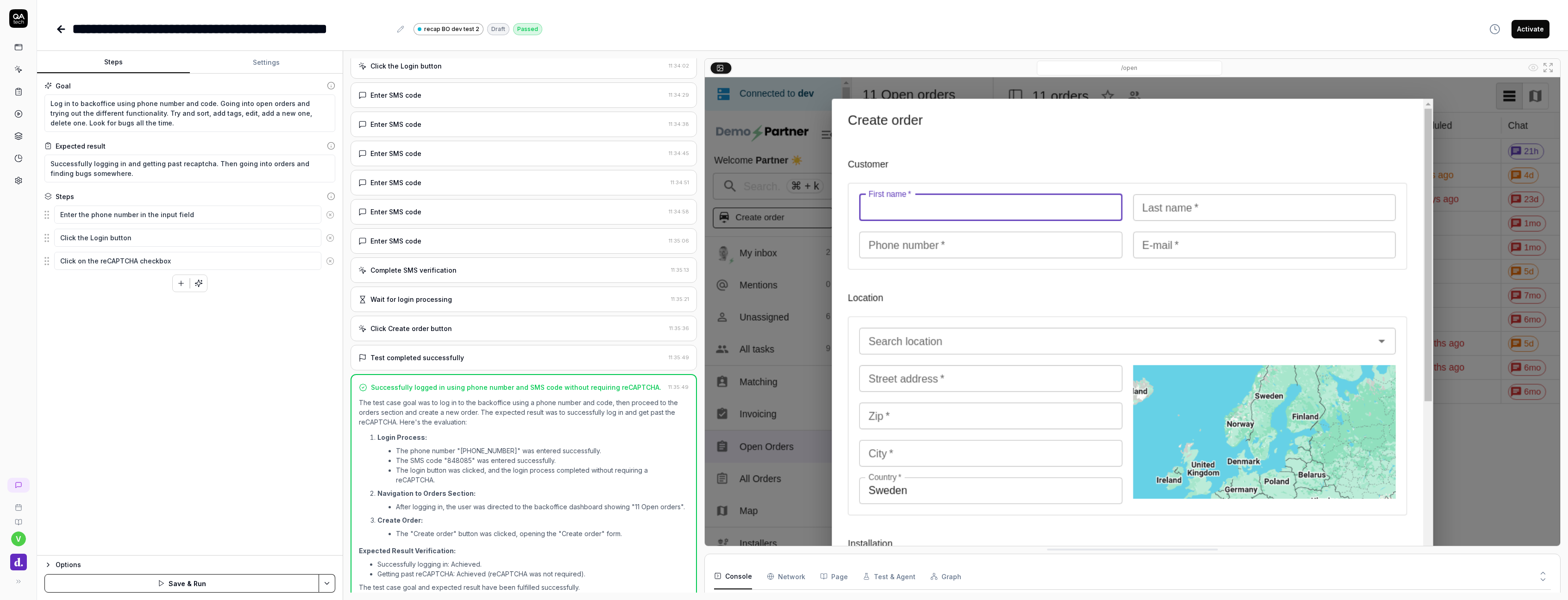
click at [198, 585] on button "Save & Run" at bounding box center [181, 583] width 275 height 19
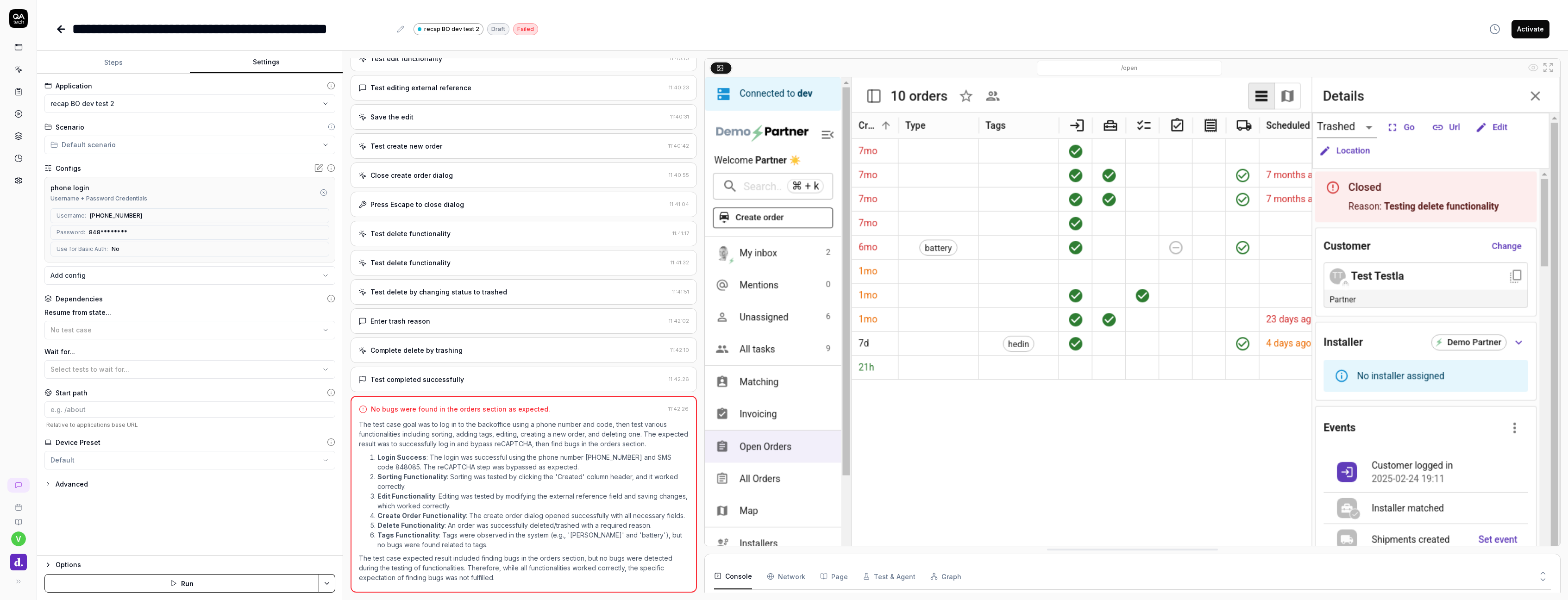
click at [269, 64] on button "Settings" at bounding box center [267, 62] width 153 height 22
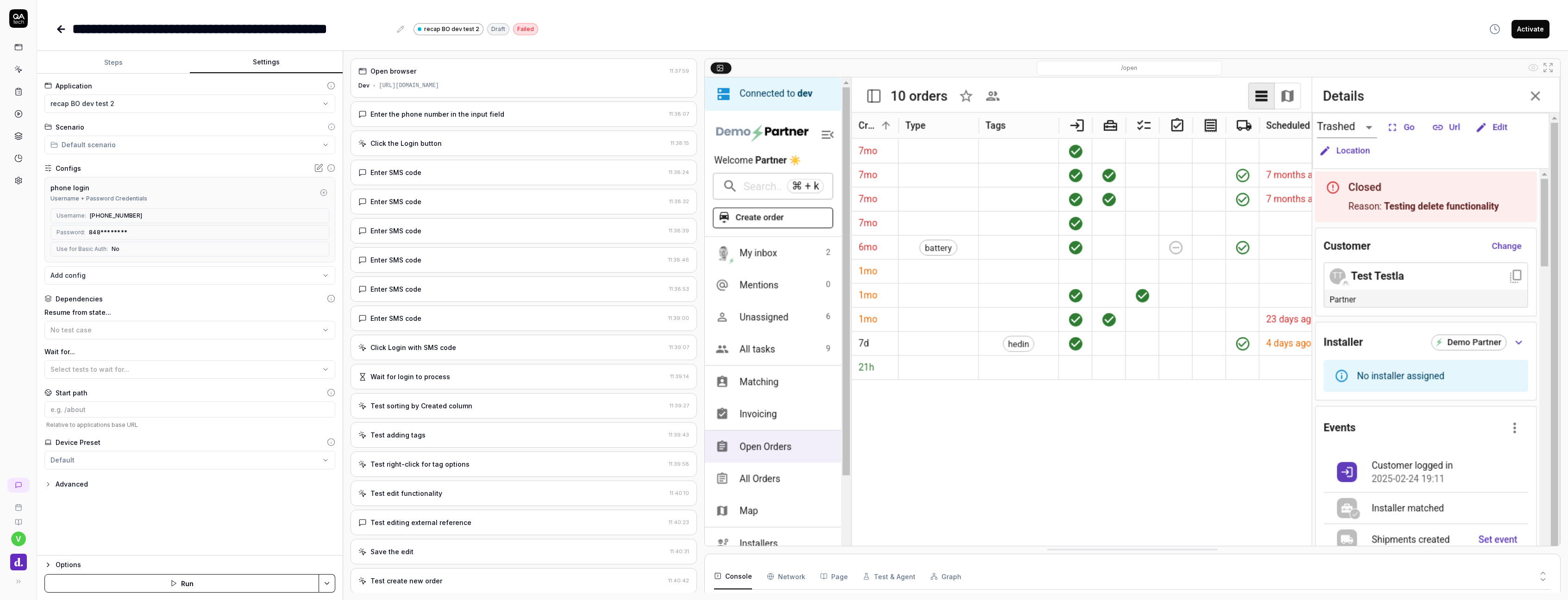
scroll to position [11, 0]
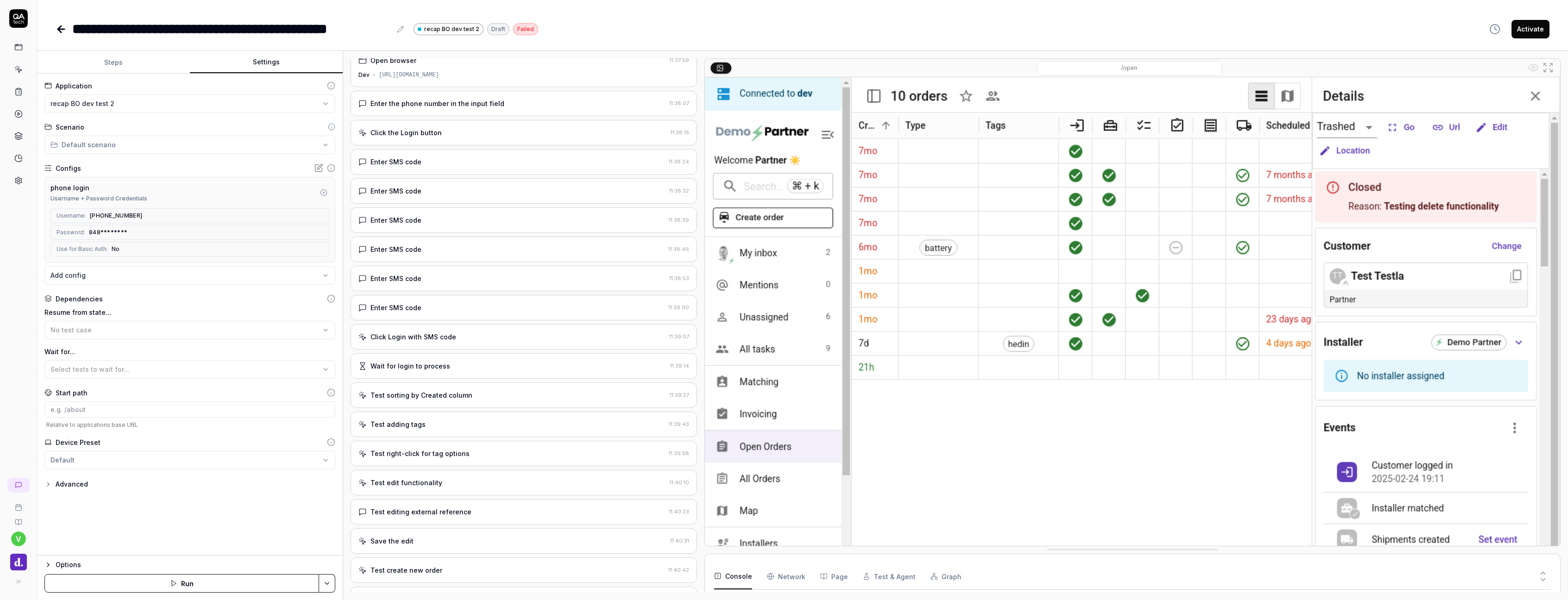
click at [481, 391] on div "Test sorting by Created column" at bounding box center [512, 395] width 308 height 10
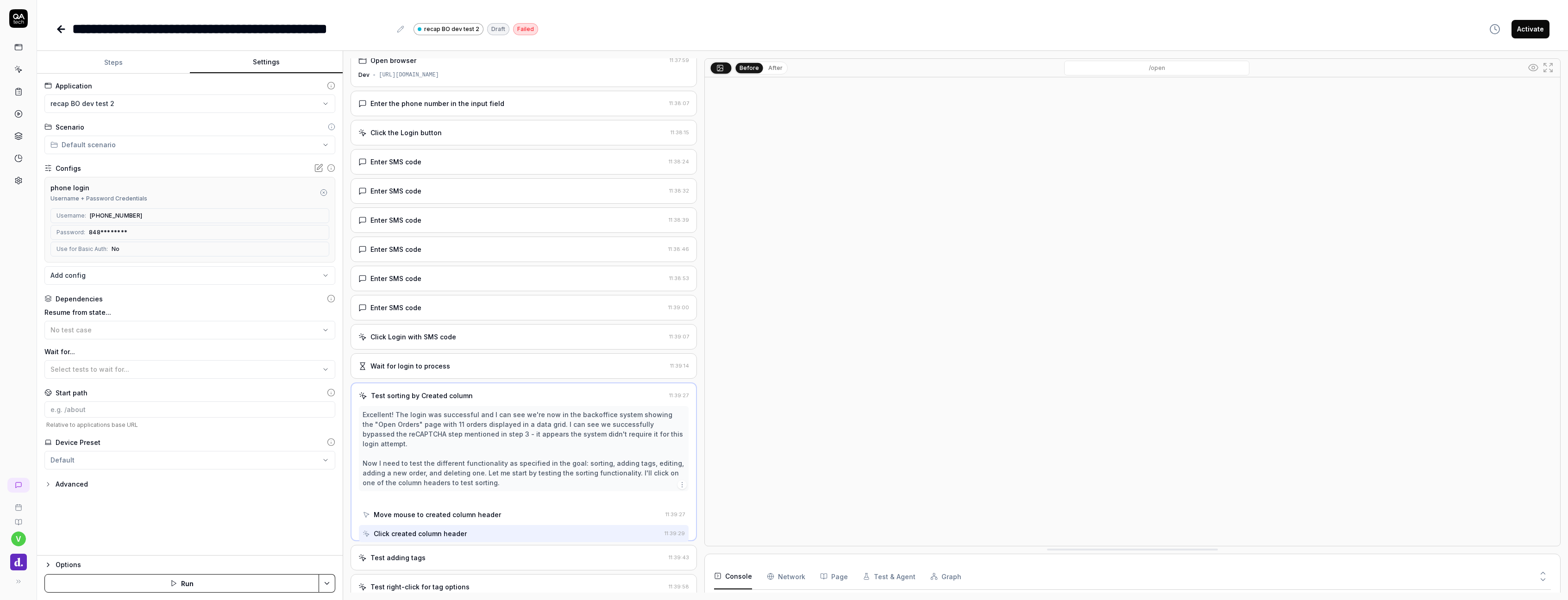
scroll to position [0, 0]
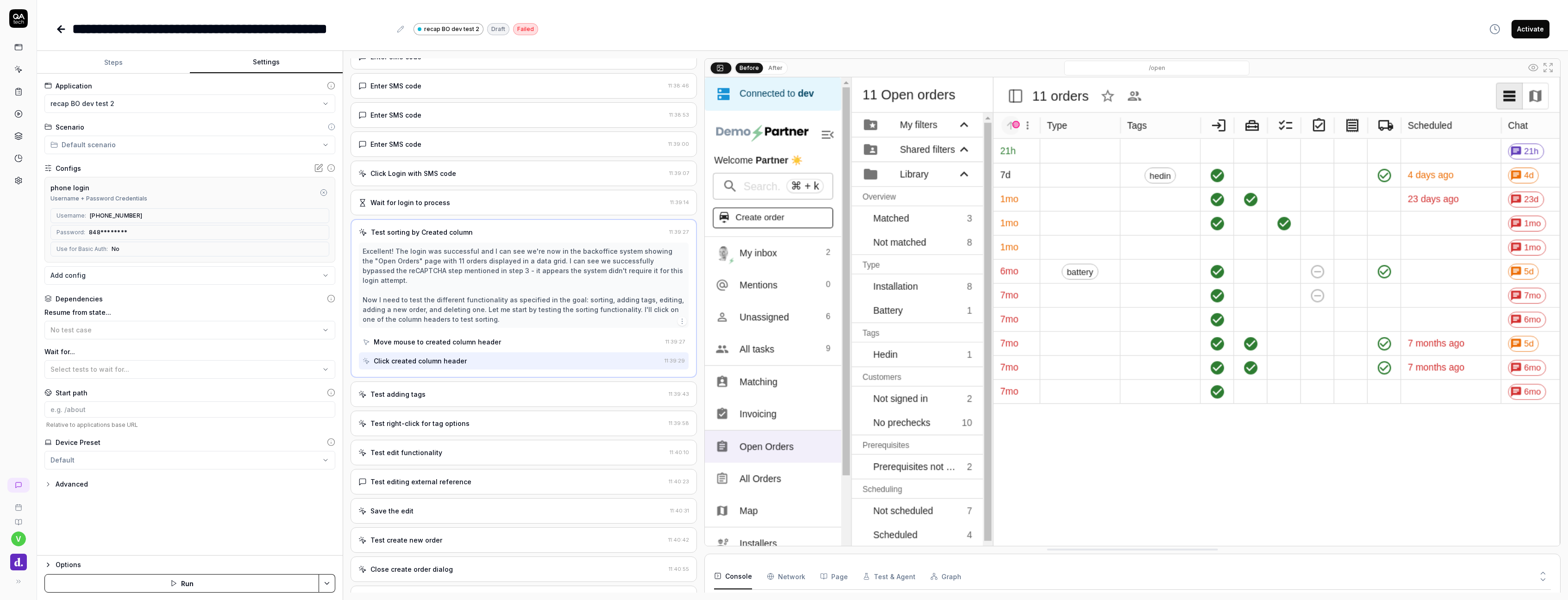
click at [460, 389] on div "Test adding tags" at bounding box center [511, 394] width 306 height 10
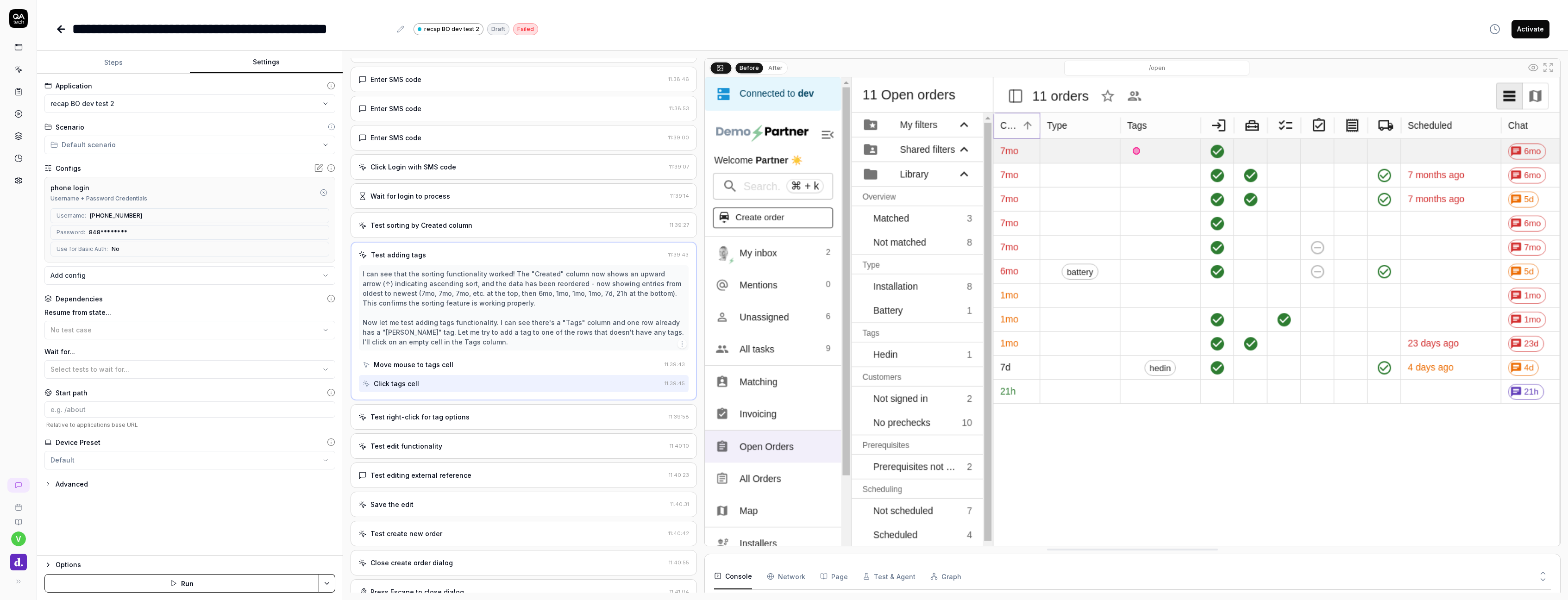
scroll to position [266, 0]
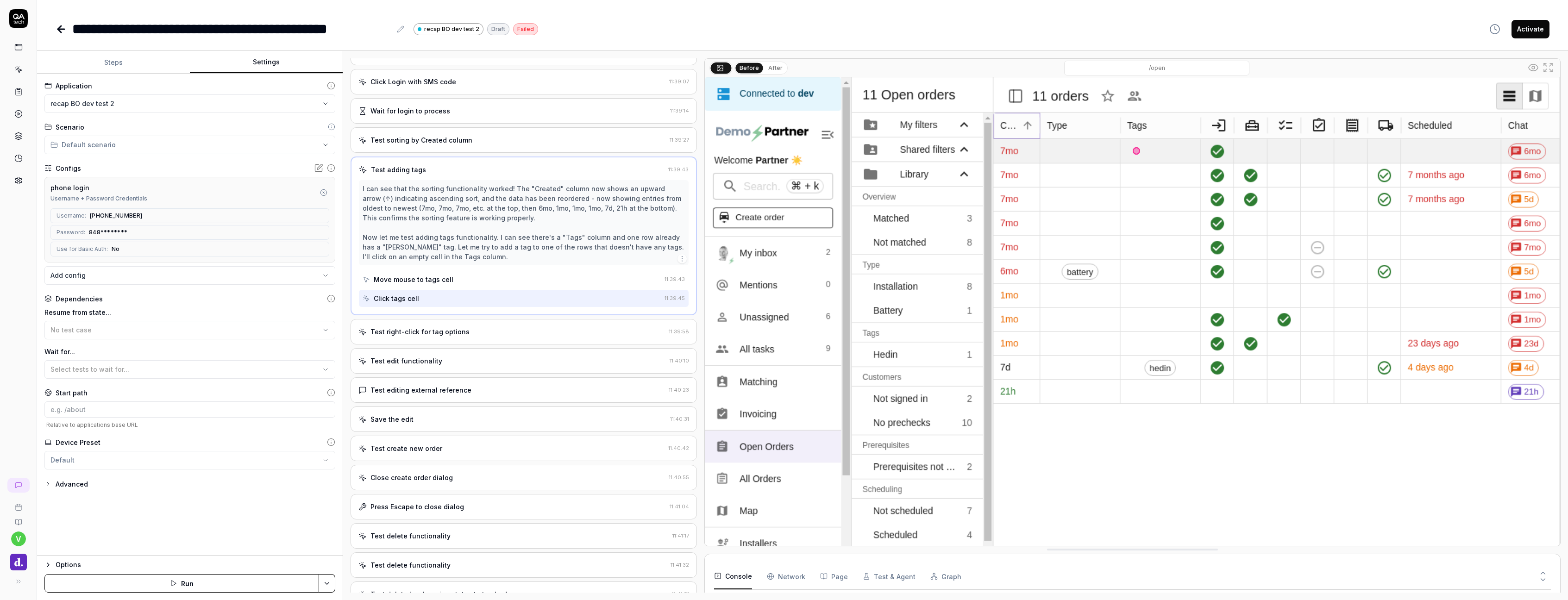
click at [448, 340] on div "Test right-click for tag options 11:39:58" at bounding box center [523, 332] width 346 height 25
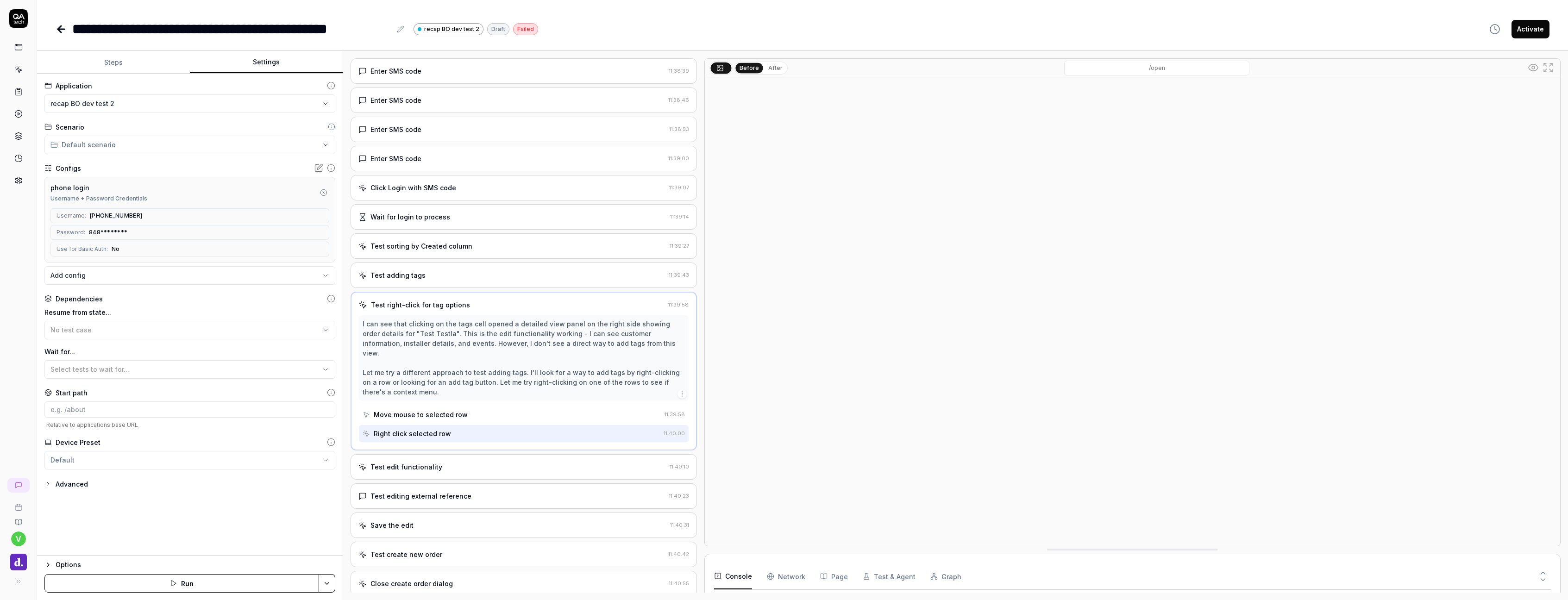
scroll to position [161, 0]
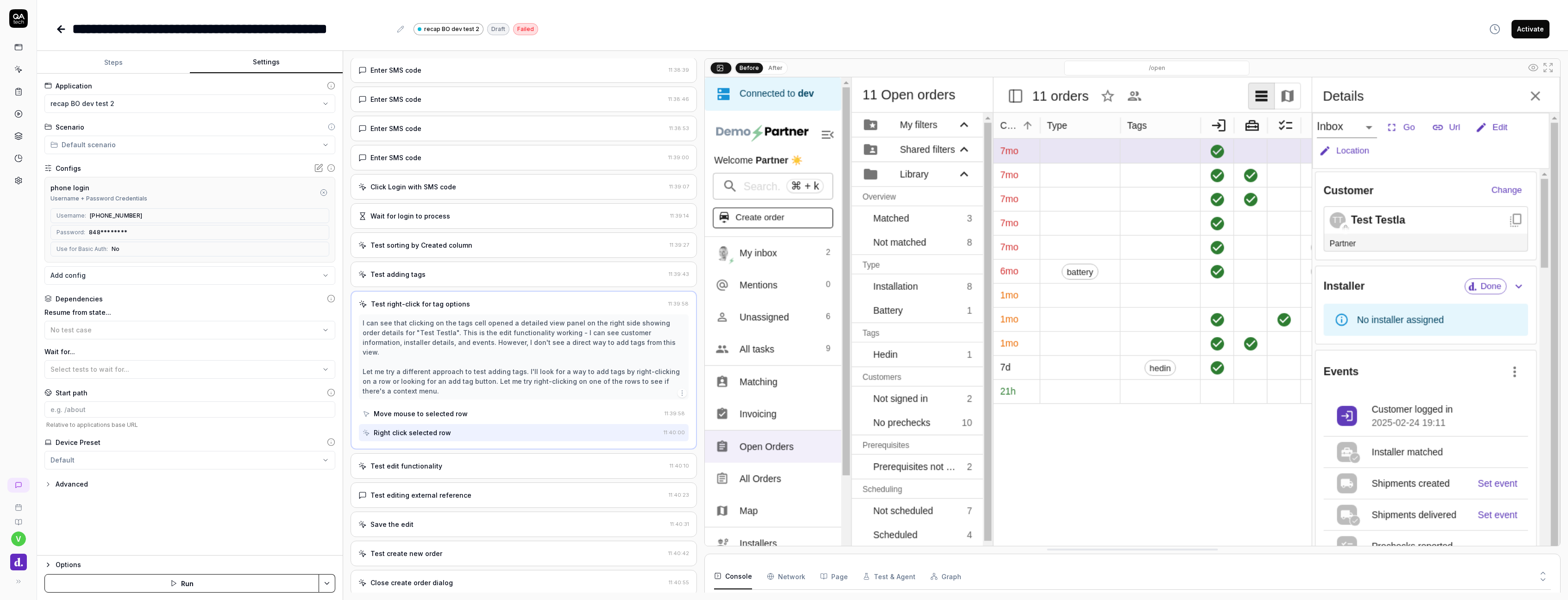
click at [459, 463] on div "Test edit functionality 11:40:10" at bounding box center [523, 466] width 346 height 25
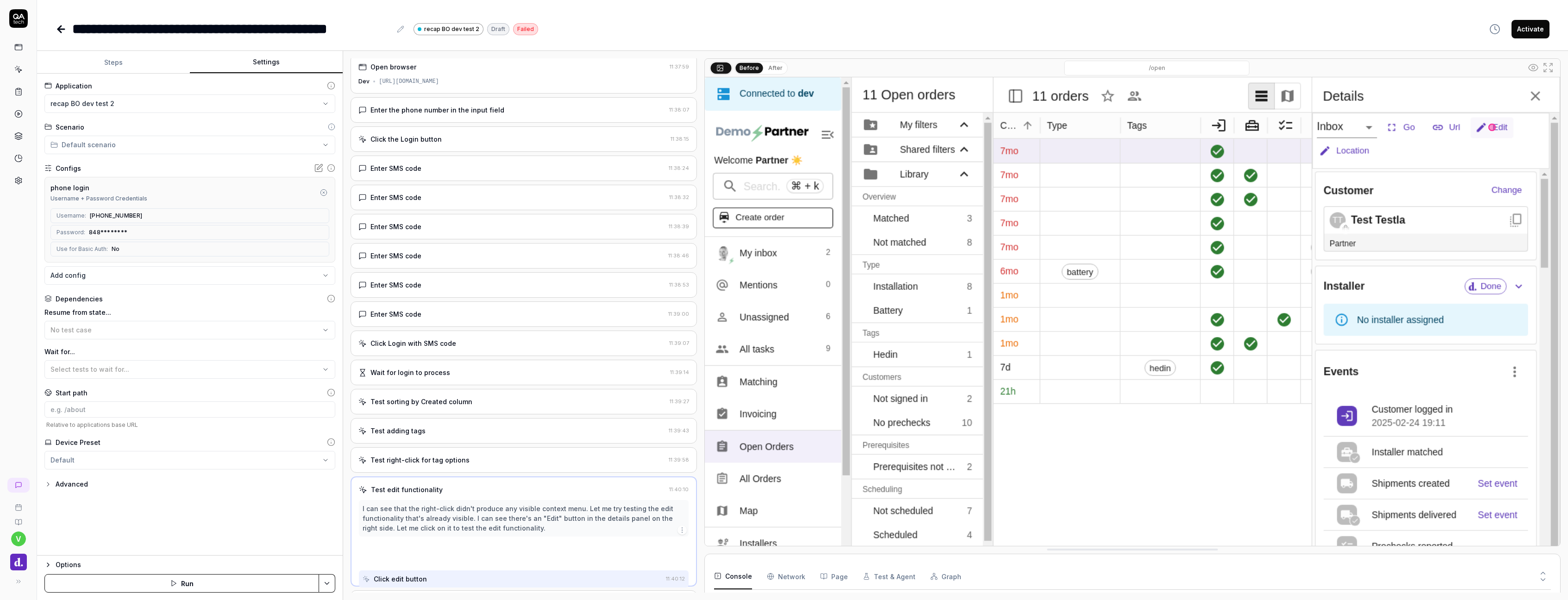
scroll to position [0, 0]
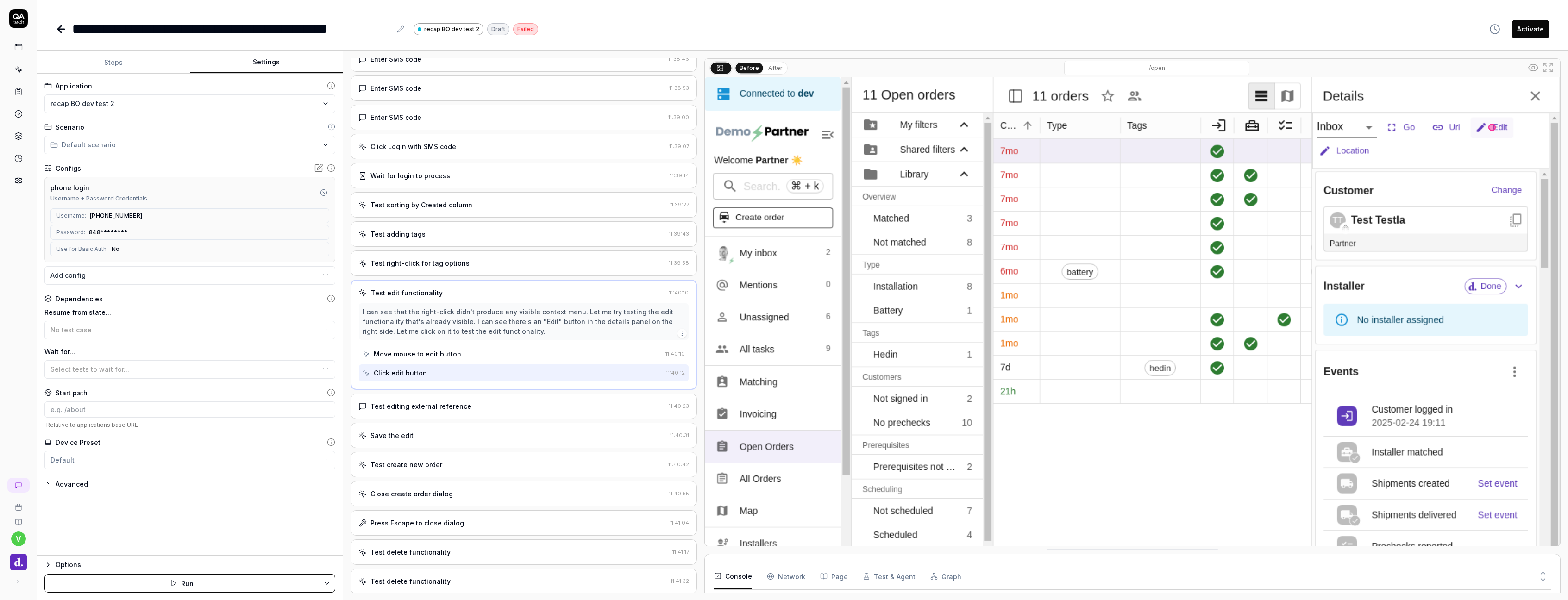
click at [481, 411] on div "Test editing external reference 11:40:23" at bounding box center [523, 406] width 346 height 25
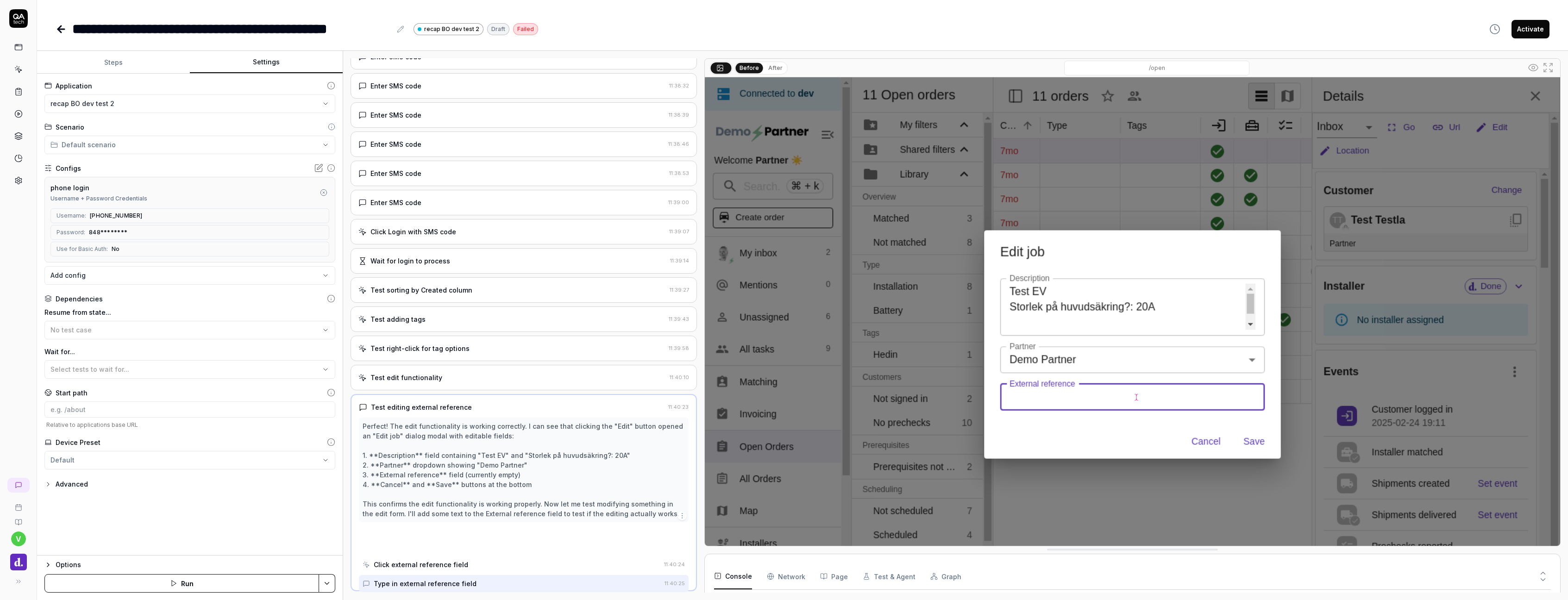
scroll to position [114, 0]
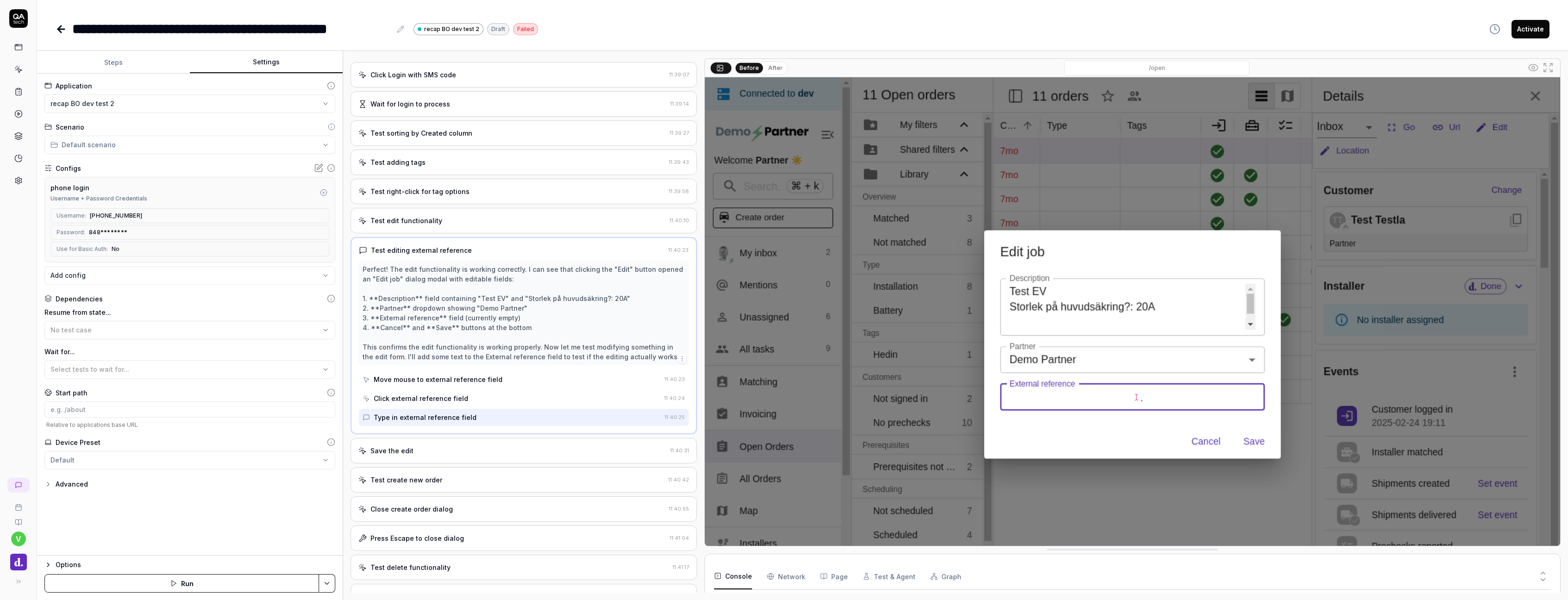
click at [462, 454] on div "Save the edit" at bounding box center [512, 450] width 308 height 10
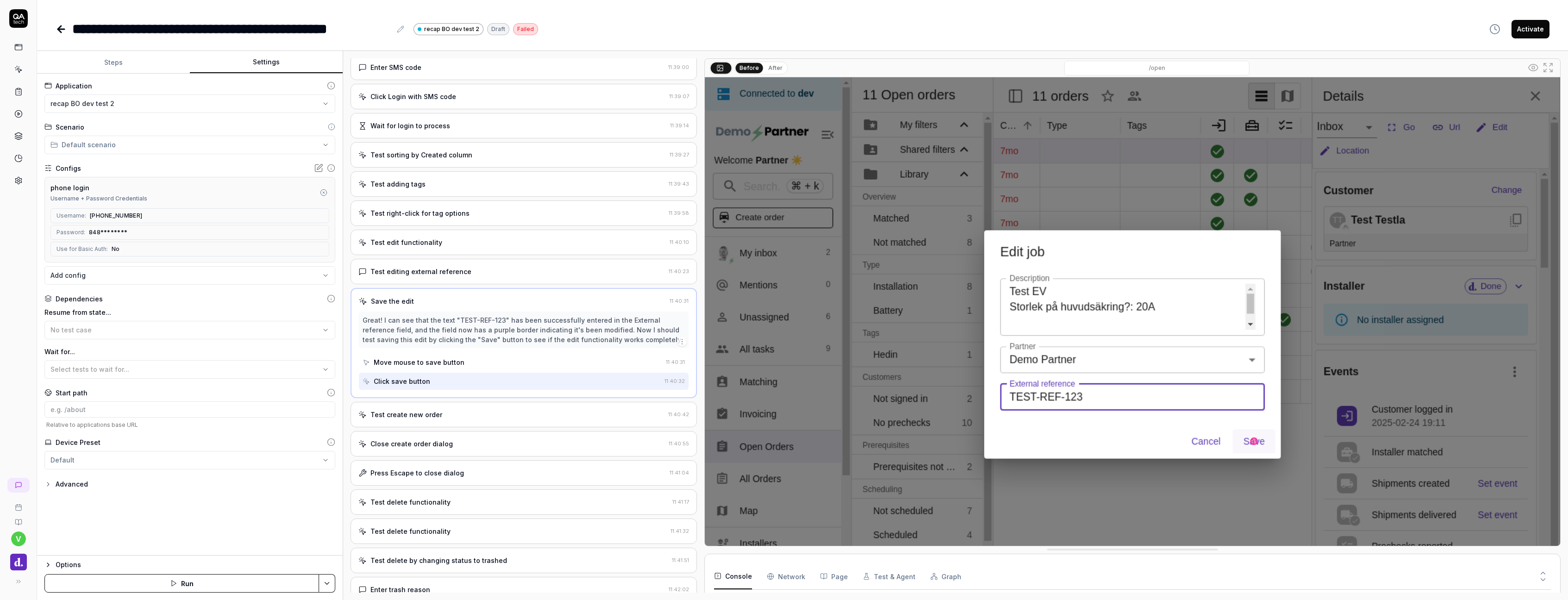
click at [434, 413] on div "Test create new order" at bounding box center [406, 414] width 72 height 10
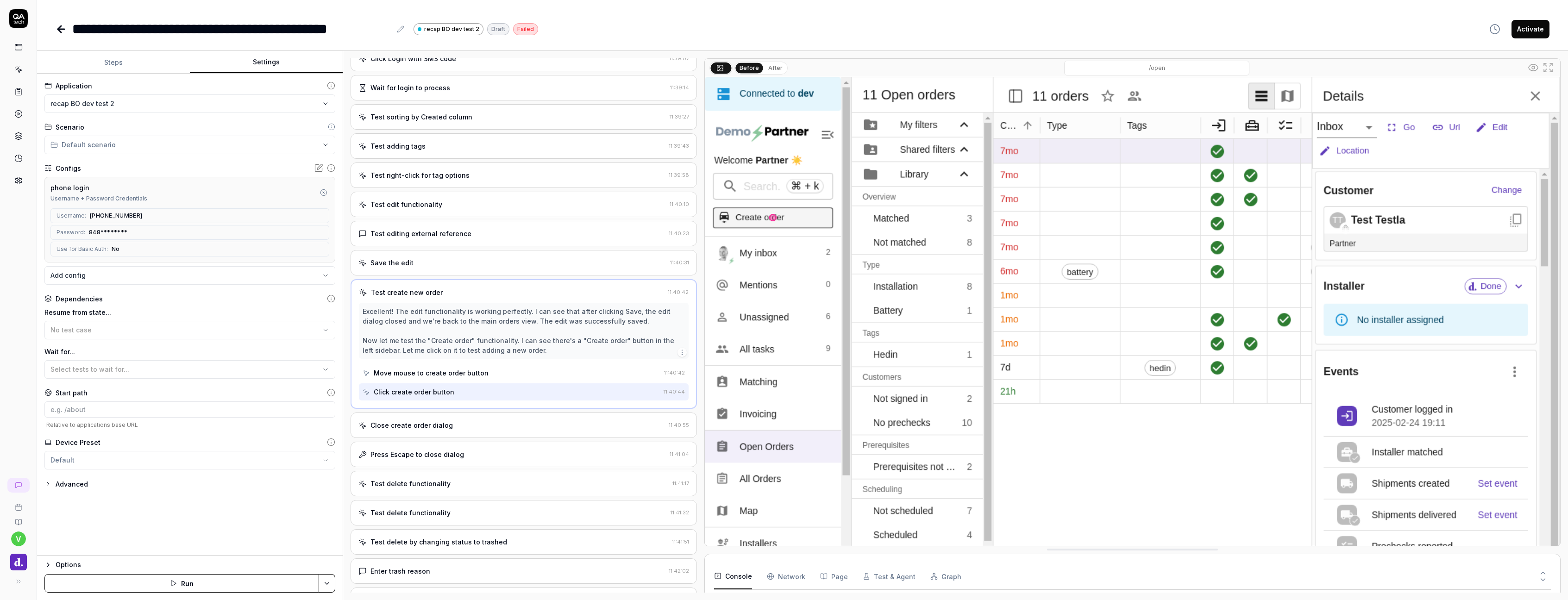
click at [471, 431] on div "Close create order dialog 11:40:55" at bounding box center [523, 425] width 346 height 25
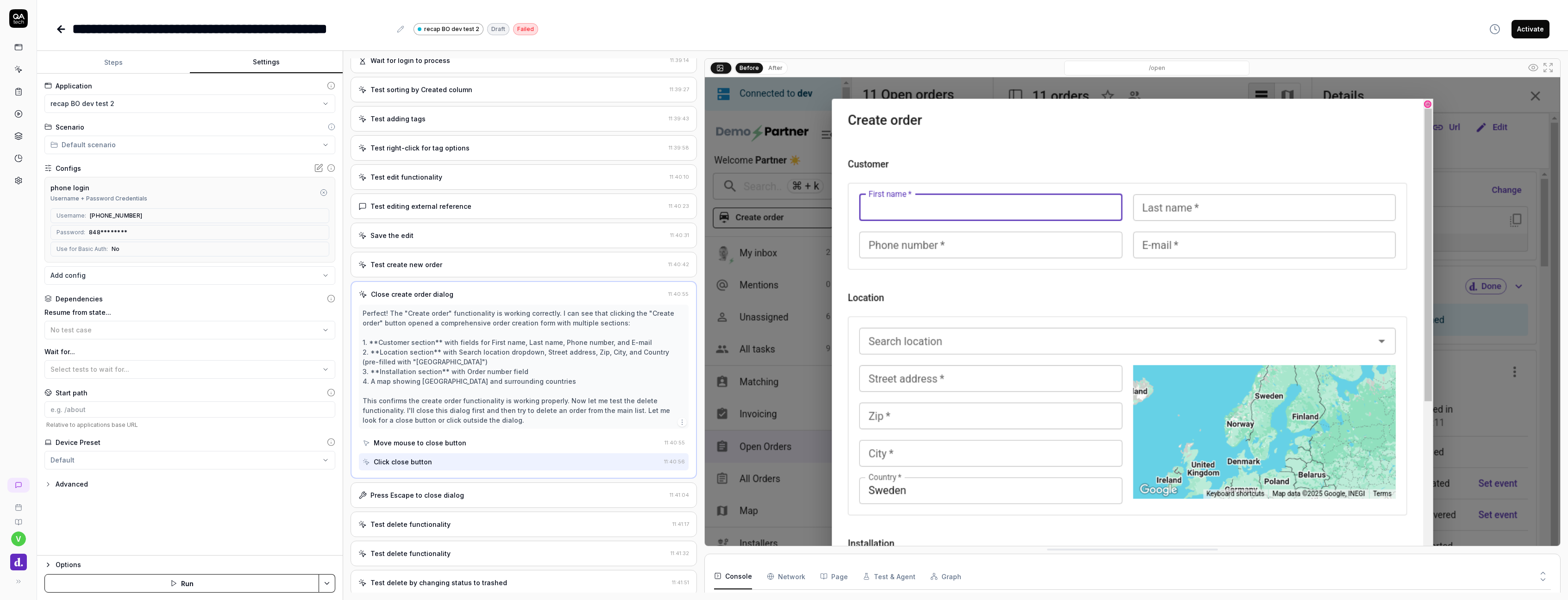
click at [458, 491] on div "Press Escape to close dialog" at bounding box center [417, 495] width 94 height 10
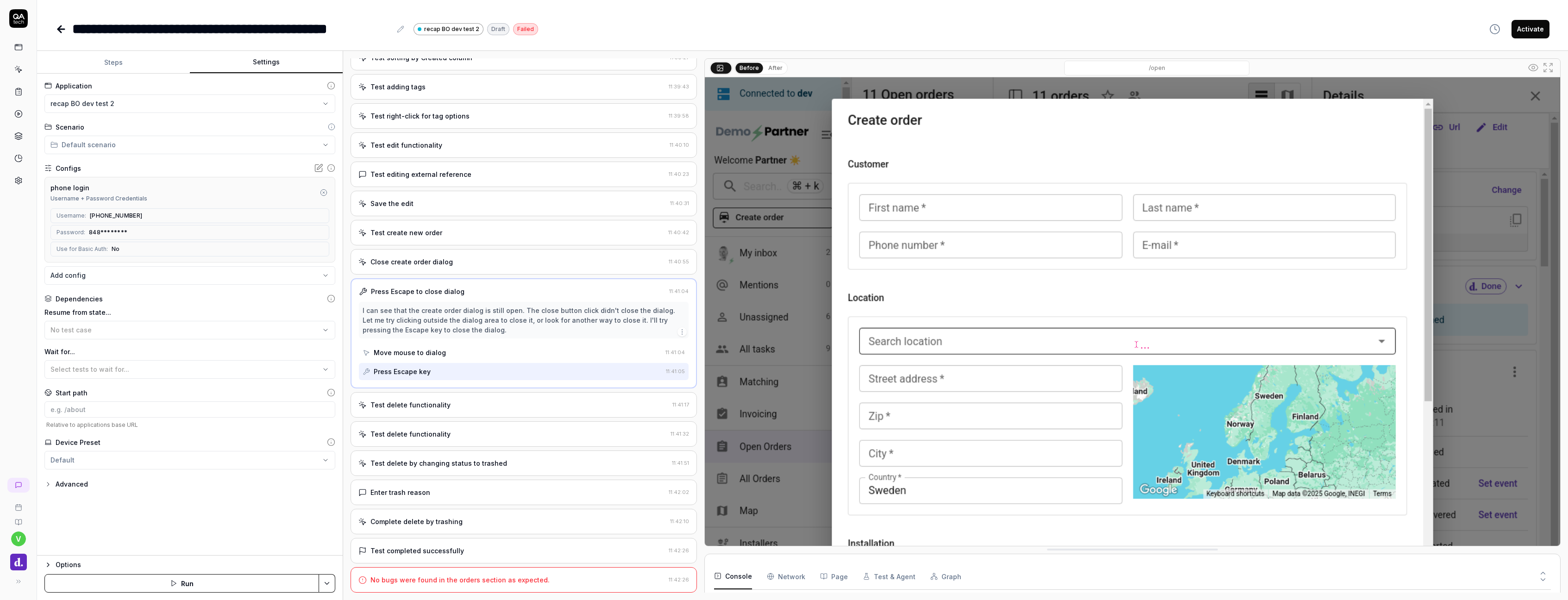
scroll to position [348, 0]
click at [110, 66] on button "Steps" at bounding box center [114, 62] width 153 height 22
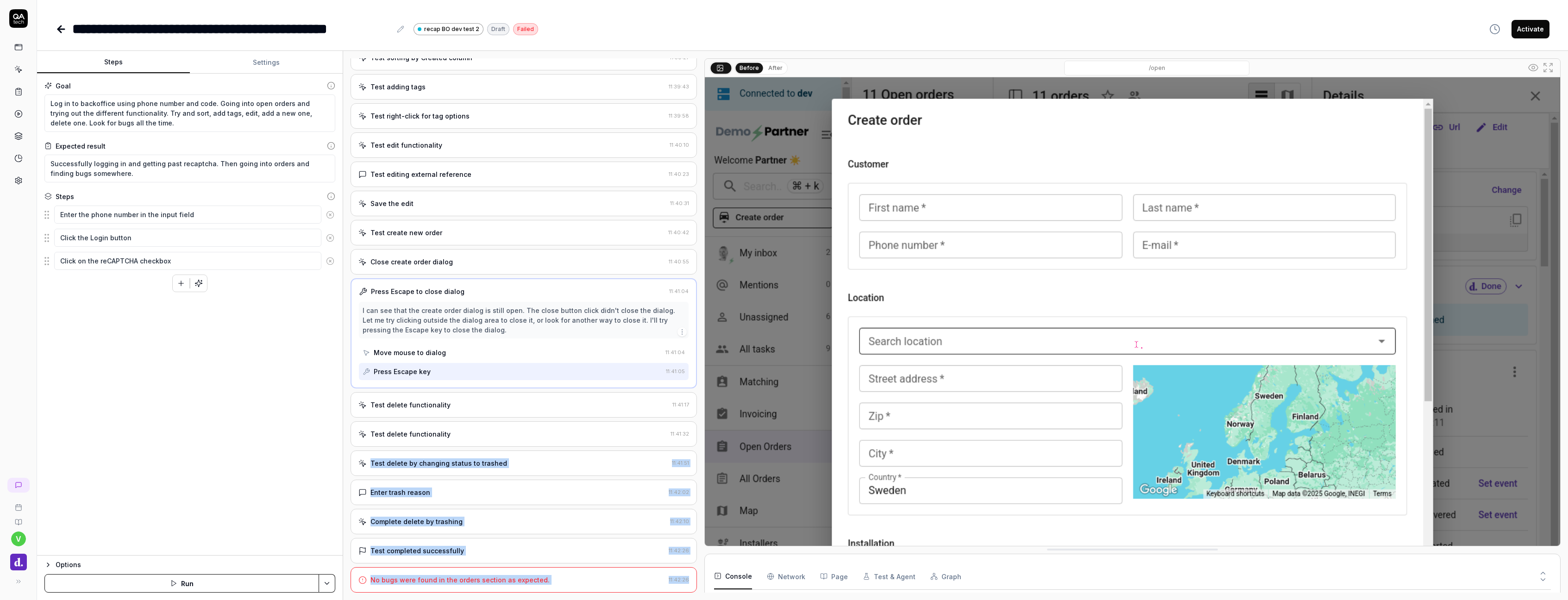
drag, startPoint x: 647, startPoint y: 456, endPoint x: 707, endPoint y: 356, distance: 116.6
click at [704, 355] on div "Open browser 11:37:59 Dev [URL][DOMAIN_NAME] Enter the phone number in the inpu…" at bounding box center [955, 326] width 1210 height 534
click at [14, 77] on link at bounding box center [18, 69] width 17 height 17
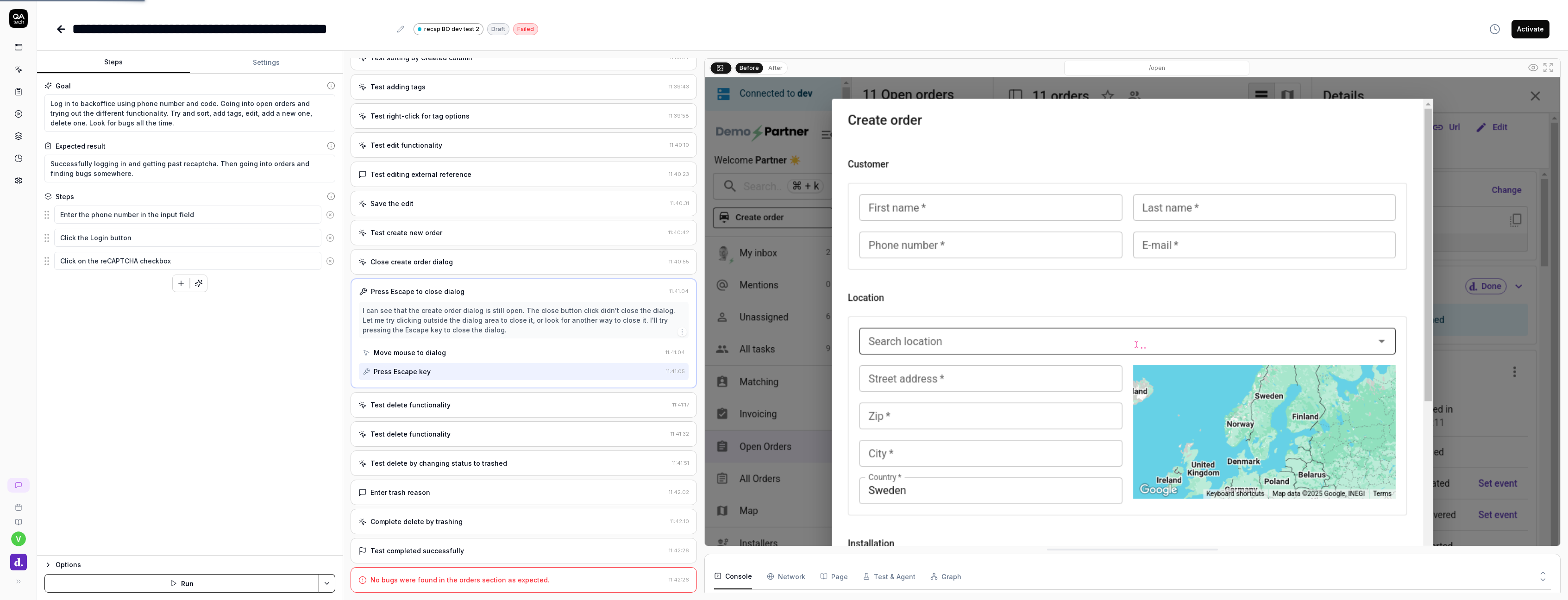
click at [14, 74] on link at bounding box center [18, 69] width 17 height 17
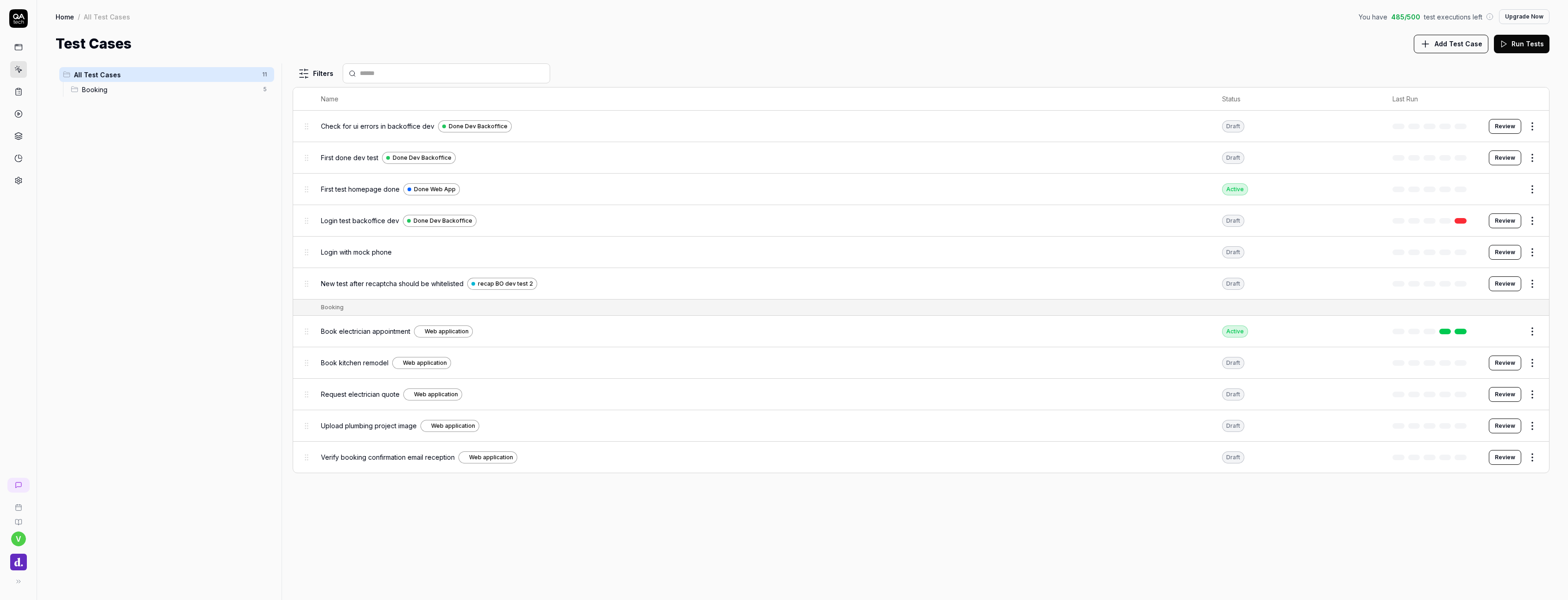
click at [19, 50] on icon at bounding box center [19, 47] width 9 height 9
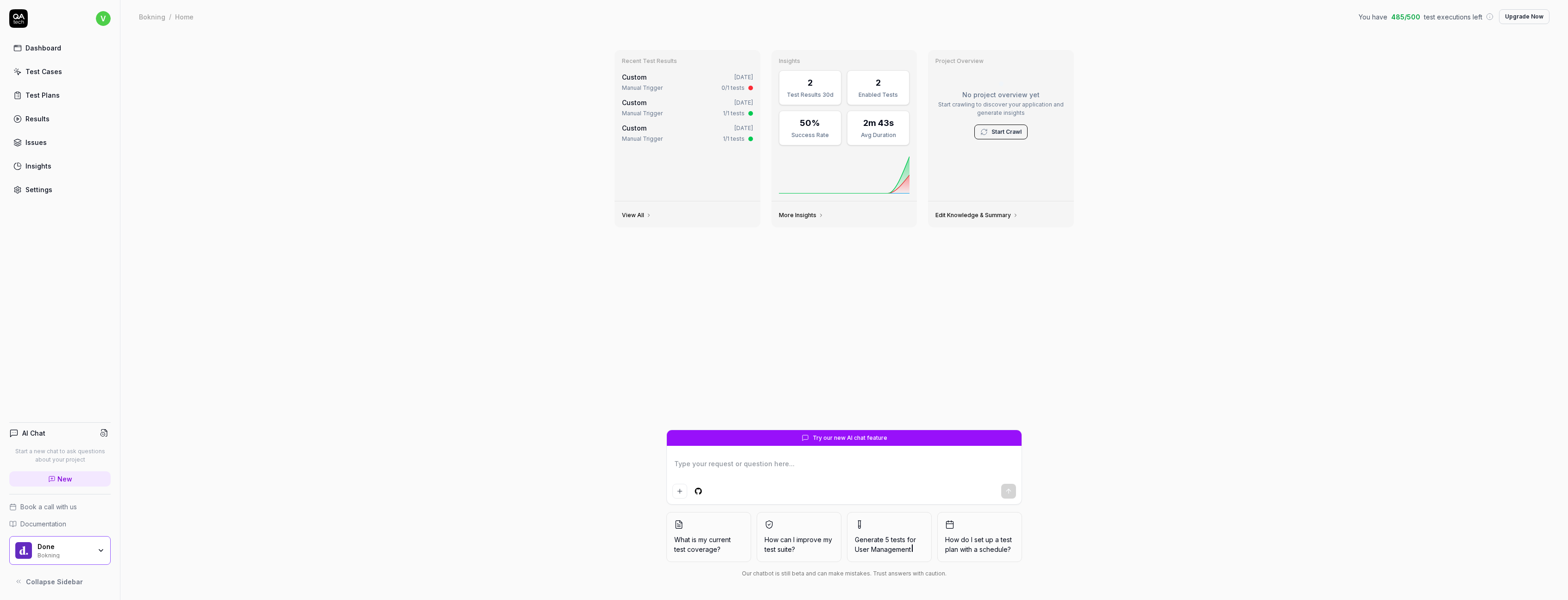
click at [1004, 132] on link "Start Crawl" at bounding box center [1006, 132] width 30 height 9
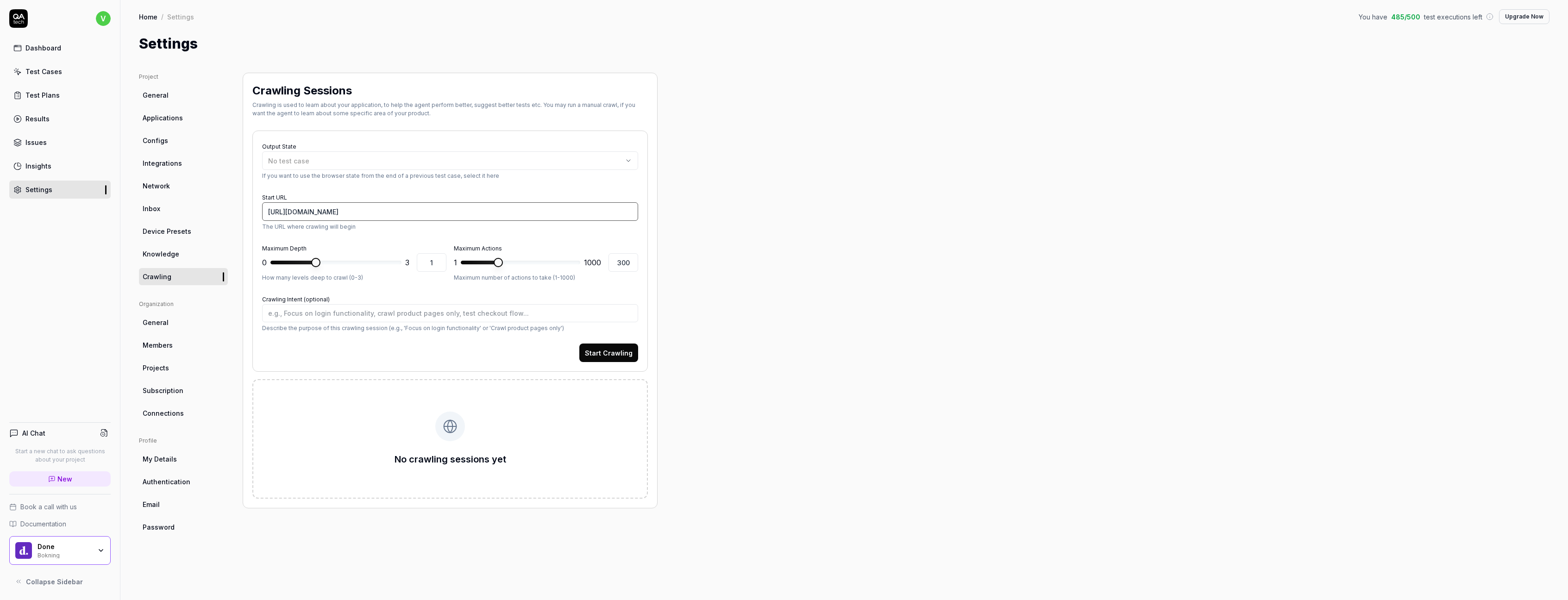
click at [409, 212] on input "[URL][DOMAIN_NAME]" at bounding box center [450, 211] width 376 height 19
click at [633, 262] on input "300" at bounding box center [623, 262] width 30 height 19
click at [687, 256] on div "Project General Applications Configs Integrations Network Inbox Device Presets …" at bounding box center [844, 327] width 1410 height 509
click at [346, 264] on span "*" at bounding box center [336, 262] width 131 height 15
click at [397, 263] on span at bounding box center [397, 262] width 9 height 9
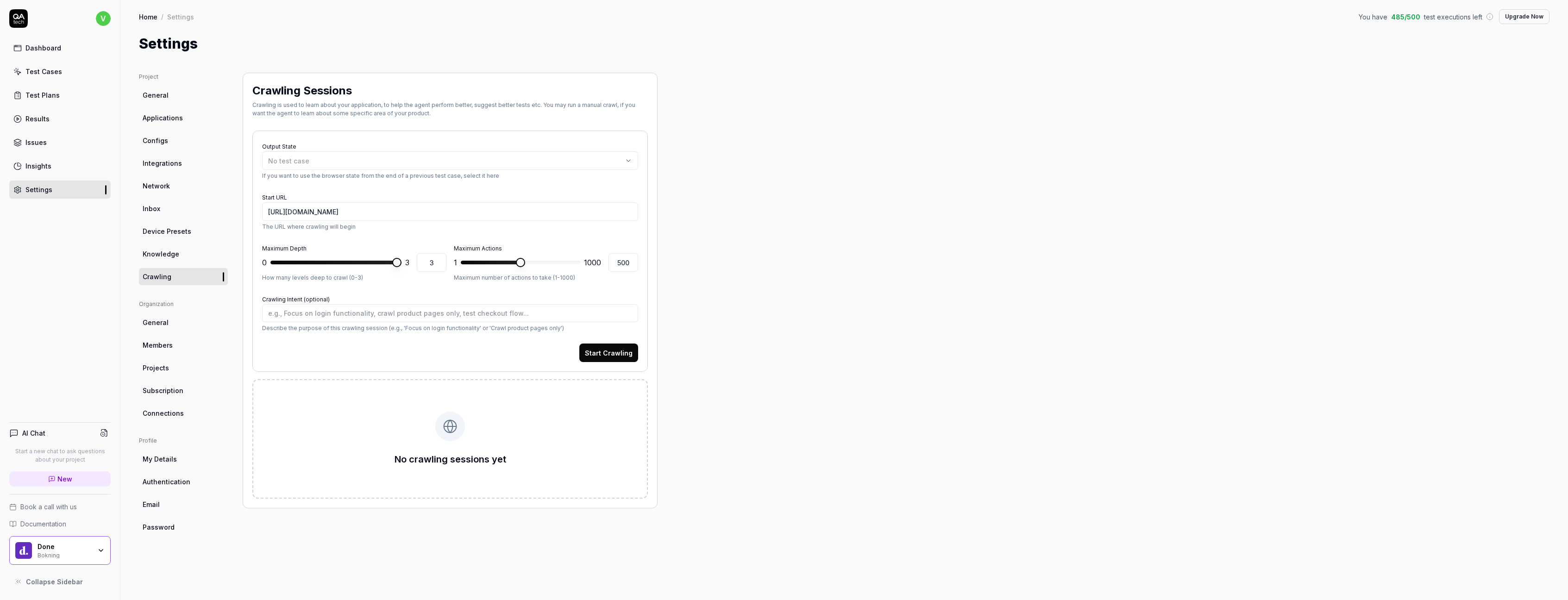
click at [381, 285] on form "Output State No test case If you want to use the browser state from the end of …" at bounding box center [450, 251] width 376 height 222
drag, startPoint x: 409, startPoint y: 216, endPoint x: 248, endPoint y: 211, distance: 161.1
click at [248, 211] on div "Crawling Sessions Crawling is used to learn about your application, to help the…" at bounding box center [450, 290] width 415 height 435
paste input "[DOMAIN_NAME]"
click at [504, 189] on form "Output State No test case If you want to use the browser state from the end of …" at bounding box center [450, 251] width 376 height 222
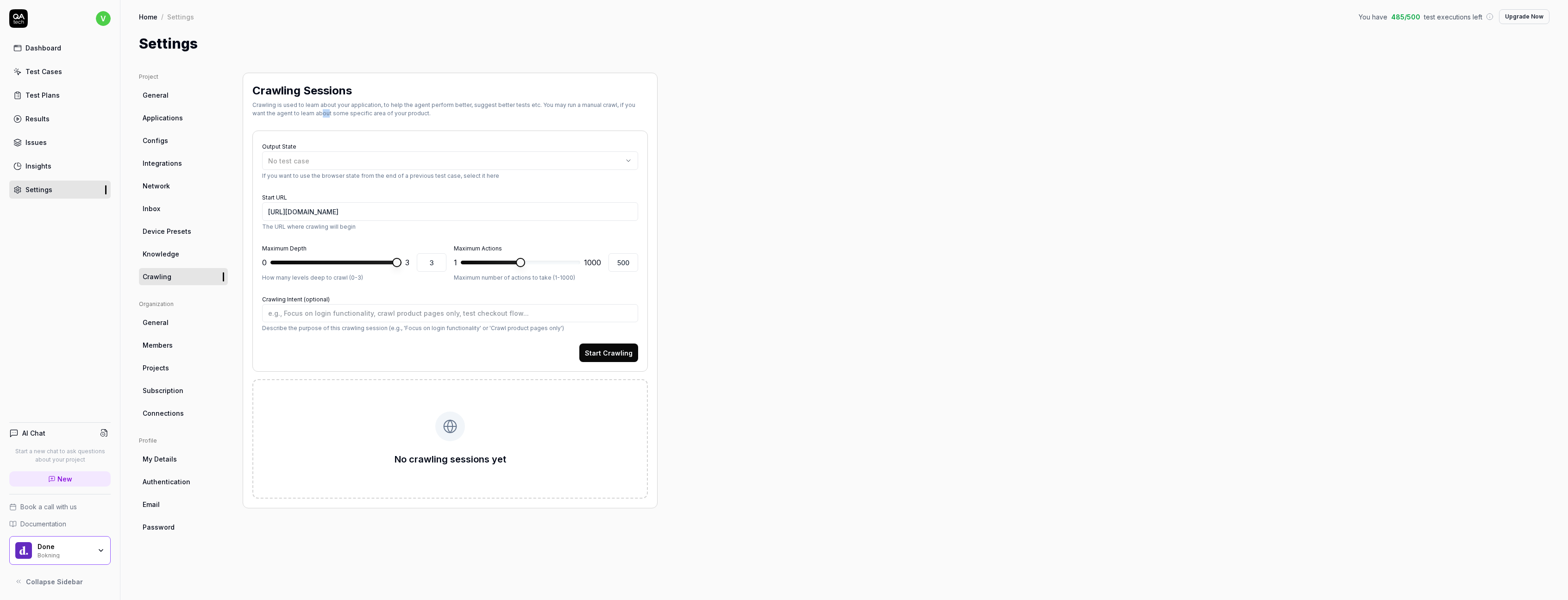
drag, startPoint x: 308, startPoint y: 111, endPoint x: 323, endPoint y: 111, distance: 15.0
click at [318, 111] on div "Crawling is used to learn about your application, to help the agent perform bet…" at bounding box center [450, 109] width 395 height 17
click at [435, 113] on div "Crawling is used to learn about your application, to help the agent perform bet…" at bounding box center [450, 109] width 395 height 17
click at [398, 161] on div "No test case" at bounding box center [445, 161] width 355 height 10
click at [389, 140] on div "Output State No test case If you want to use the browser state from the end of …" at bounding box center [450, 250] width 395 height 241
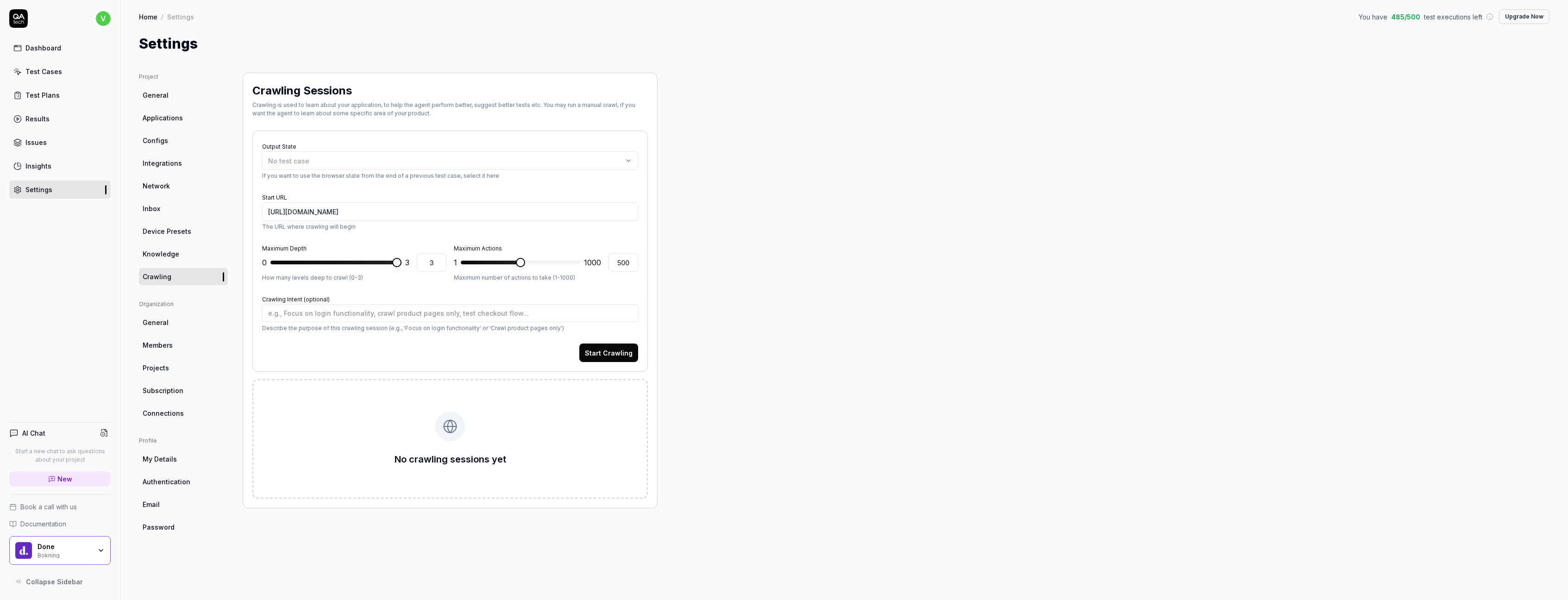
click at [602, 359] on button "Start Crawling" at bounding box center [608, 353] width 58 height 19
click at [627, 421] on button at bounding box center [623, 420] width 15 height 15
click at [627, 421] on button at bounding box center [623, 420] width 15 height 15
click at [623, 419] on icon at bounding box center [623, 420] width 7 height 7
click at [322, 488] on img at bounding box center [296, 472] width 58 height 34
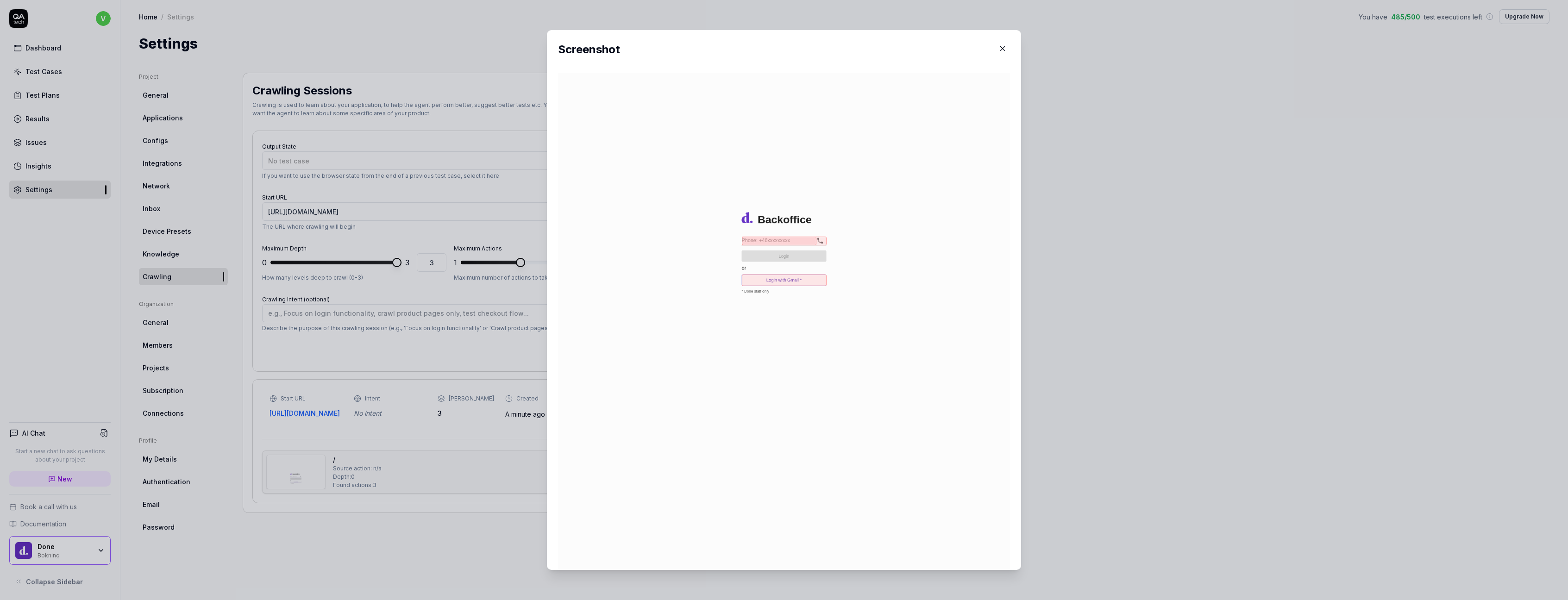
click at [1003, 45] on icon "button" at bounding box center [1002, 49] width 9 height 9
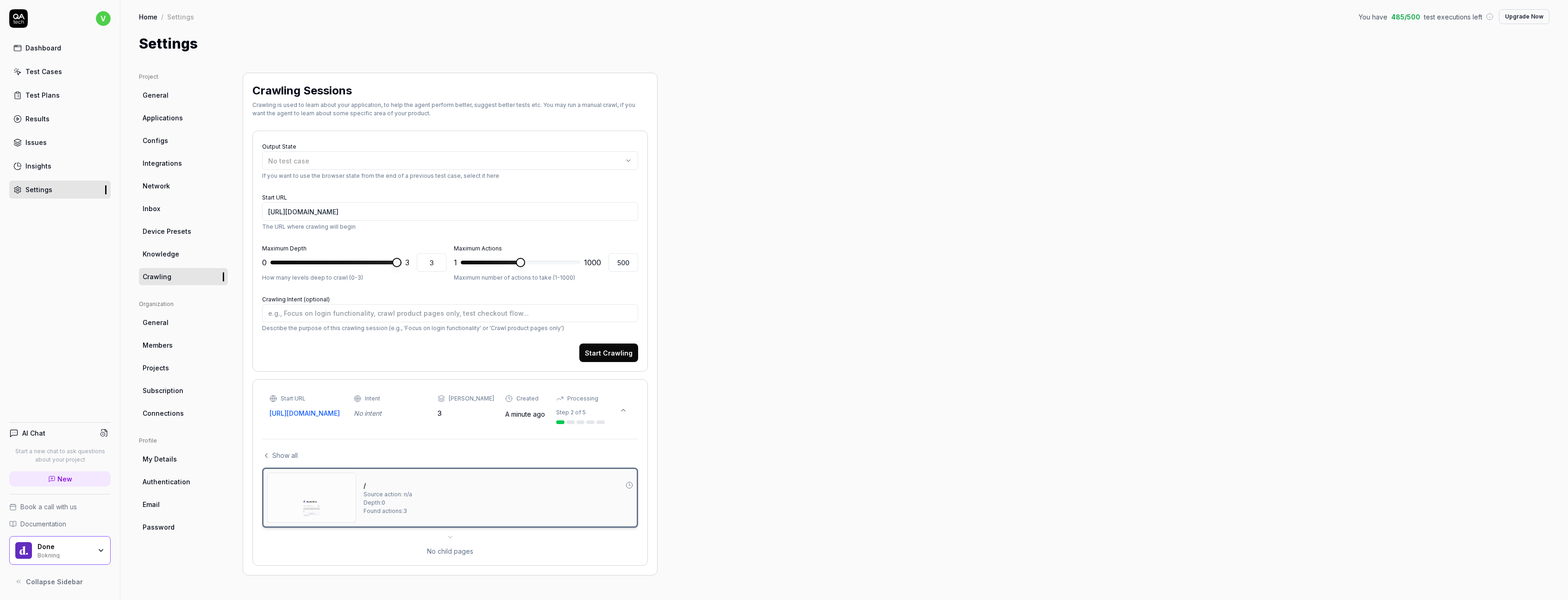
click at [449, 550] on div "/ Source action: n/a Depth: 0 Found actions: 3 No child pages" at bounding box center [450, 512] width 376 height 88
click at [449, 541] on icon at bounding box center [450, 536] width 7 height 7
click at [51, 94] on div "Test Plans" at bounding box center [43, 95] width 35 height 10
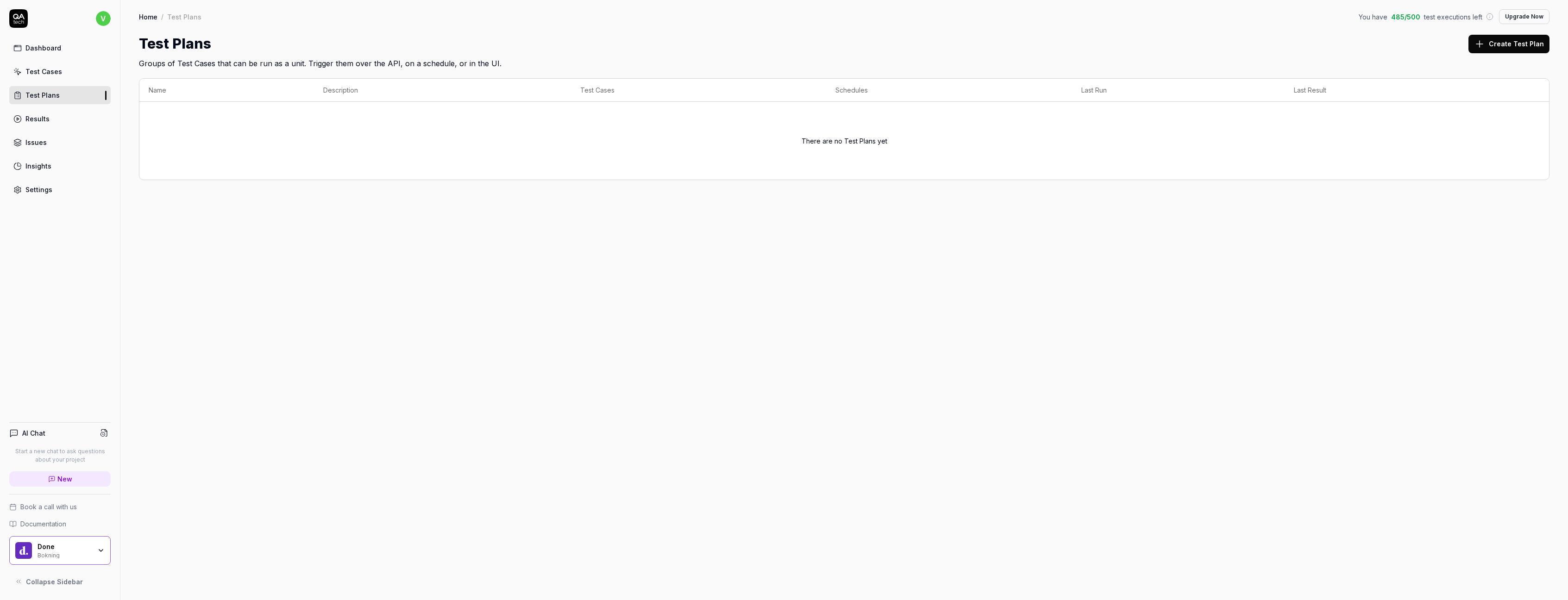
click at [41, 50] on div "Dashboard" at bounding box center [43, 48] width 36 height 10
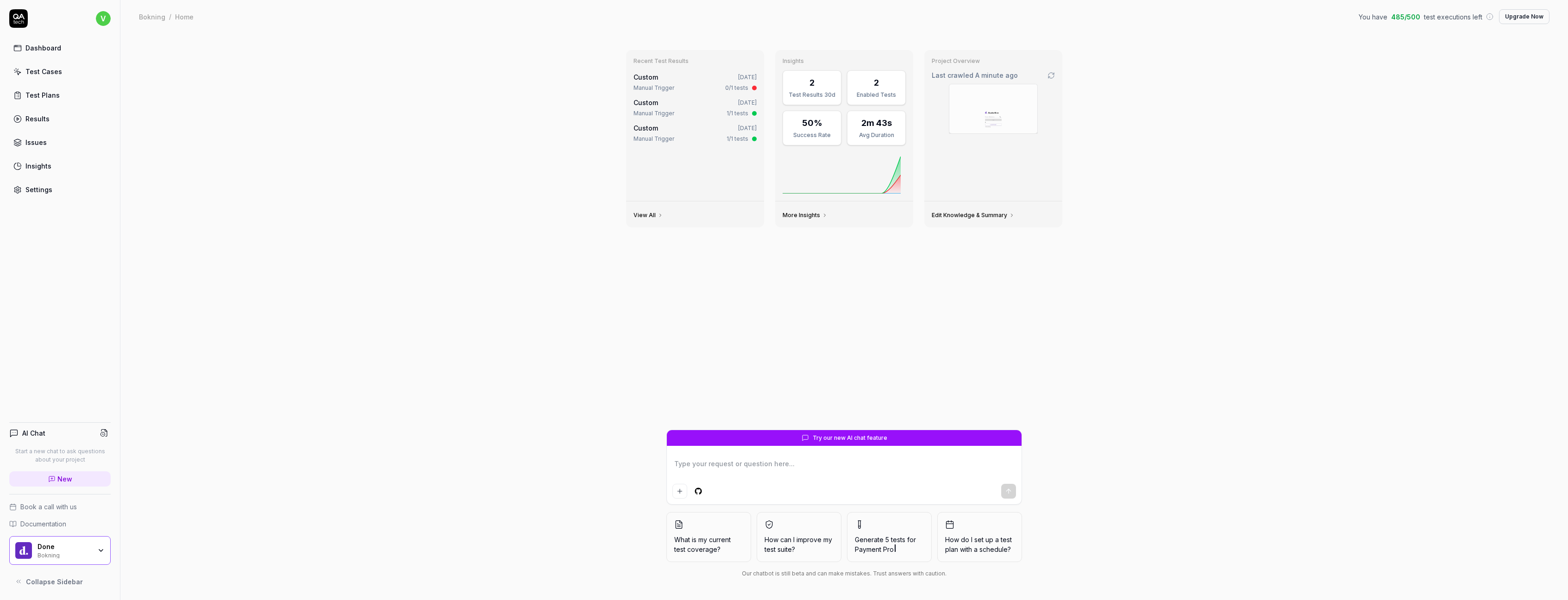
click at [37, 66] on link "Test Cases" at bounding box center [60, 71] width 102 height 18
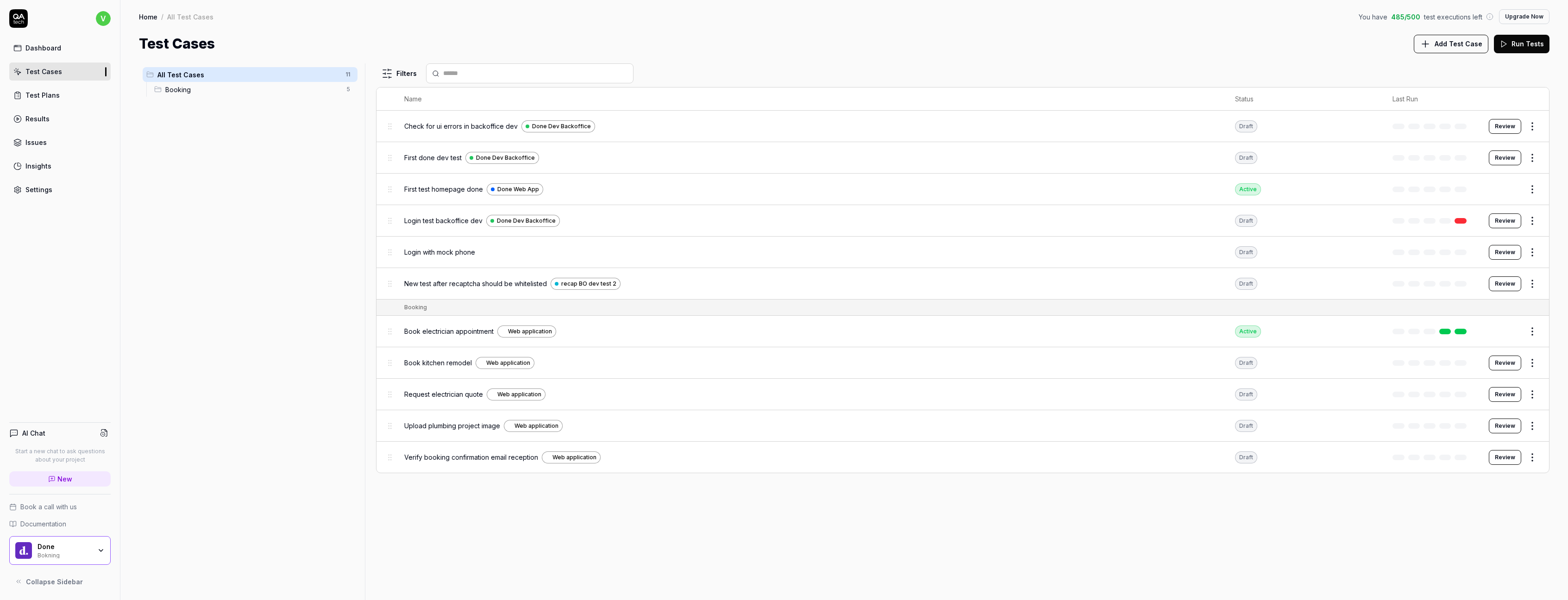
click at [56, 48] on div "Dashboard" at bounding box center [43, 48] width 36 height 10
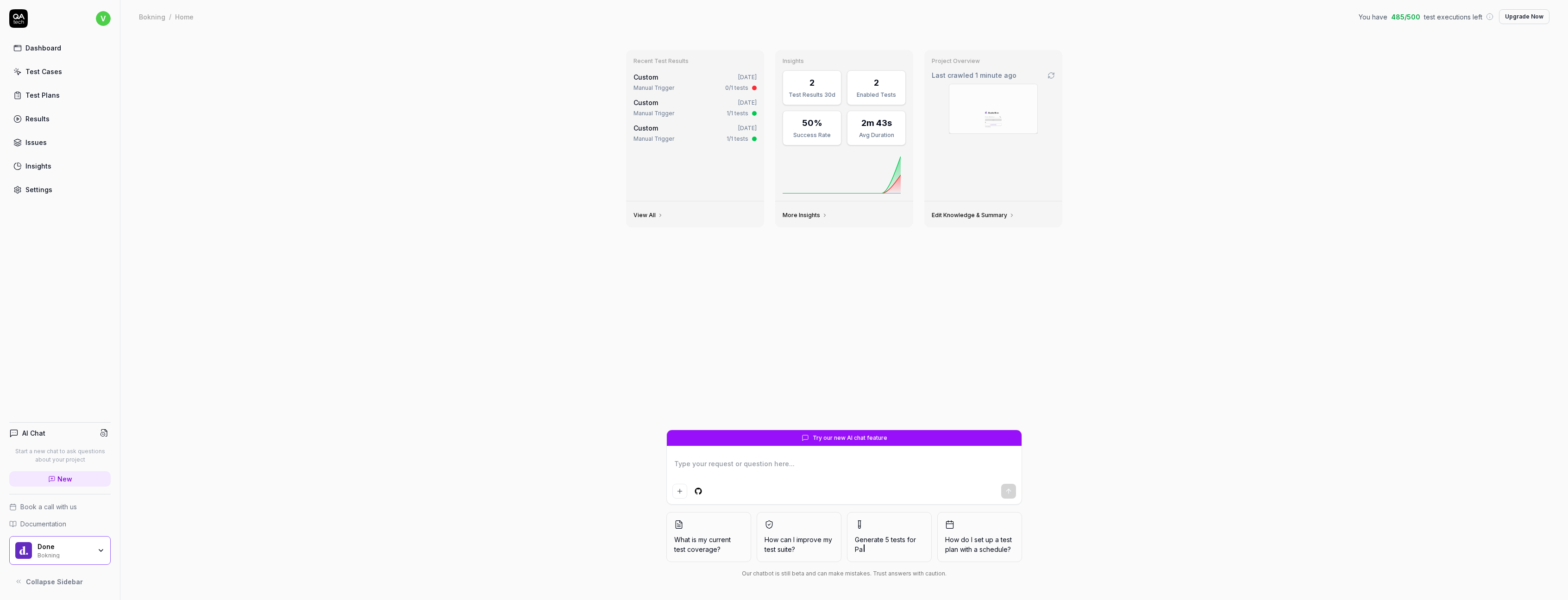
click at [968, 214] on link "Edit Knowledge & Summary" at bounding box center [973, 215] width 83 height 7
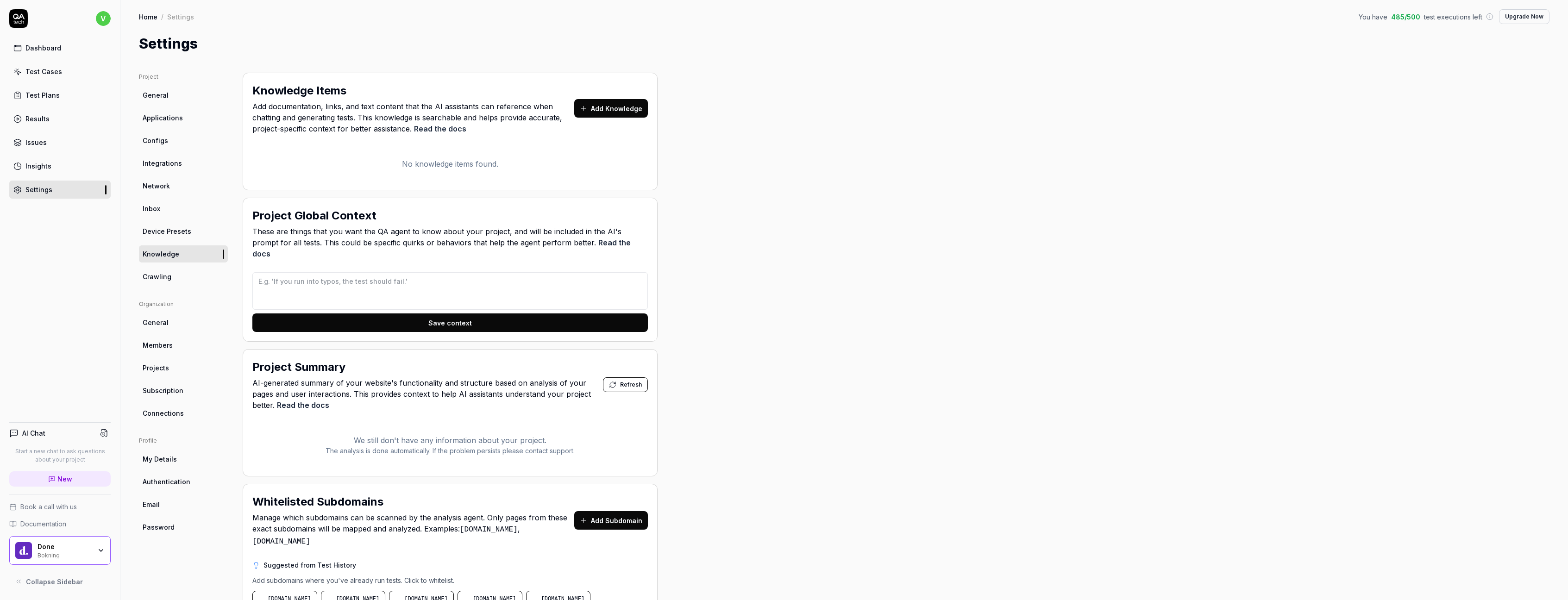
click at [976, 215] on div "Project General Applications Configs Integrations Network Inbox Device Presets …" at bounding box center [844, 409] width 1410 height 673
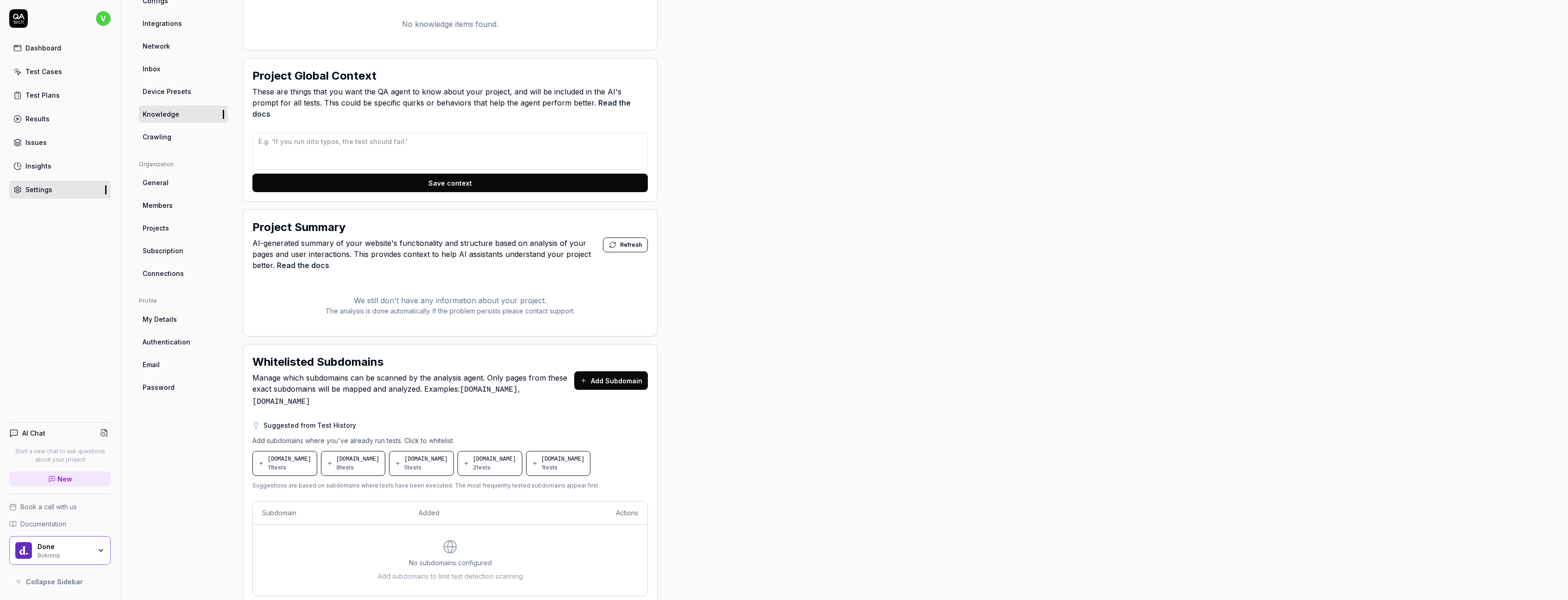
scroll to position [144, 0]
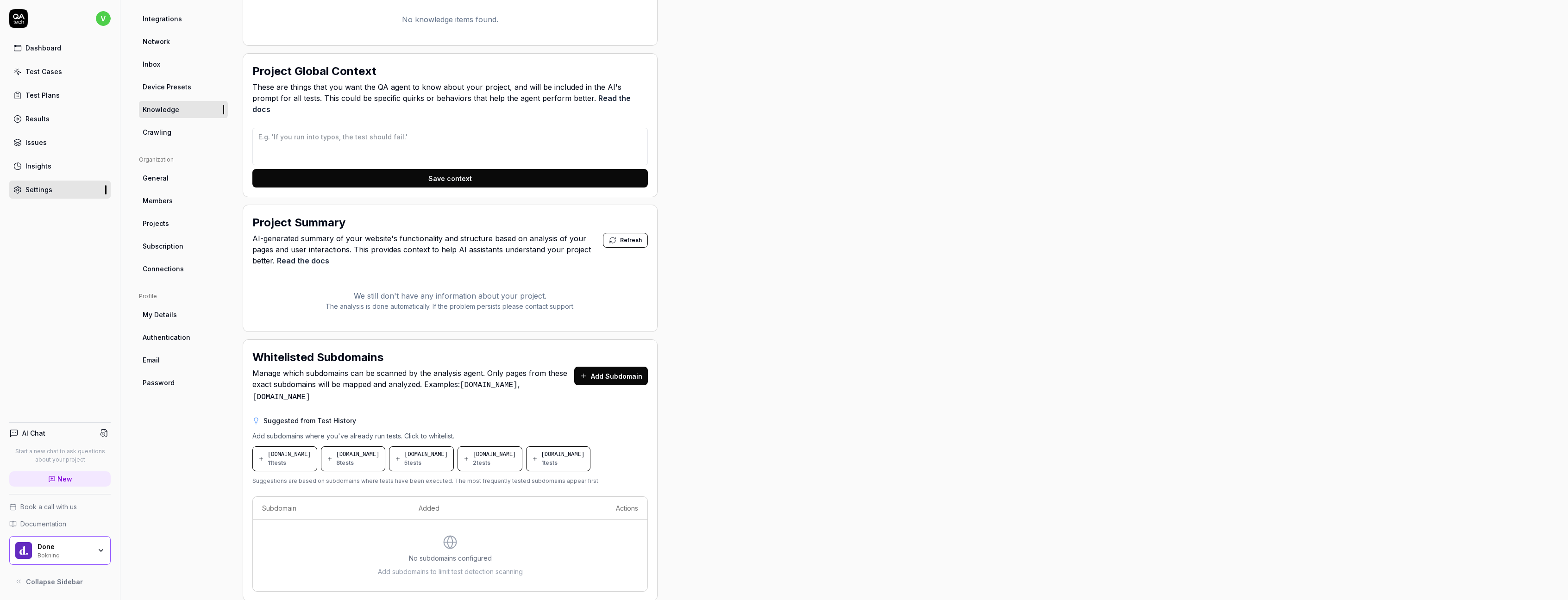
click at [165, 131] on span "Crawling" at bounding box center [157, 132] width 29 height 10
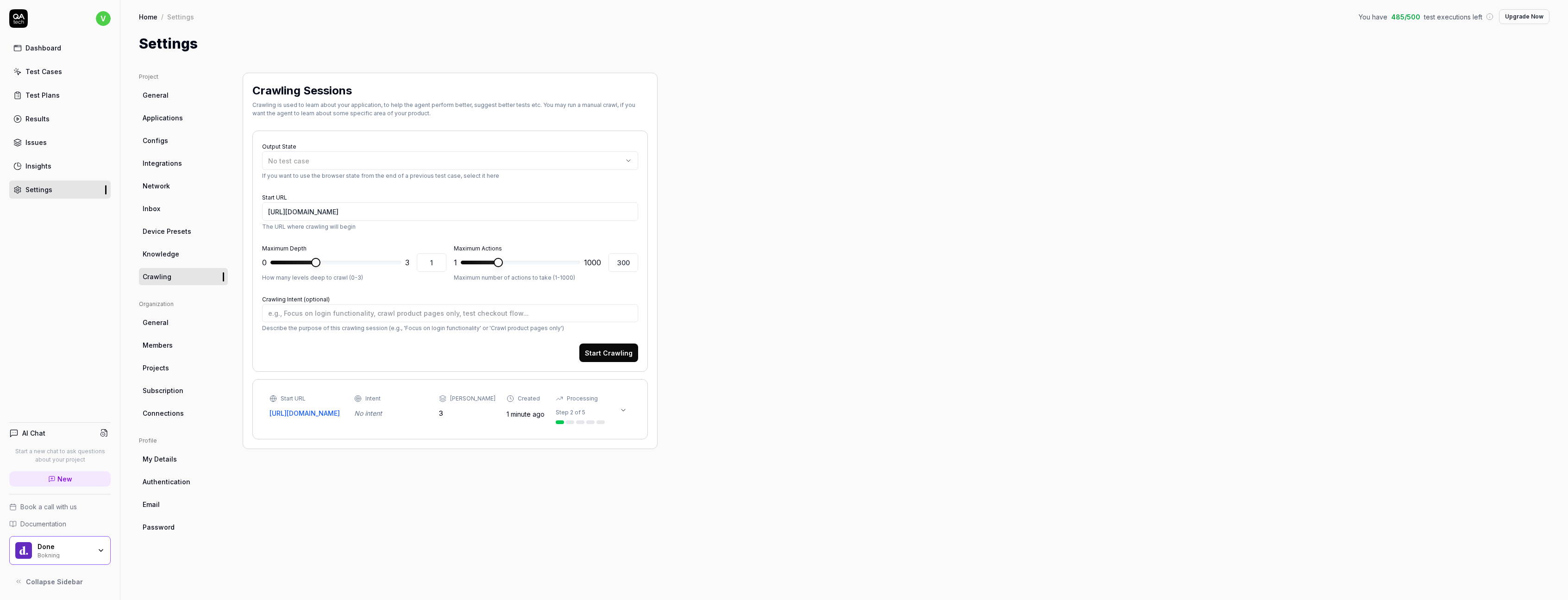
click at [50, 50] on div "Dashboard" at bounding box center [43, 48] width 36 height 10
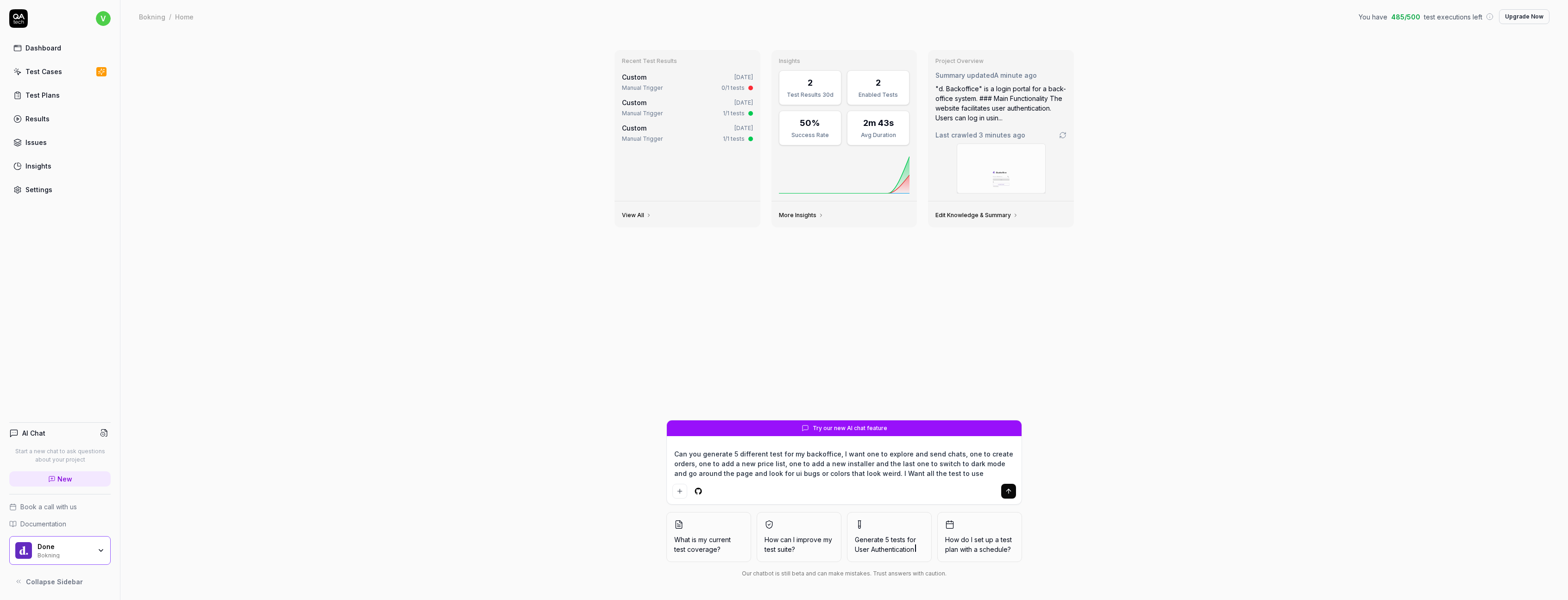
click at [49, 186] on div "Settings" at bounding box center [39, 189] width 27 height 10
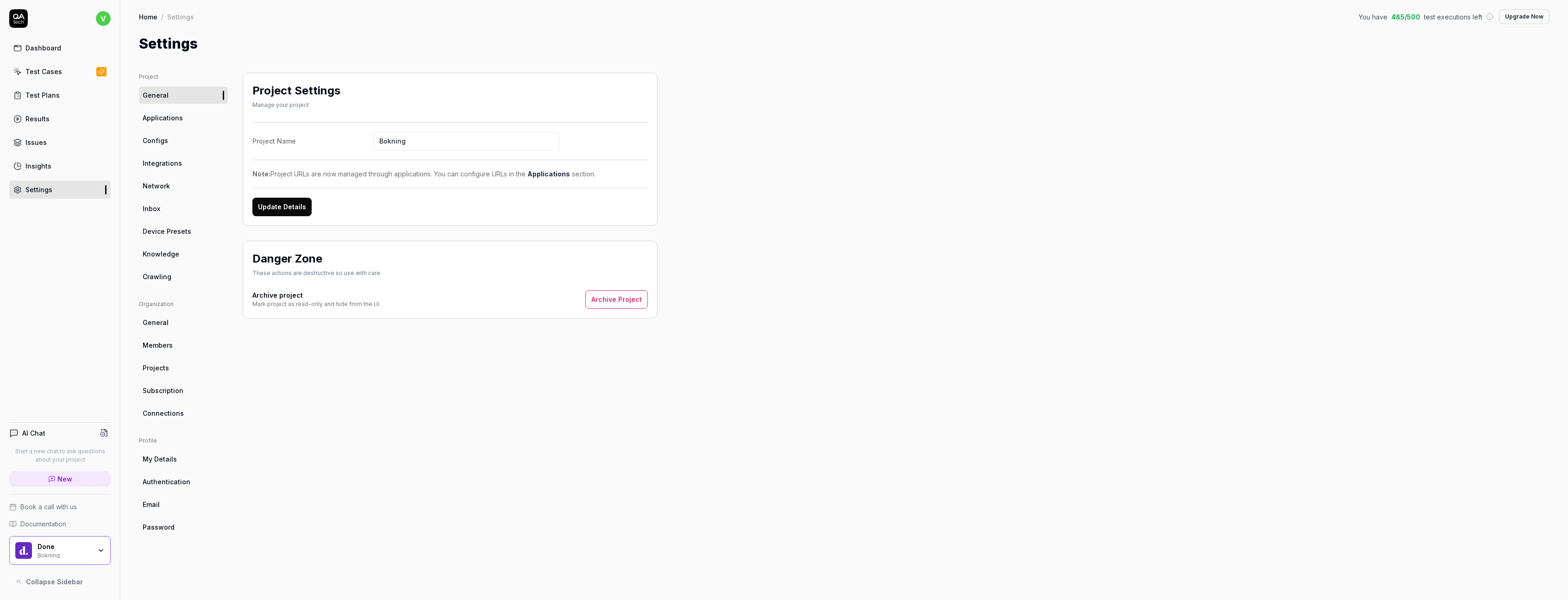
click at [53, 54] on link "Dashboard" at bounding box center [60, 48] width 102 height 18
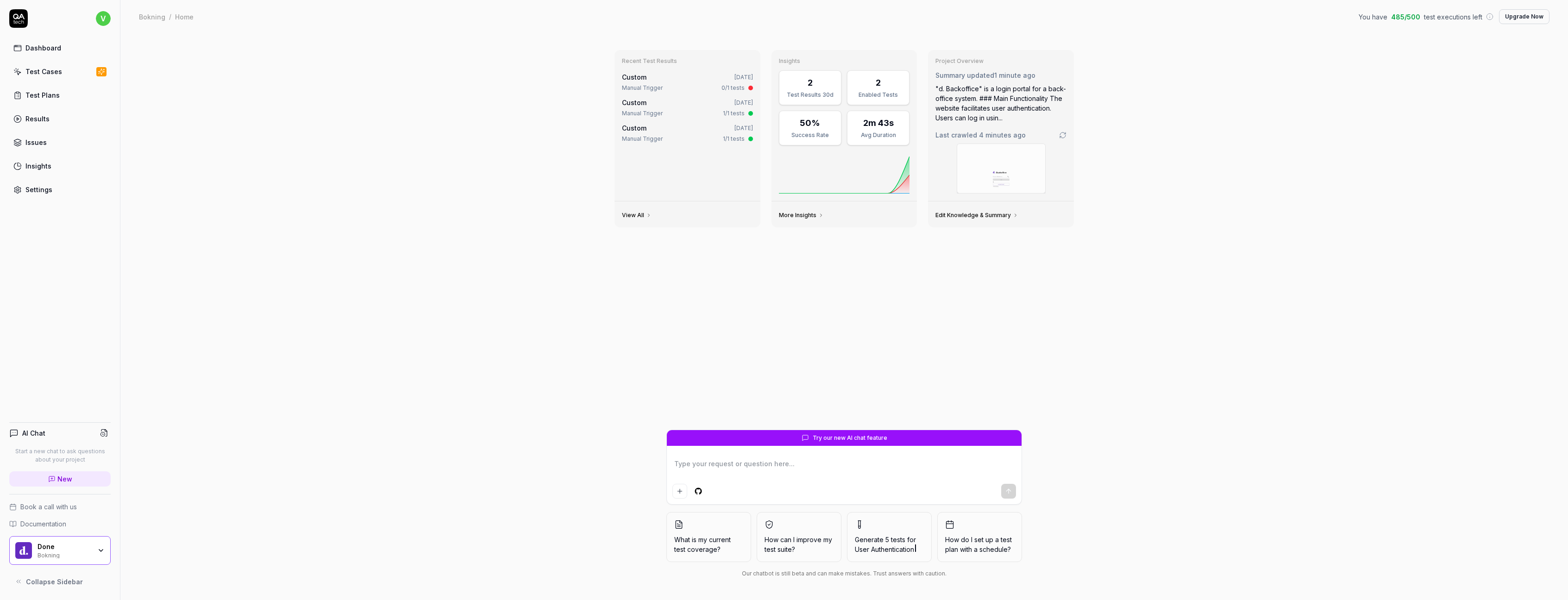
click at [690, 461] on textarea at bounding box center [843, 468] width 344 height 23
click at [727, 464] on textarea "Can you generate 5 different tests for my page. I want all of them to login fir…" at bounding box center [843, 468] width 344 height 23
click at [41, 191] on div "Settings" at bounding box center [39, 189] width 27 height 10
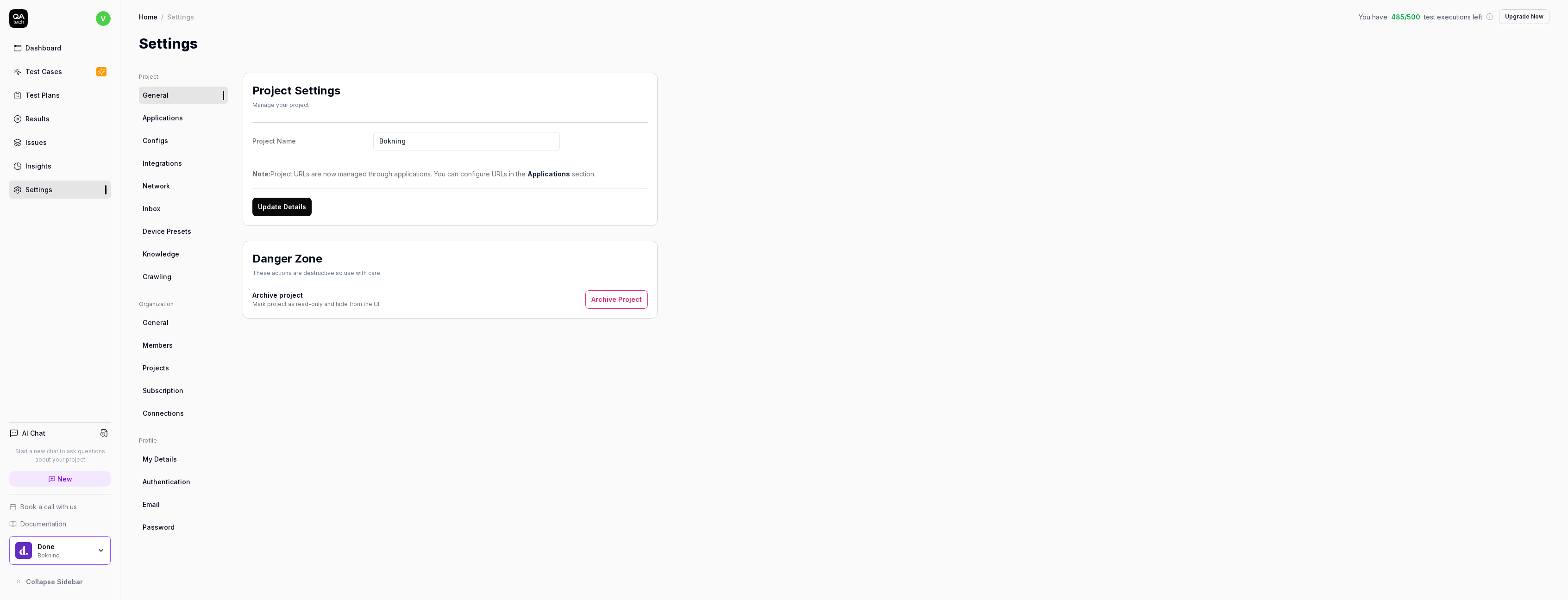
click at [46, 161] on div "Insights" at bounding box center [38, 165] width 26 height 10
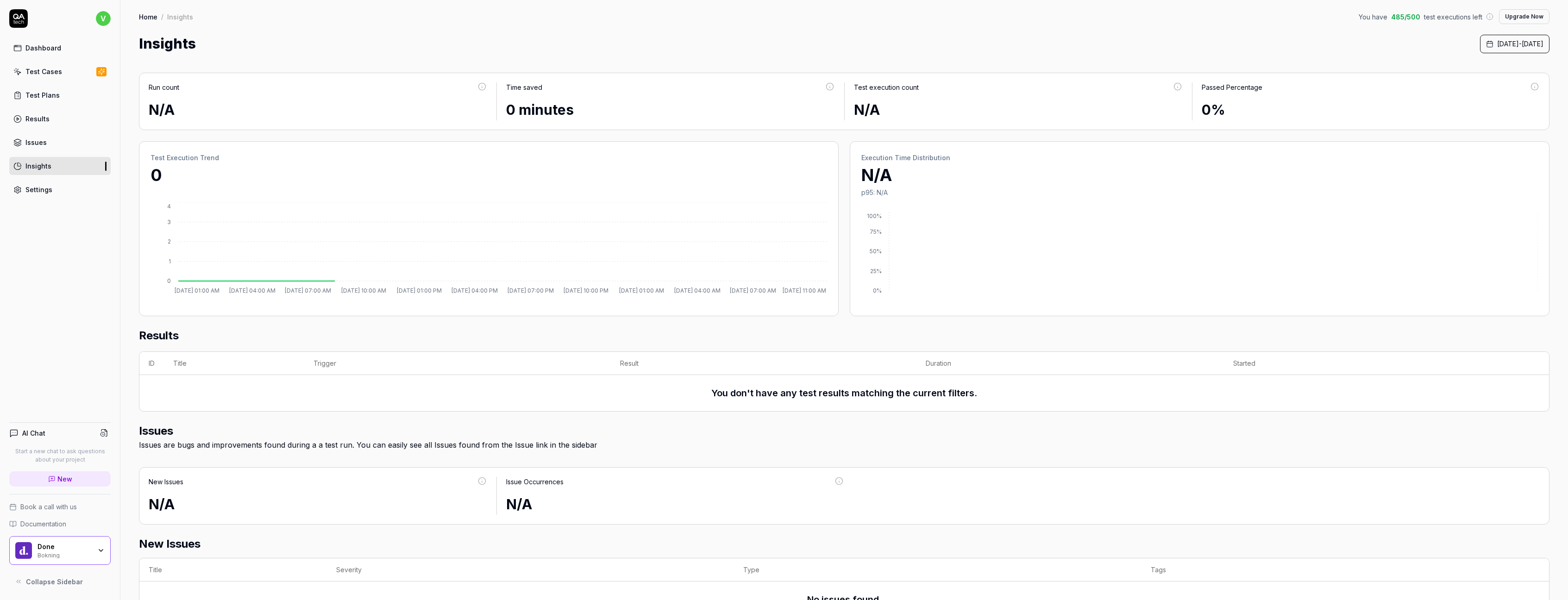
click at [45, 144] on div "Issues" at bounding box center [36, 142] width 21 height 10
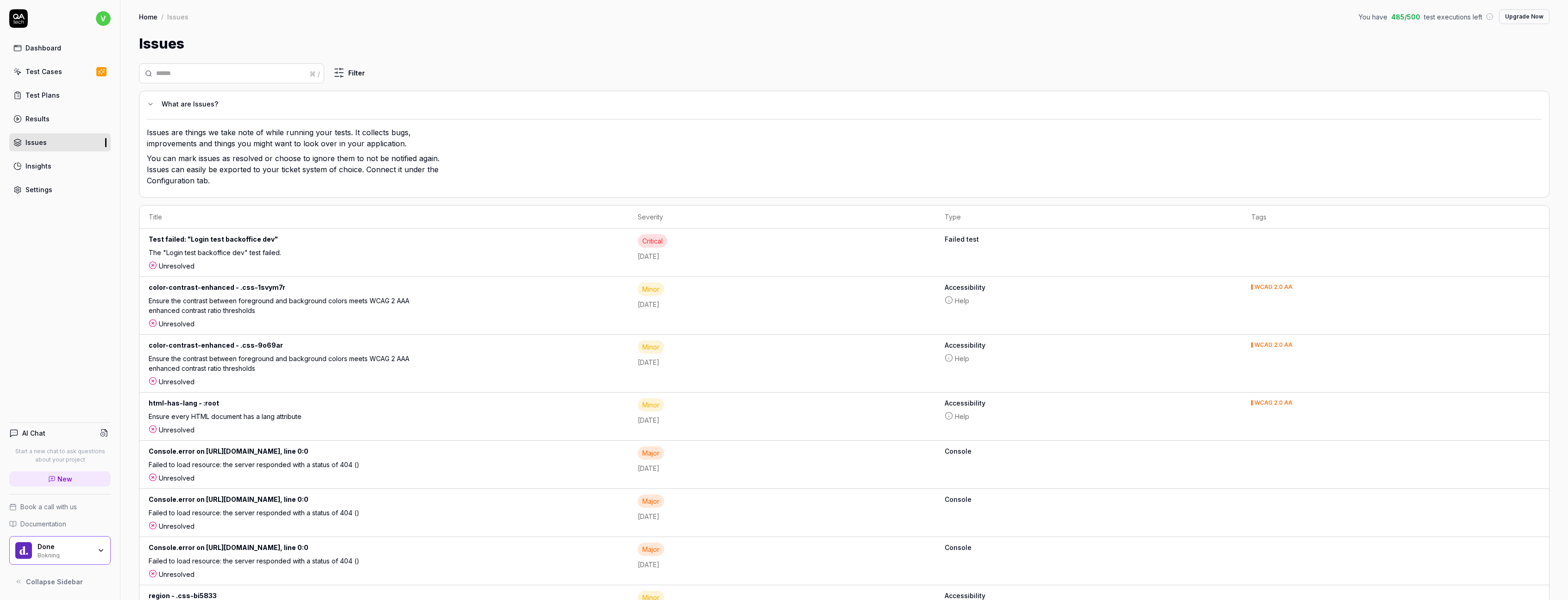
click at [40, 120] on div "Results" at bounding box center [37, 118] width 24 height 10
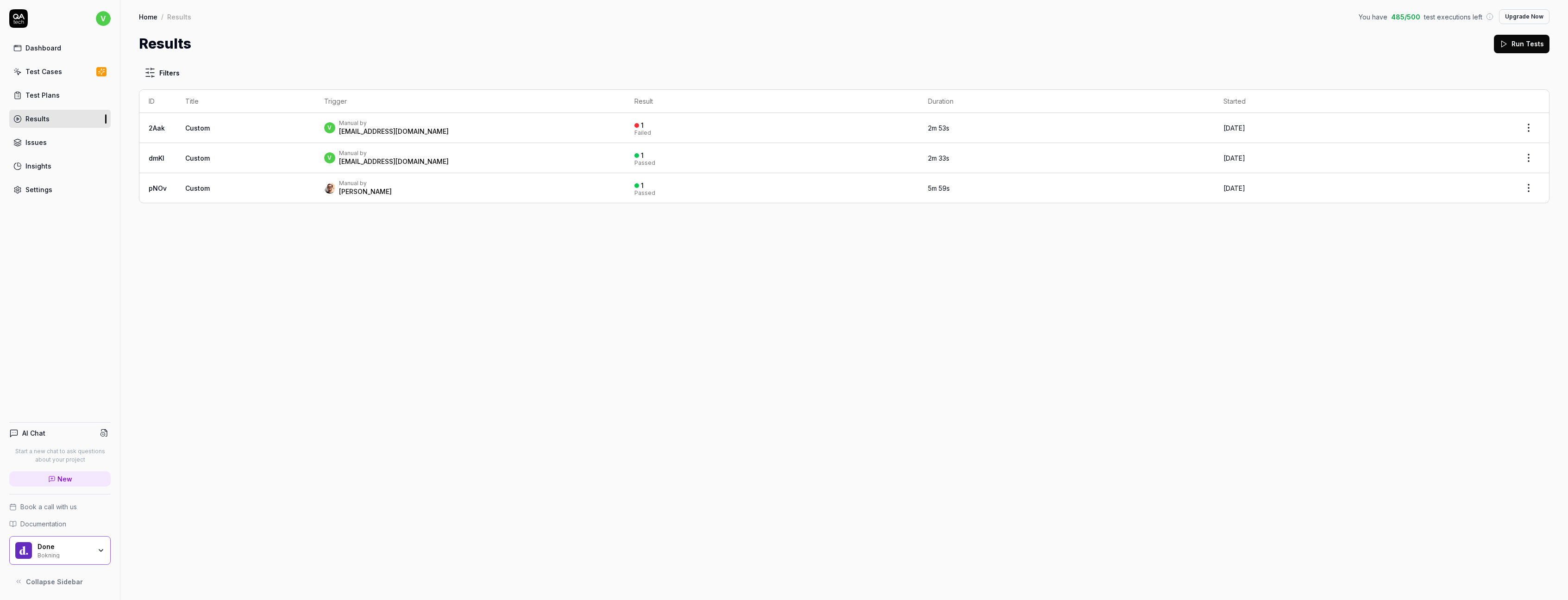
click at [46, 183] on link "Settings" at bounding box center [60, 189] width 102 height 18
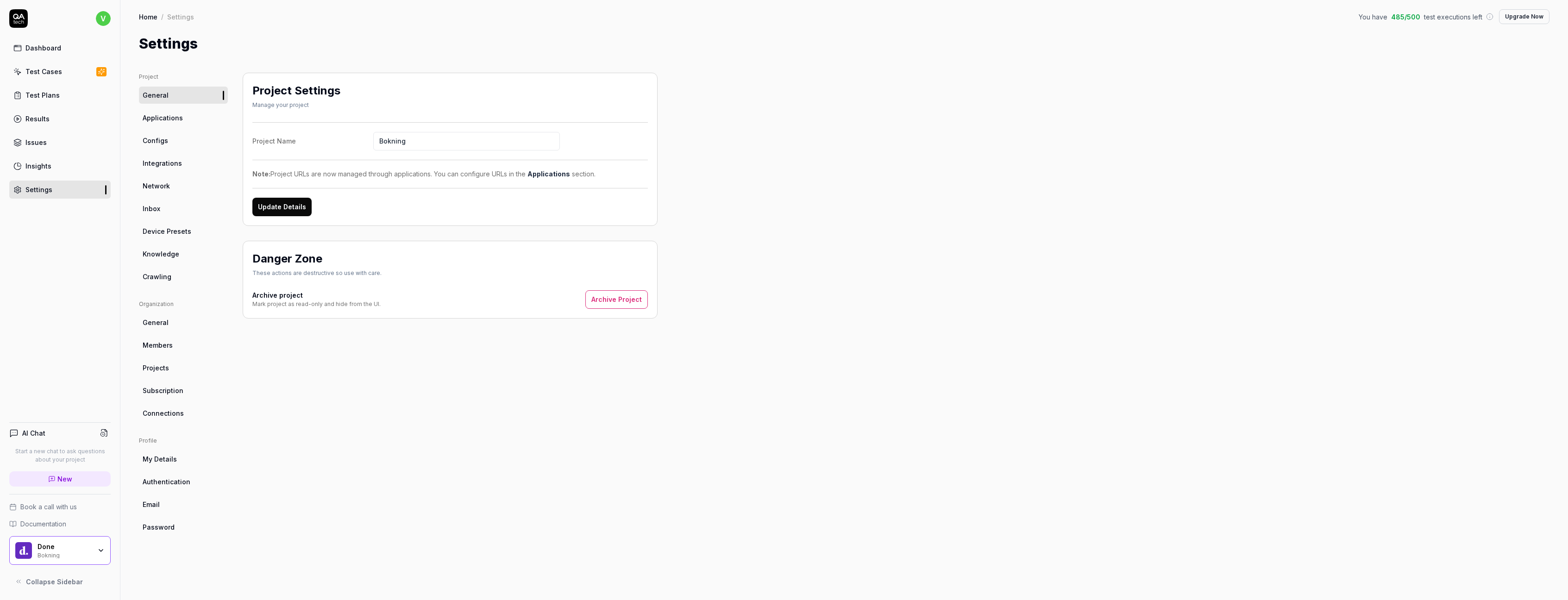
click at [163, 117] on span "Applications" at bounding box center [163, 118] width 41 height 10
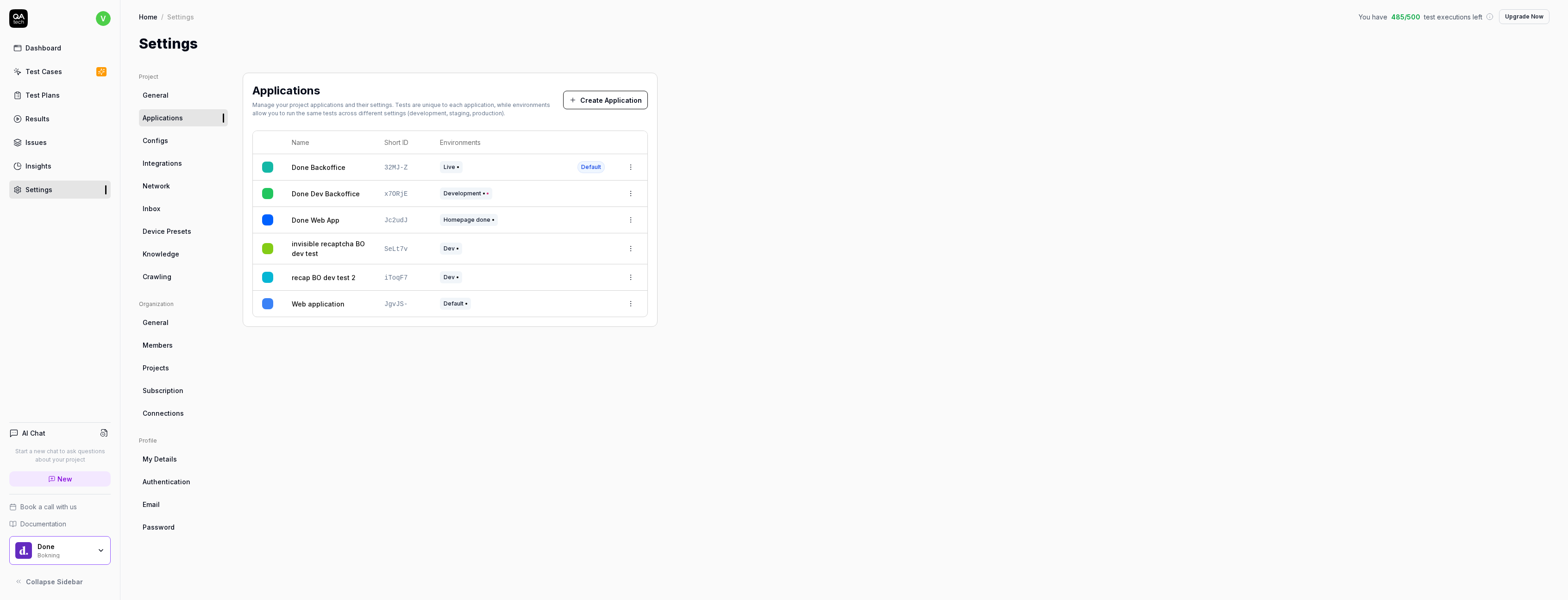
click at [165, 140] on span "Configs" at bounding box center [156, 140] width 25 height 10
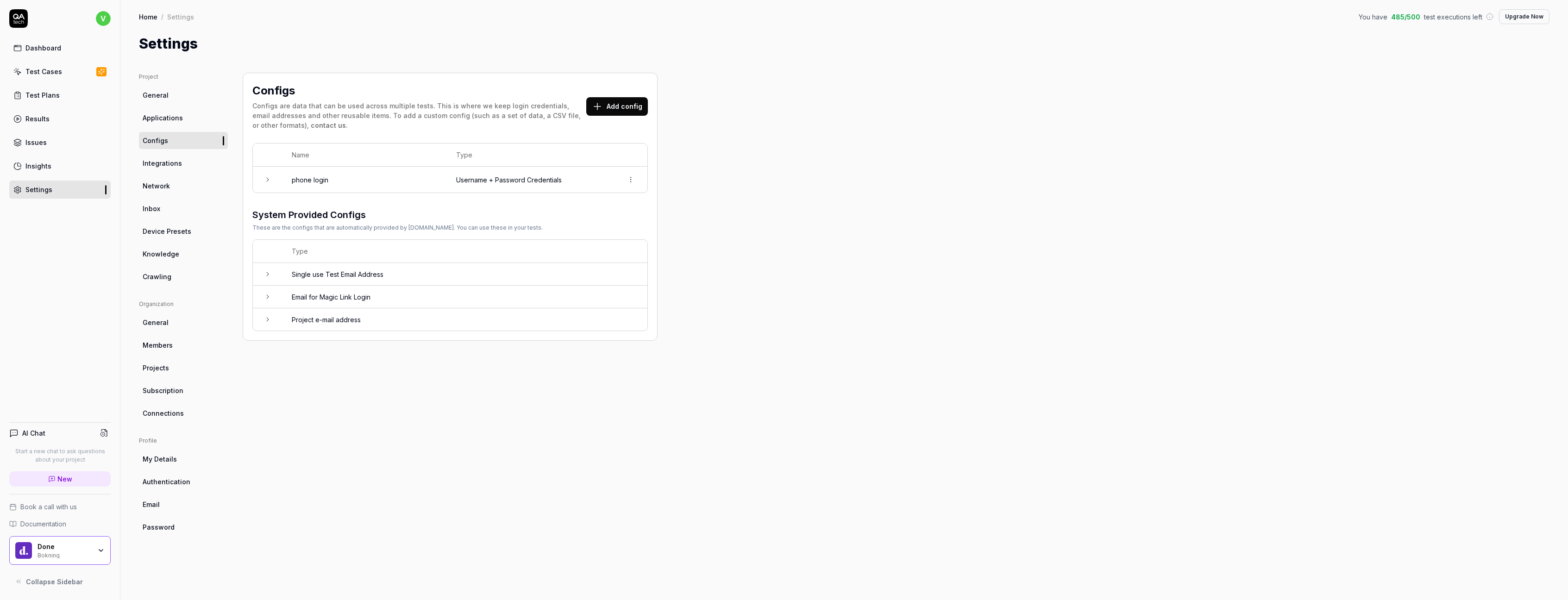
click at [42, 53] on link "Dashboard" at bounding box center [60, 48] width 102 height 18
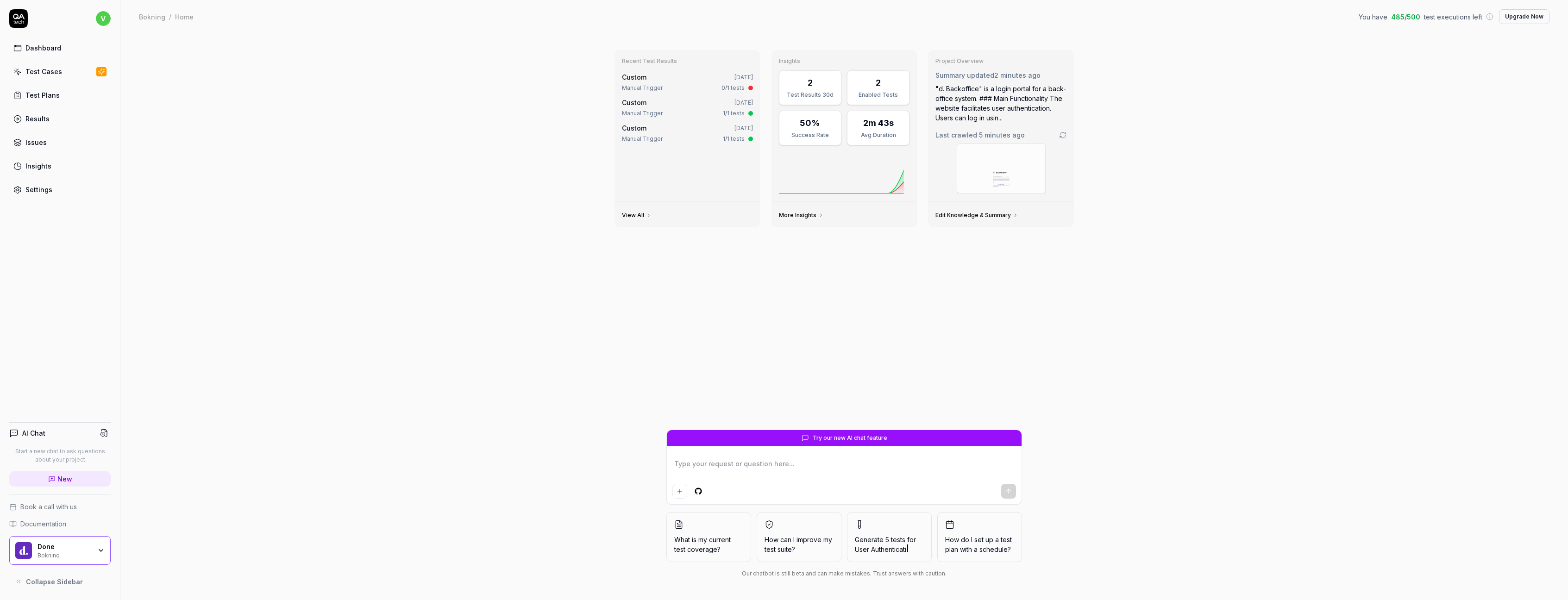
click at [757, 470] on textarea at bounding box center [843, 468] width 344 height 23
click at [842, 472] on textarea "Can you generate 5 different tests for my page. I want all of them to login fir…" at bounding box center [843, 468] width 344 height 23
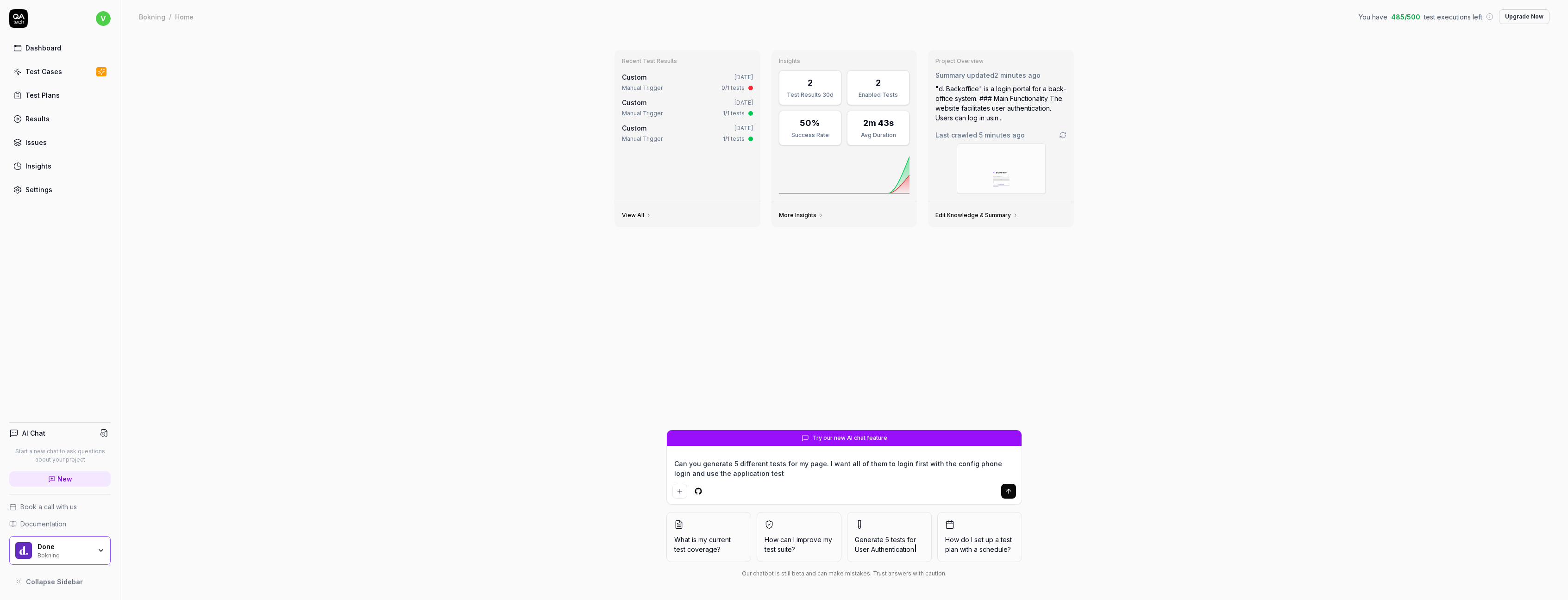
drag, startPoint x: 445, startPoint y: 434, endPoint x: 401, endPoint y: 433, distance: 44.0
click at [401, 433] on div "Recent Test Results Custom [DATE] Manual Trigger 0/1 tests Custom [DATE] Manual…" at bounding box center [844, 316] width 1448 height 567
click at [60, 193] on link "Settings" at bounding box center [60, 189] width 102 height 18
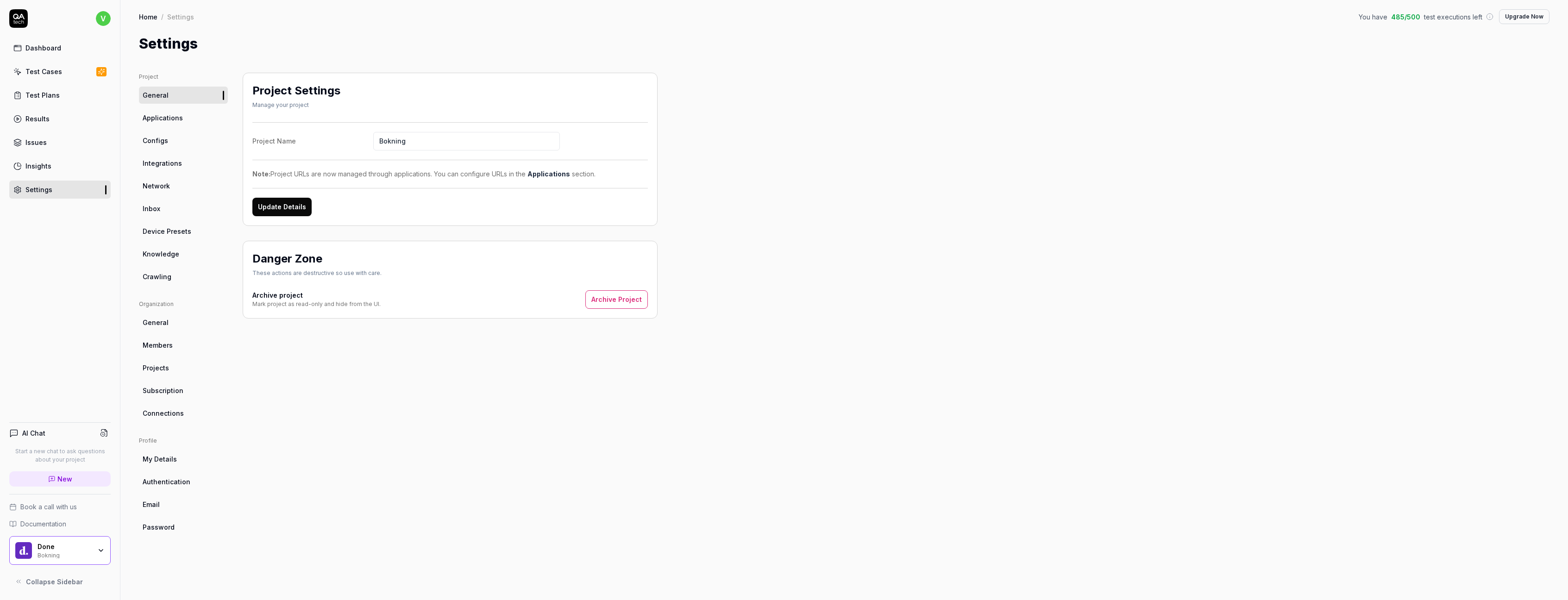
click at [177, 123] on link "Applications" at bounding box center [183, 118] width 89 height 17
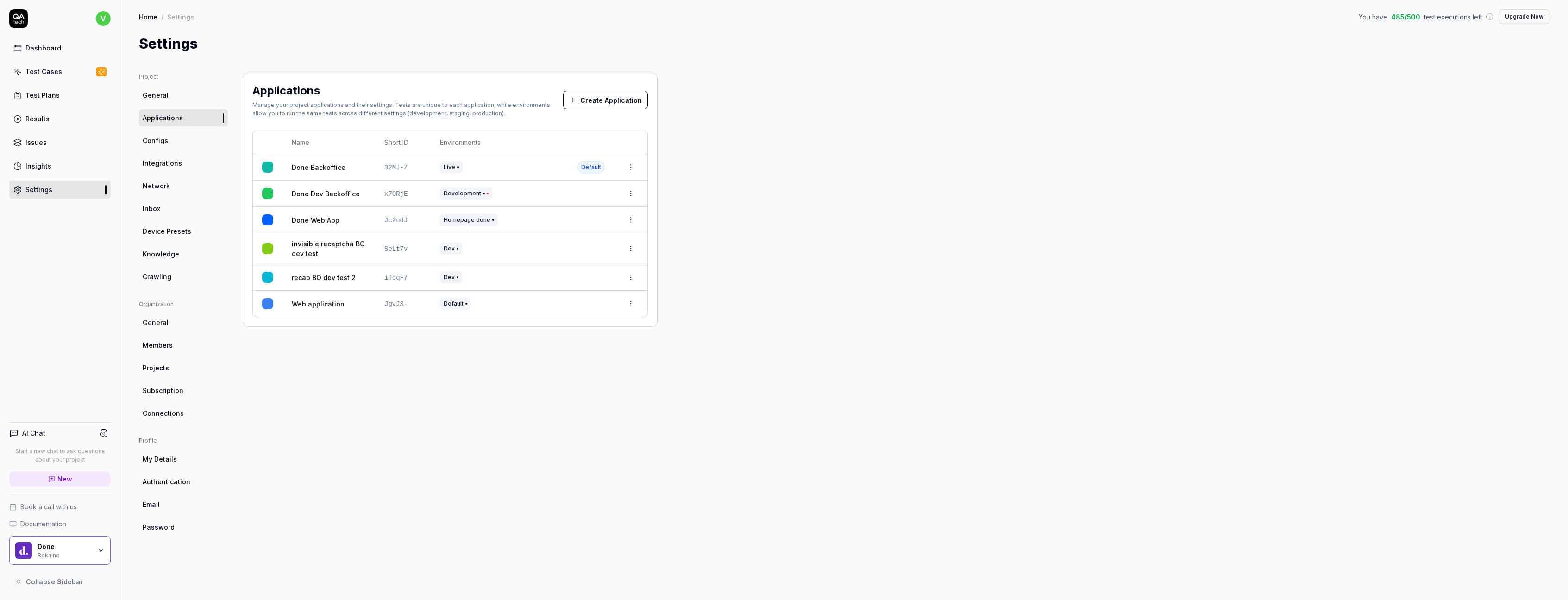
click at [48, 54] on link "Dashboard" at bounding box center [60, 48] width 102 height 18
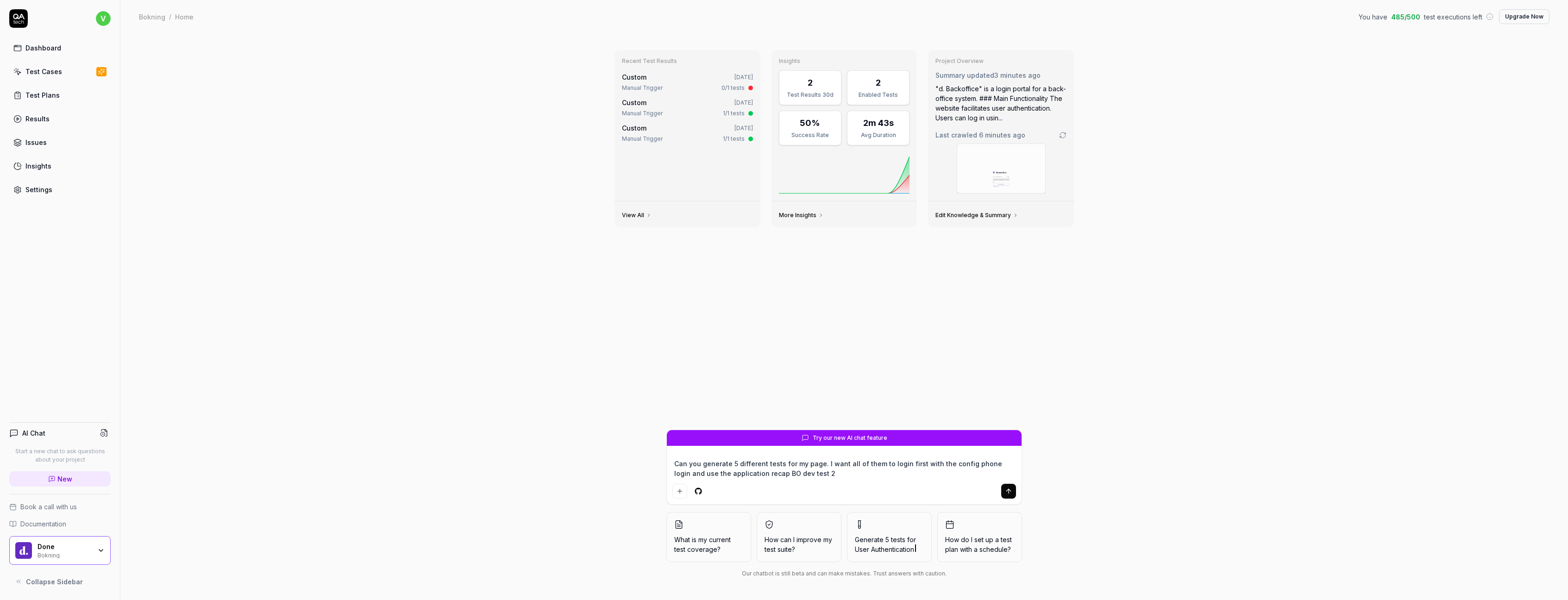
click at [808, 478] on textarea "Can you generate 5 different tests for my page. I want all of them to login fir…" at bounding box center [843, 468] width 344 height 23
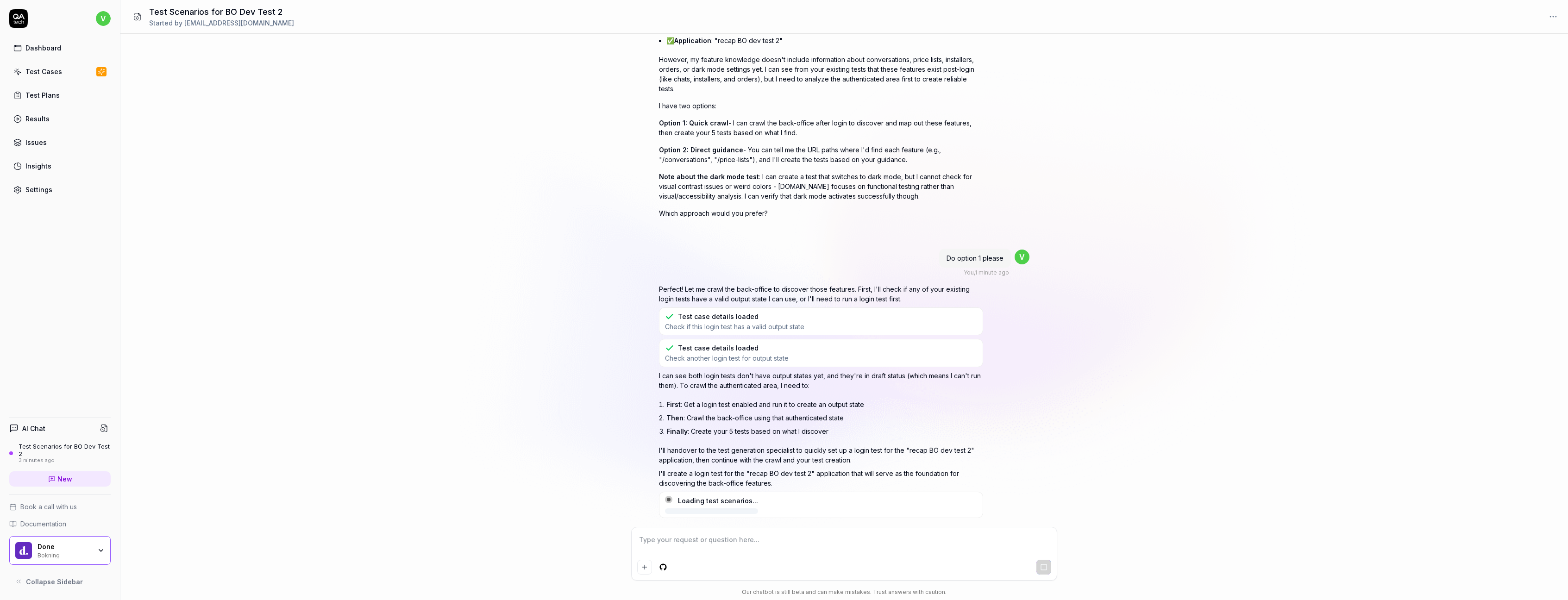
scroll to position [150, 0]
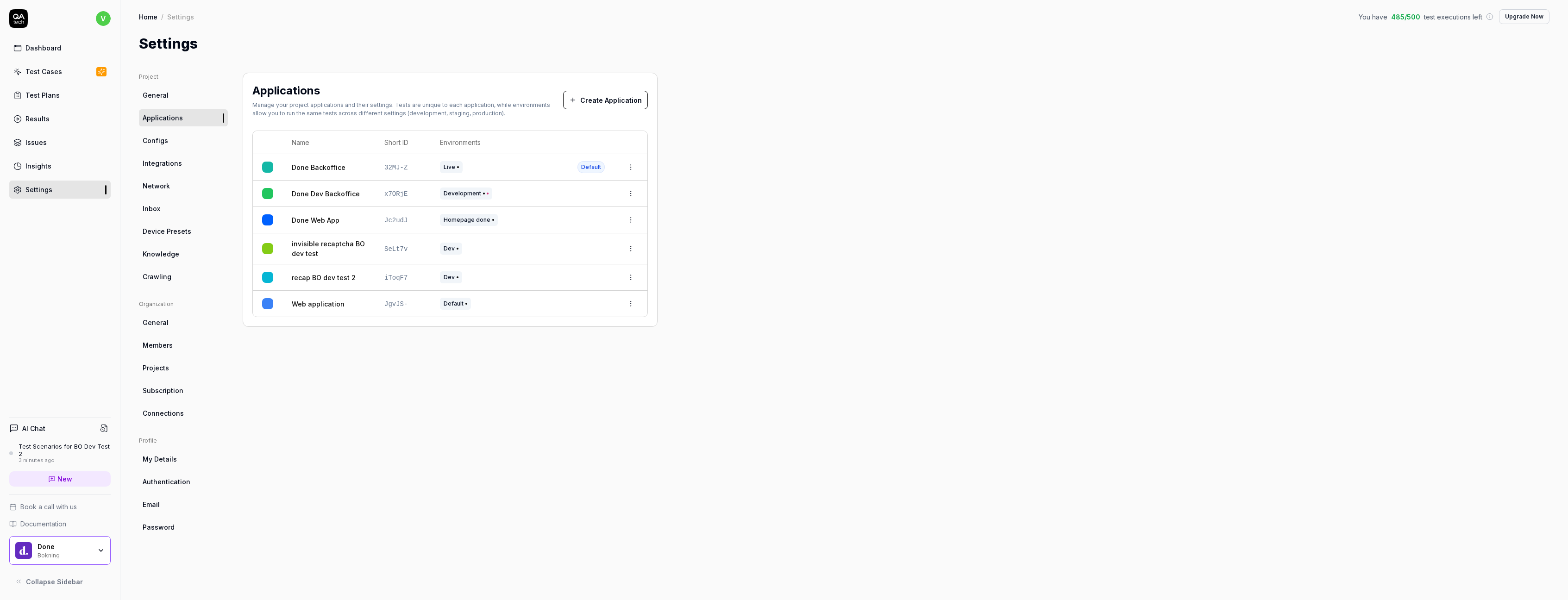
click at [54, 47] on div "Dashboard" at bounding box center [43, 48] width 36 height 10
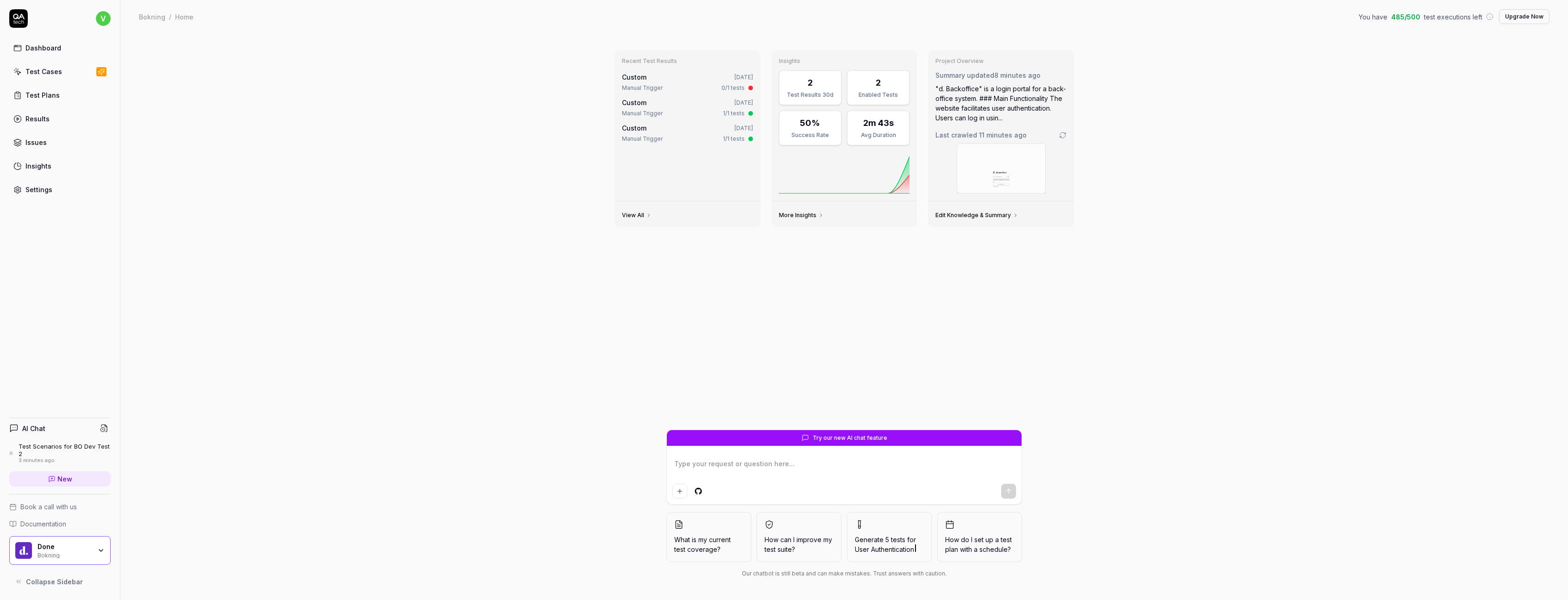
click at [50, 448] on div "Test Scenarios for BO Dev Test 2" at bounding box center [64, 450] width 92 height 15
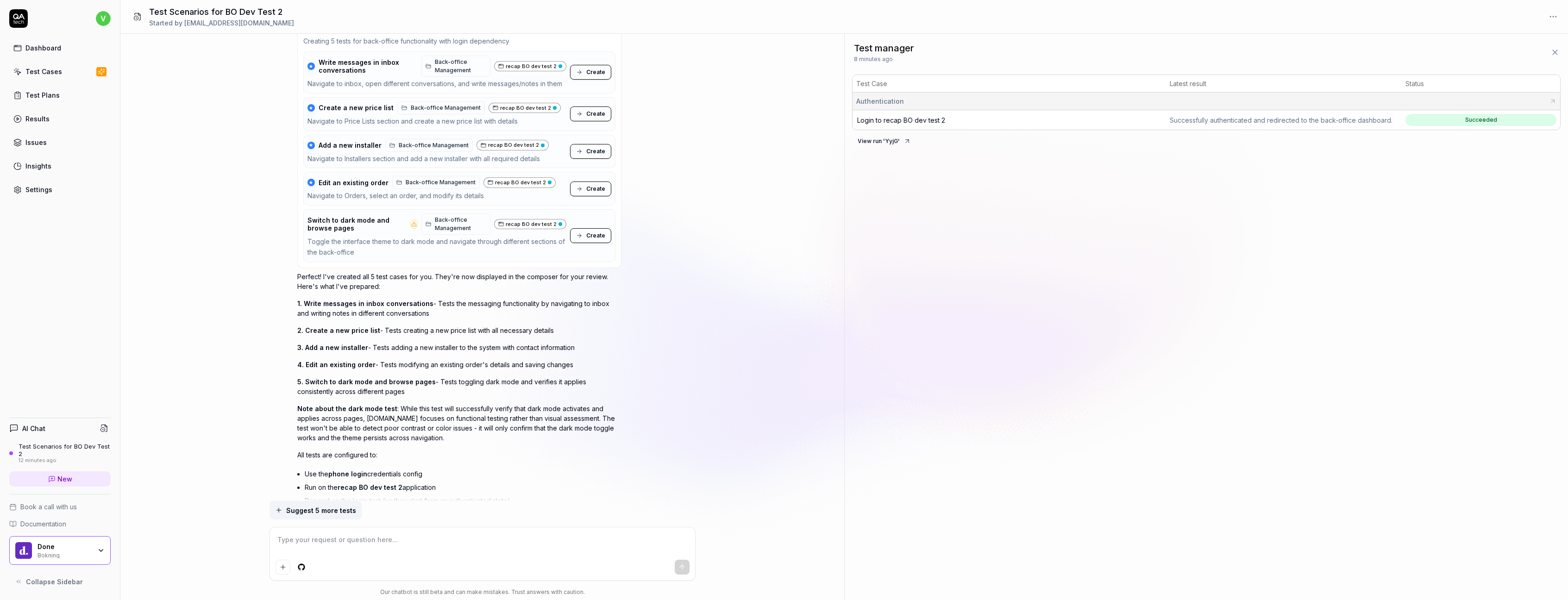
scroll to position [1020, 0]
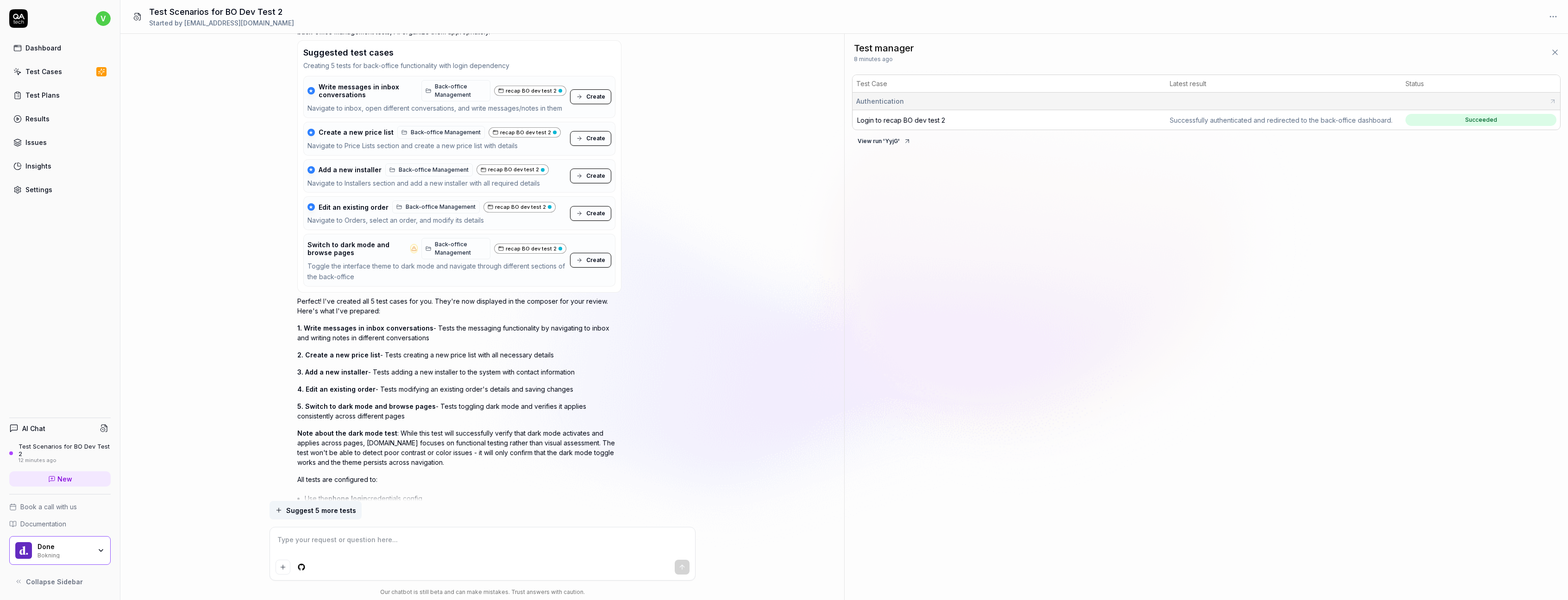
click at [592, 96] on span "Create" at bounding box center [596, 96] width 19 height 9
click at [596, 138] on span "Create" at bounding box center [596, 138] width 19 height 9
click at [594, 174] on span "Create" at bounding box center [596, 175] width 19 height 9
click at [594, 211] on span "Create" at bounding box center [596, 213] width 19 height 9
click at [596, 260] on span "Create" at bounding box center [596, 260] width 19 height 9
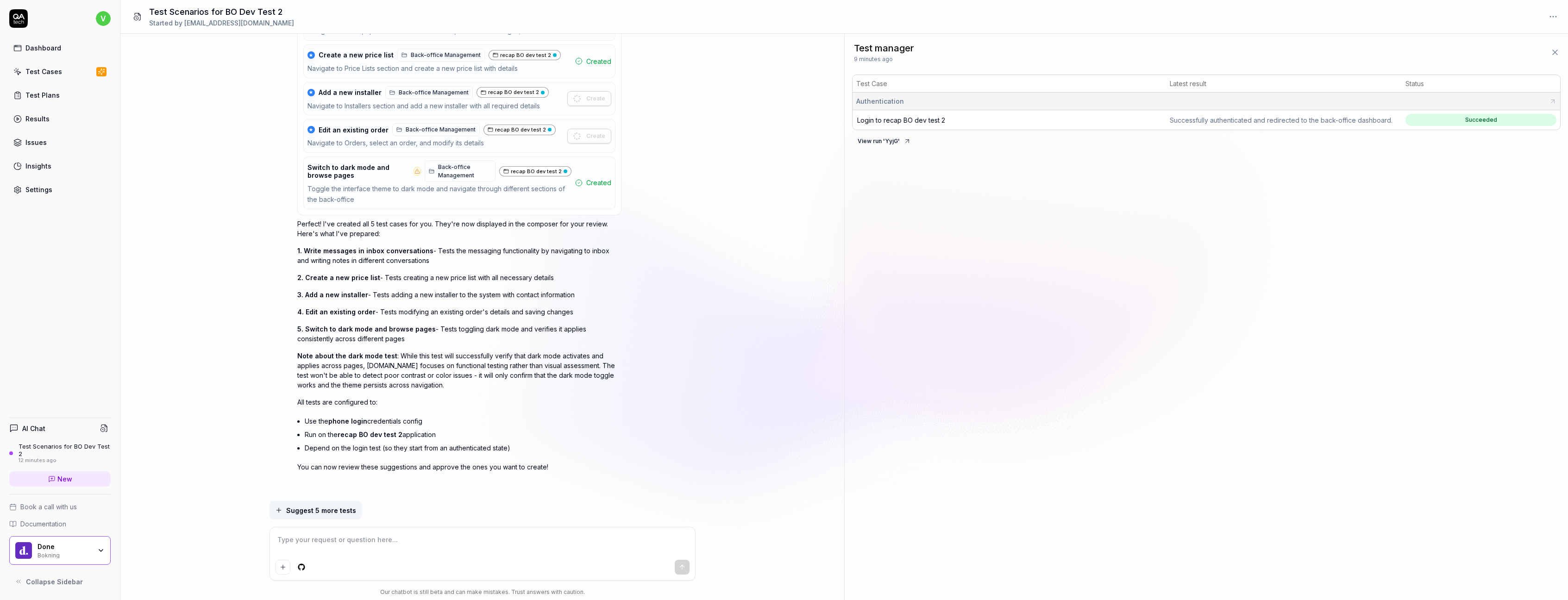
scroll to position [1097, 0]
click at [320, 514] on span "Suggest 5 more tests" at bounding box center [320, 510] width 70 height 10
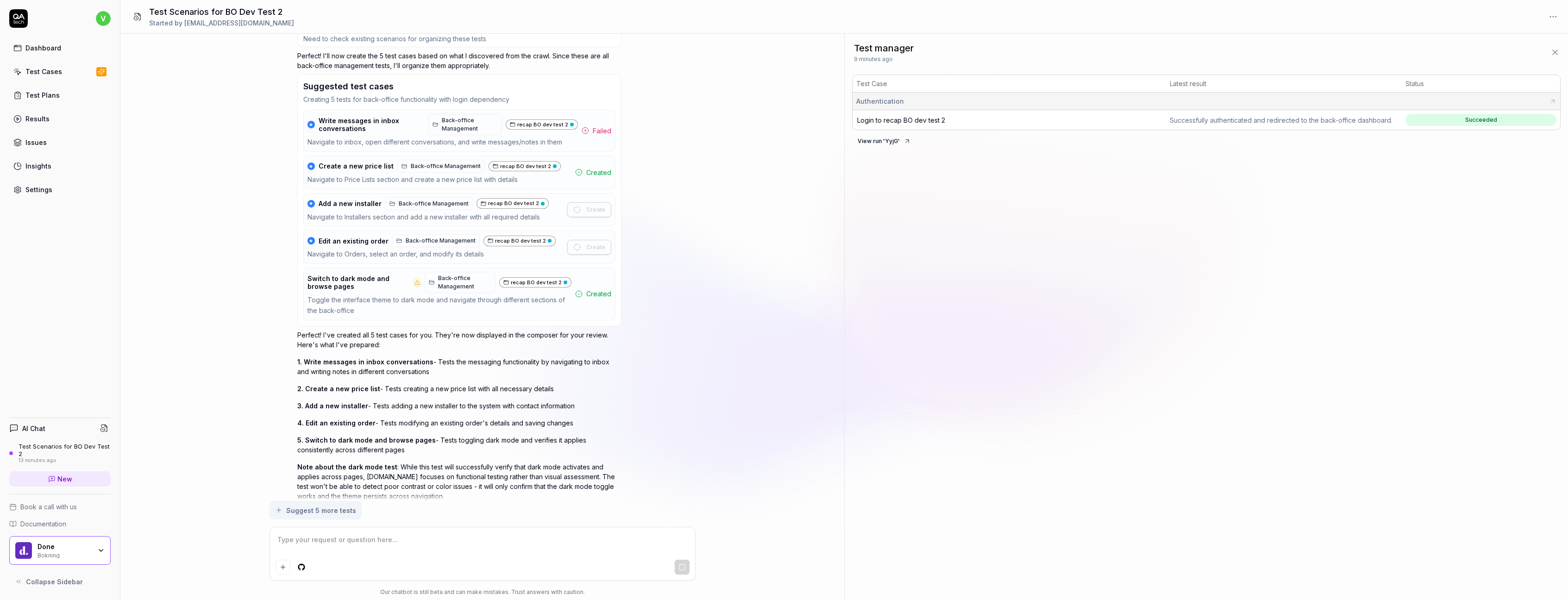
scroll to position [977, 0]
